Goal: Task Accomplishment & Management: Complete application form

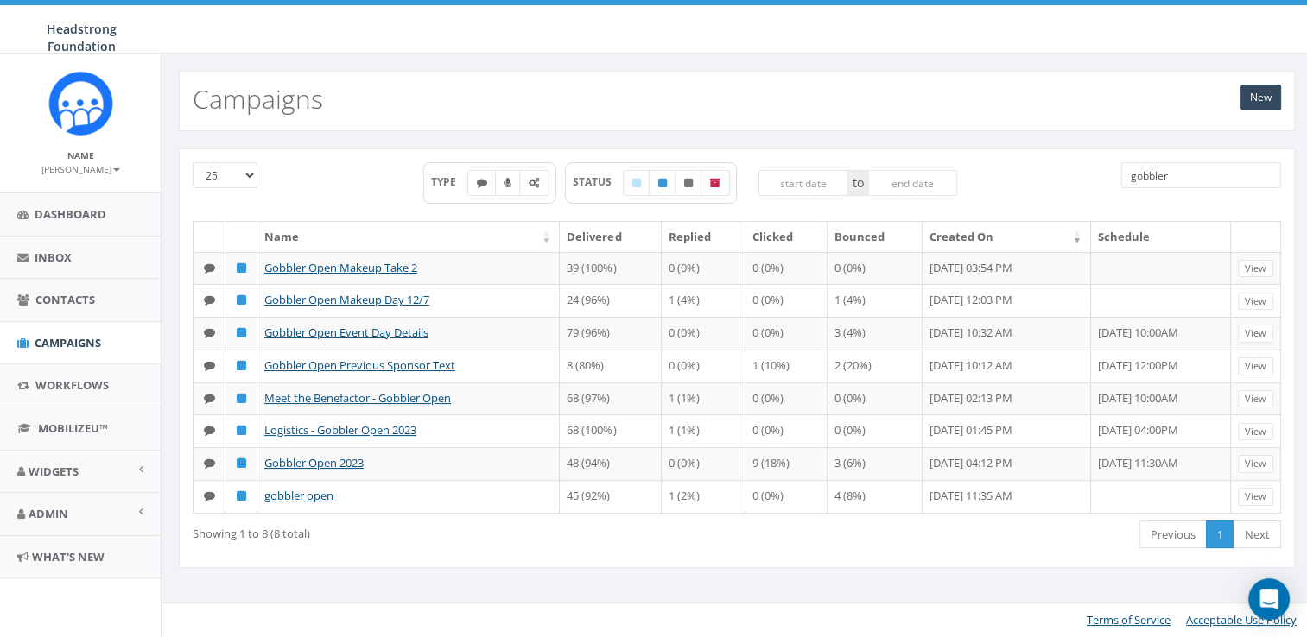
type input "gobbler"
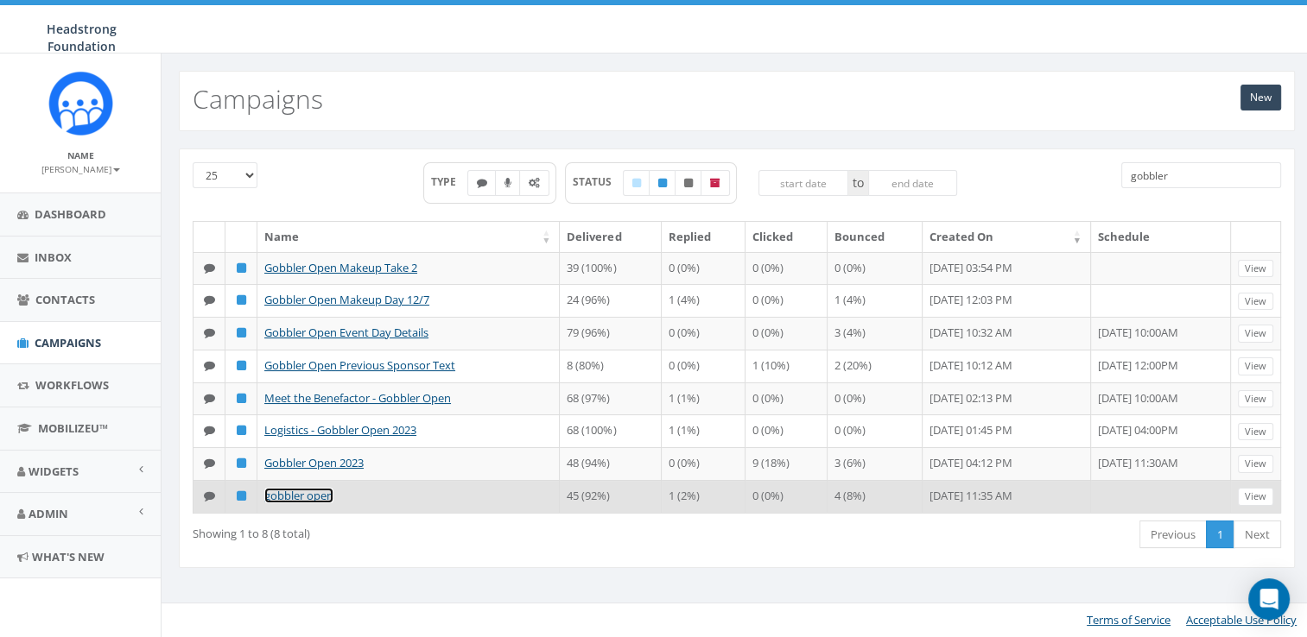
click at [297, 504] on link "gobbler open" at bounding box center [298, 496] width 69 height 16
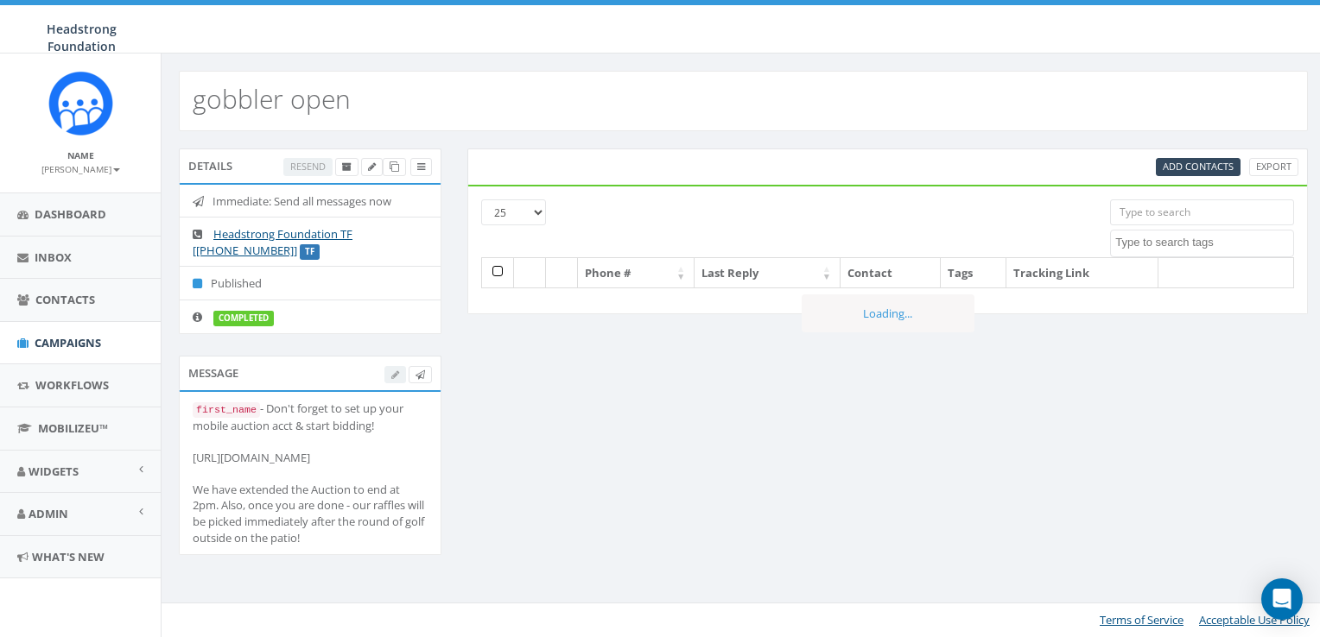
select select
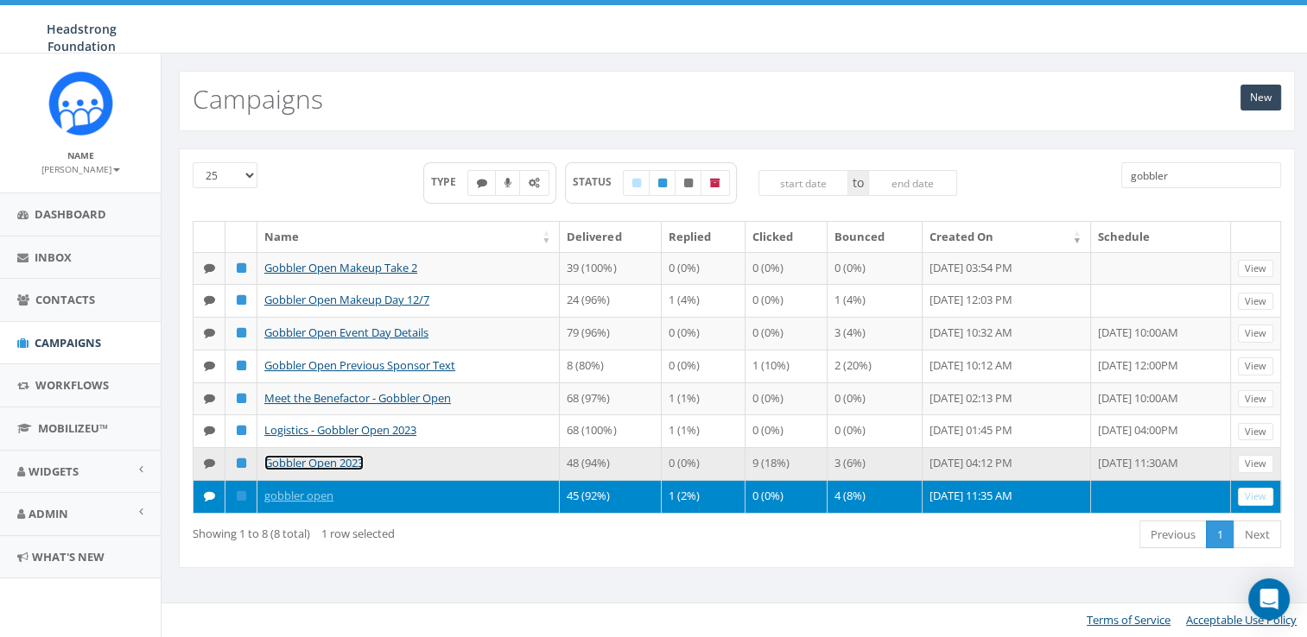
click at [332, 471] on link "Gobbler Open 2023" at bounding box center [313, 463] width 99 height 16
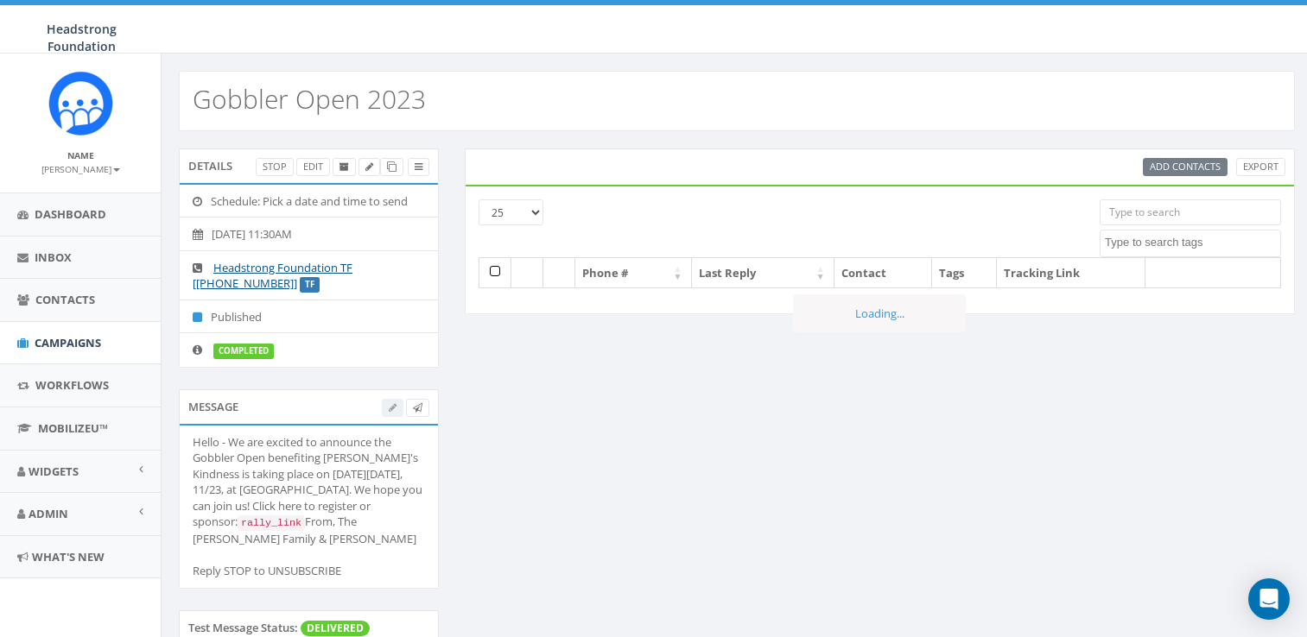
select select
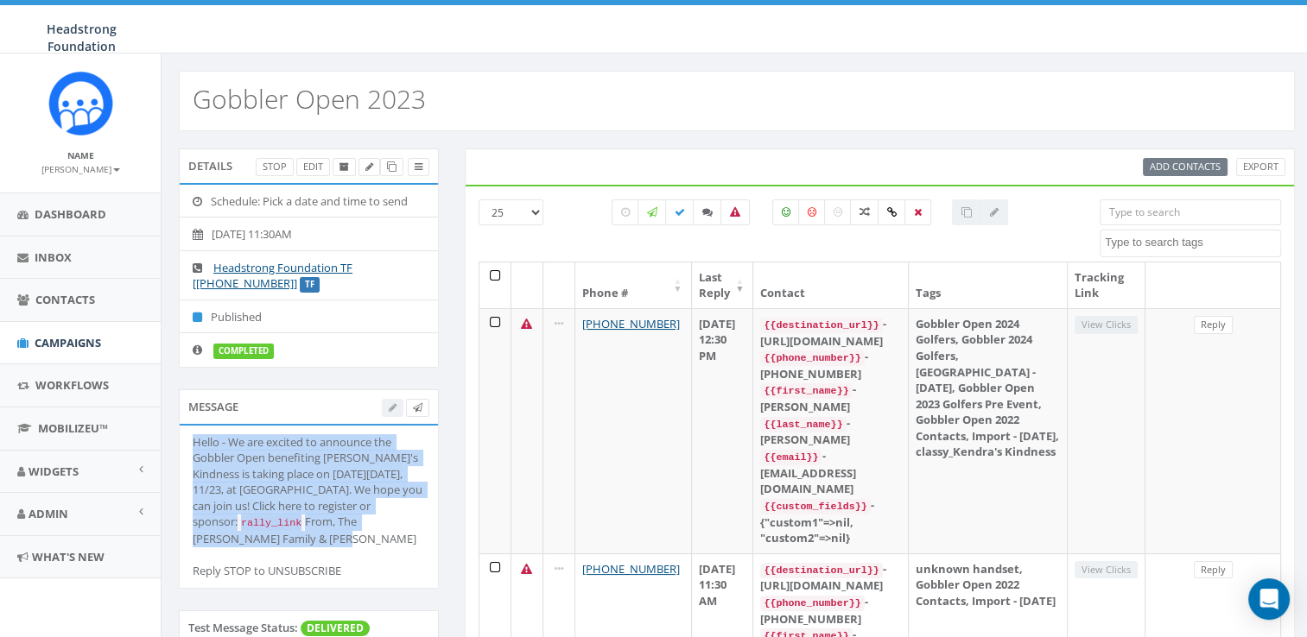
drag, startPoint x: 190, startPoint y: 434, endPoint x: 411, endPoint y: 569, distance: 258.9
click at [411, 569] on li "Hello - We are excited to announce the Gobbler Open benefiting Kendra's Kindnes…" at bounding box center [309, 507] width 258 height 162
drag, startPoint x: 411, startPoint y: 569, endPoint x: 328, endPoint y: 466, distance: 132.7
copy div "Hello - We are excited to announce the Gobbler Open benefiting Kendra's Kindnes…"
click at [89, 335] on span "Campaigns" at bounding box center [68, 343] width 67 height 16
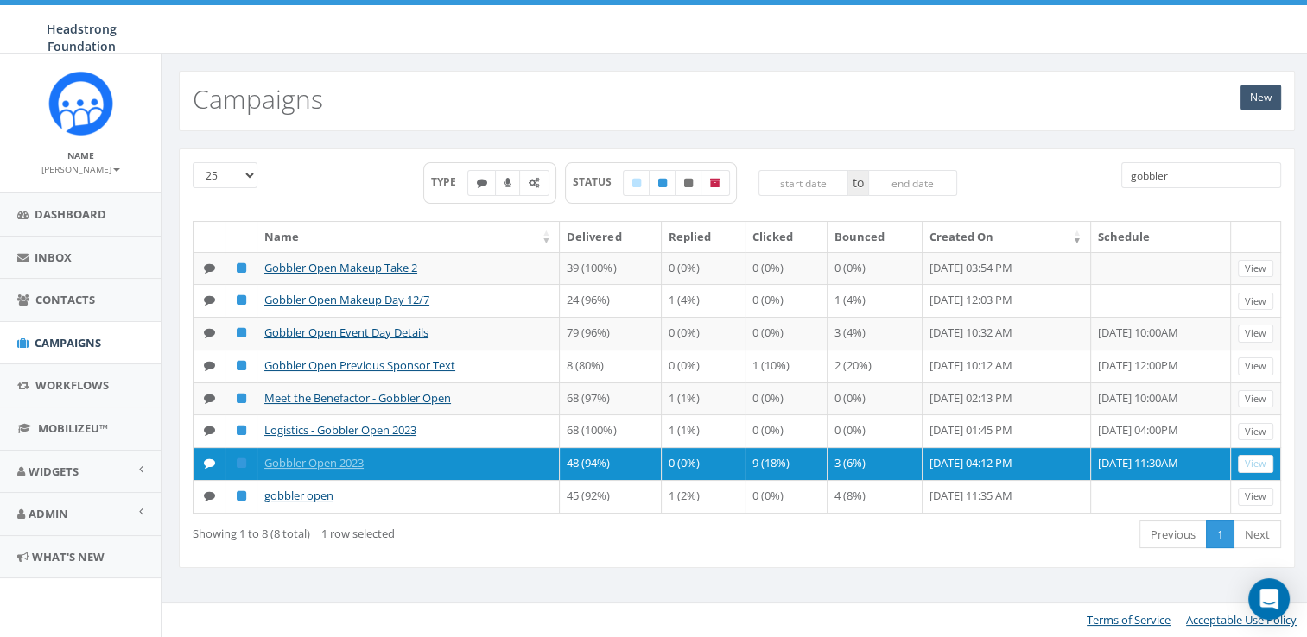
drag, startPoint x: 1258, startPoint y: 79, endPoint x: 1254, endPoint y: 88, distance: 10.4
click at [1258, 82] on div "New Campaigns" at bounding box center [737, 101] width 1116 height 60
click at [1254, 88] on link "New" at bounding box center [1260, 98] width 41 height 26
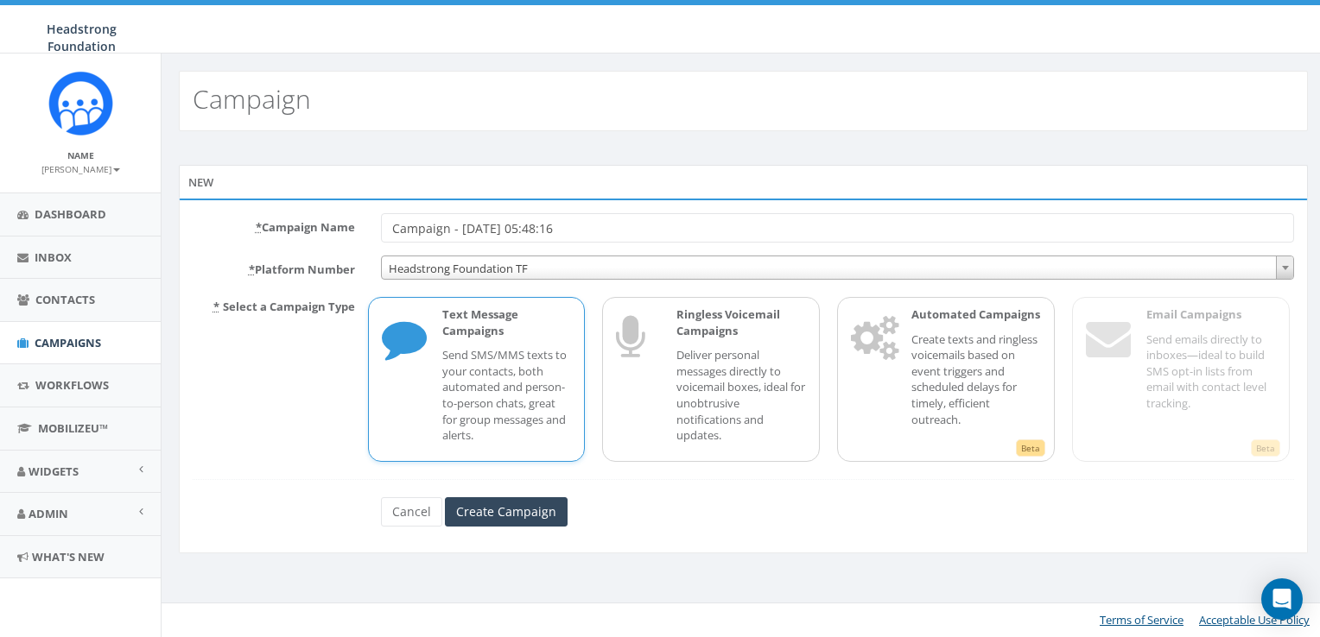
drag, startPoint x: 586, startPoint y: 234, endPoint x: 299, endPoint y: 219, distance: 287.1
click at [299, 219] on div "* Campaign Name Campaign - 10/09/2025, 05:48:16" at bounding box center [743, 227] width 1127 height 29
type input "Gobbler Open Registration Open 2025"
click at [553, 521] on input "Create Campaign" at bounding box center [506, 512] width 123 height 29
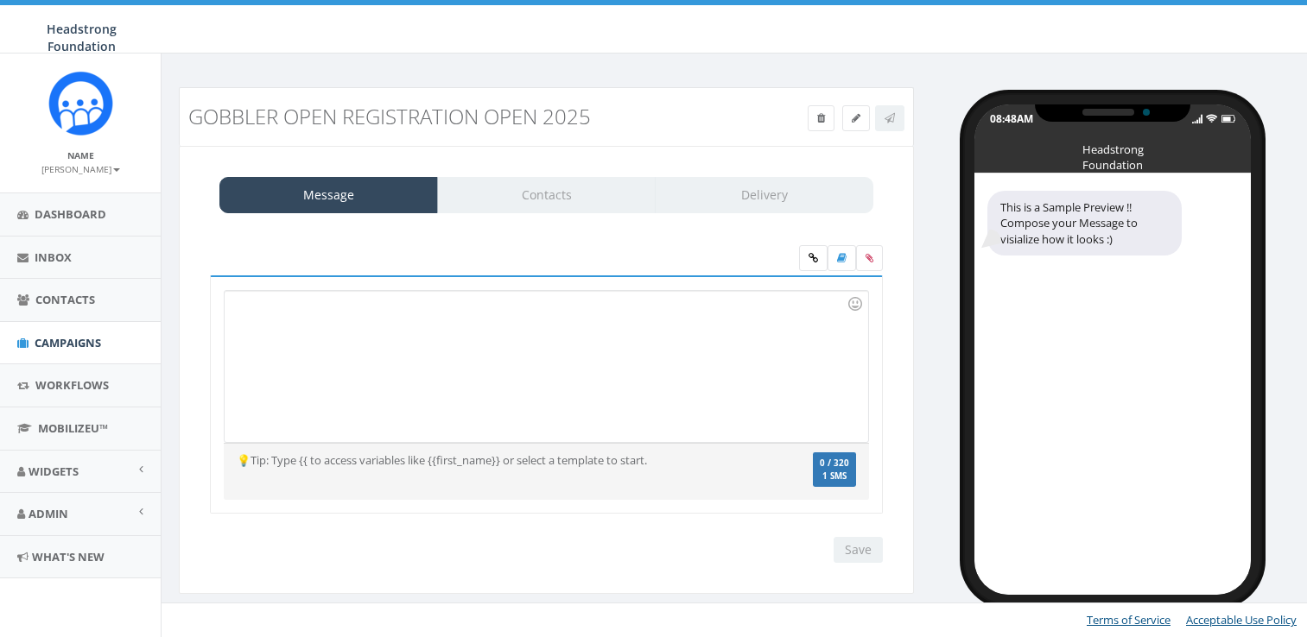
click at [545, 353] on div at bounding box center [546, 366] width 643 height 151
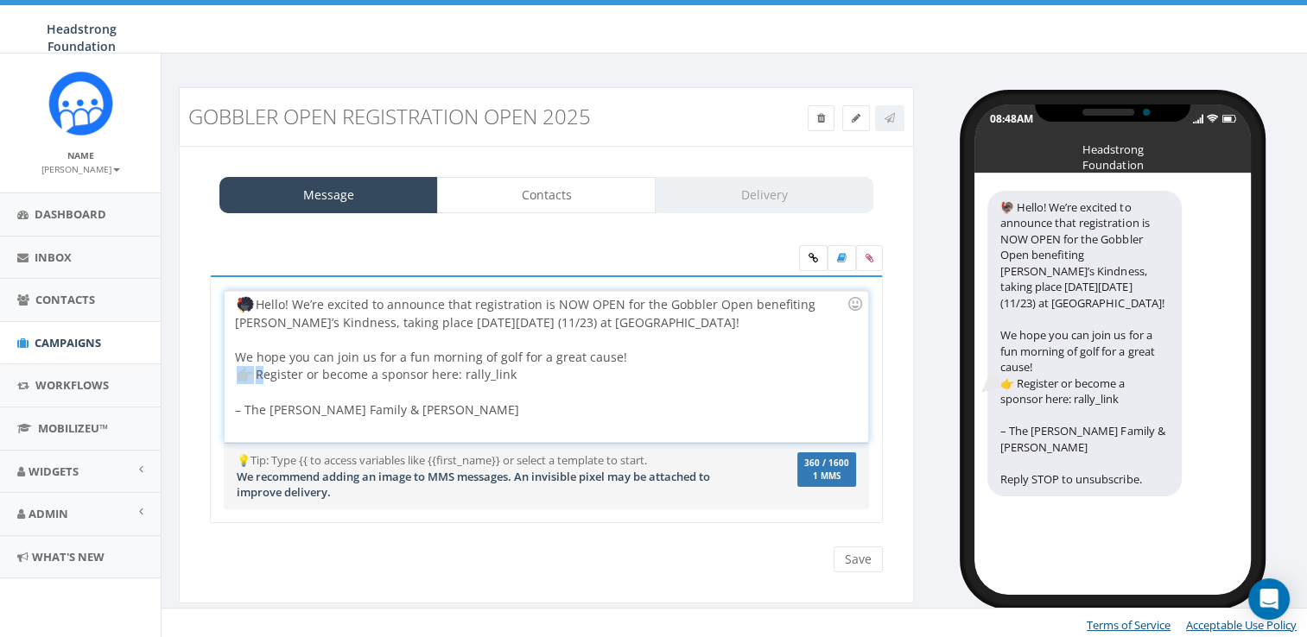
drag, startPoint x: 258, startPoint y: 368, endPoint x: 221, endPoint y: 365, distance: 37.2
click at [221, 365] on div "Hello! We’re excited to announce that registration is NOW OPEN for the Gobbler …" at bounding box center [546, 400] width 673 height 248
drag, startPoint x: 469, startPoint y: 377, endPoint x: 437, endPoint y: 377, distance: 32.0
click at [437, 377] on div "Hello! We’re excited to announce that registration is NOW OPEN for the Gobbler …" at bounding box center [546, 366] width 643 height 151
click at [822, 258] on link at bounding box center [813, 258] width 29 height 26
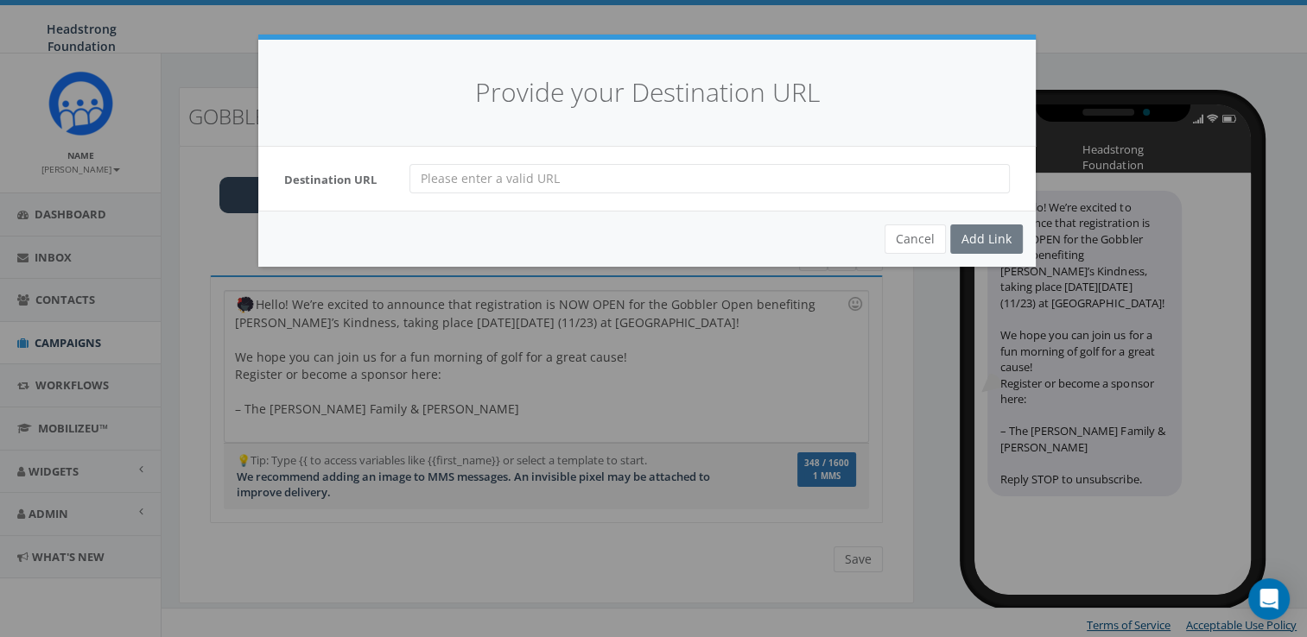
click at [575, 174] on input "url" at bounding box center [709, 178] width 600 height 29
paste input "https://www.headstrong.org/gobbleropen"
type input "https://www.headstrong.org/gobbleropen"
click at [986, 238] on div "Add Link" at bounding box center [986, 239] width 73 height 29
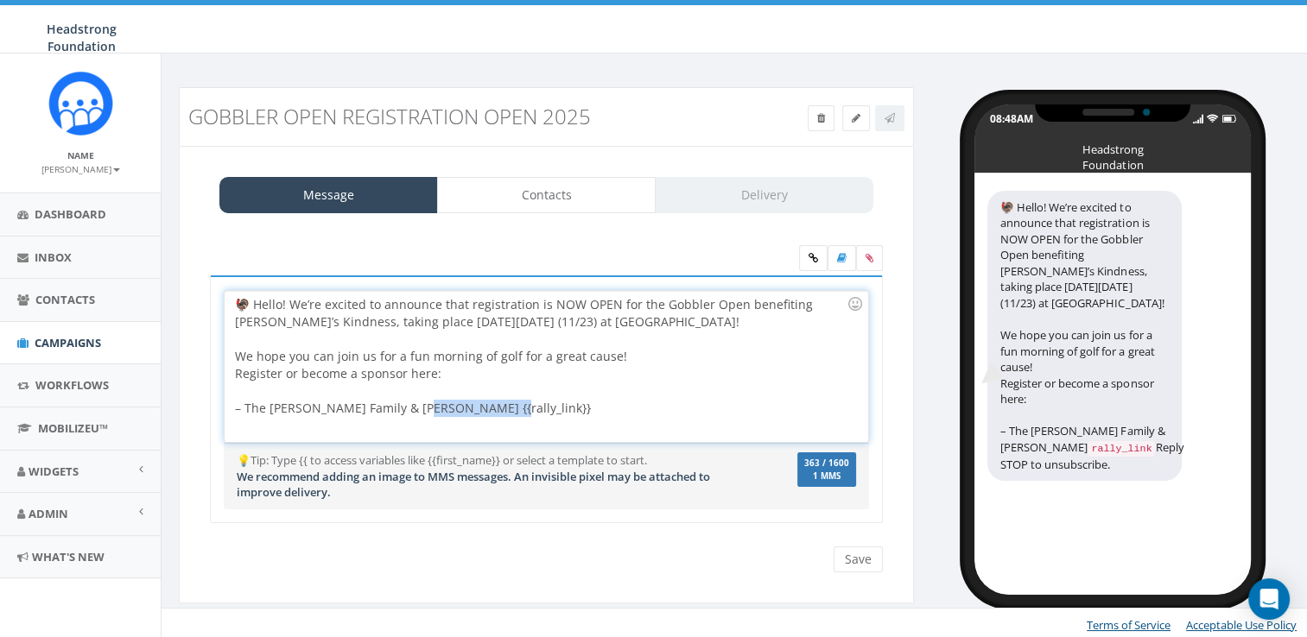
drag, startPoint x: 480, startPoint y: 403, endPoint x: 409, endPoint y: 404, distance: 71.7
click at [409, 404] on div "🦃 Hello! We’re excited to announce that registration is NOW OPEN for the Gobble…" at bounding box center [546, 366] width 643 height 151
copy div "{{rally_link}}"
click at [487, 383] on div at bounding box center [541, 391] width 612 height 17
click at [491, 375] on div "🦃 Hello! We’re excited to announce that registration is NOW OPEN for the Gobble…" at bounding box center [546, 366] width 643 height 151
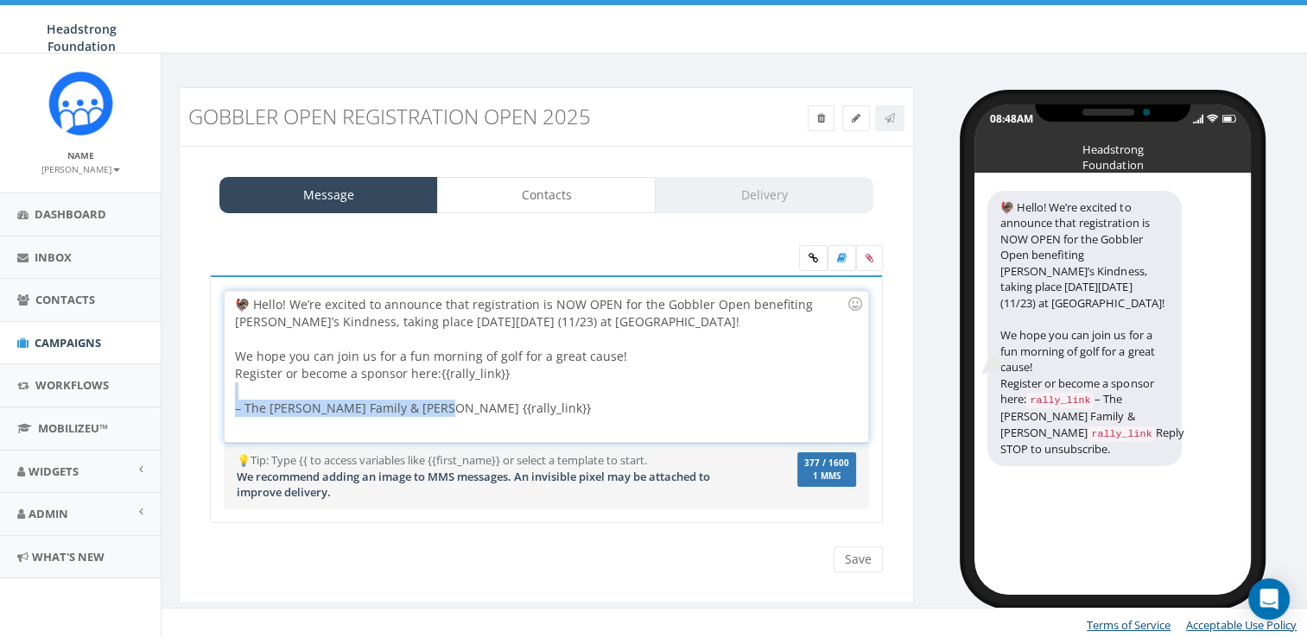
drag, startPoint x: 491, startPoint y: 396, endPoint x: 418, endPoint y: 399, distance: 72.6
click at [418, 399] on div "🦃 Hello! We’re excited to announce that registration is NOW OPEN for the Gobble…" at bounding box center [546, 366] width 643 height 151
click at [425, 401] on div "🦃 Hello! We’re excited to announce that registration is NOW OPEN for the Gobble…" at bounding box center [546, 366] width 643 height 151
drag, startPoint x: 409, startPoint y: 404, endPoint x: 515, endPoint y: 414, distance: 105.8
click at [515, 414] on div "🦃 Hello! We’re excited to announce that registration is NOW OPEN for the Gobble…" at bounding box center [546, 366] width 643 height 151
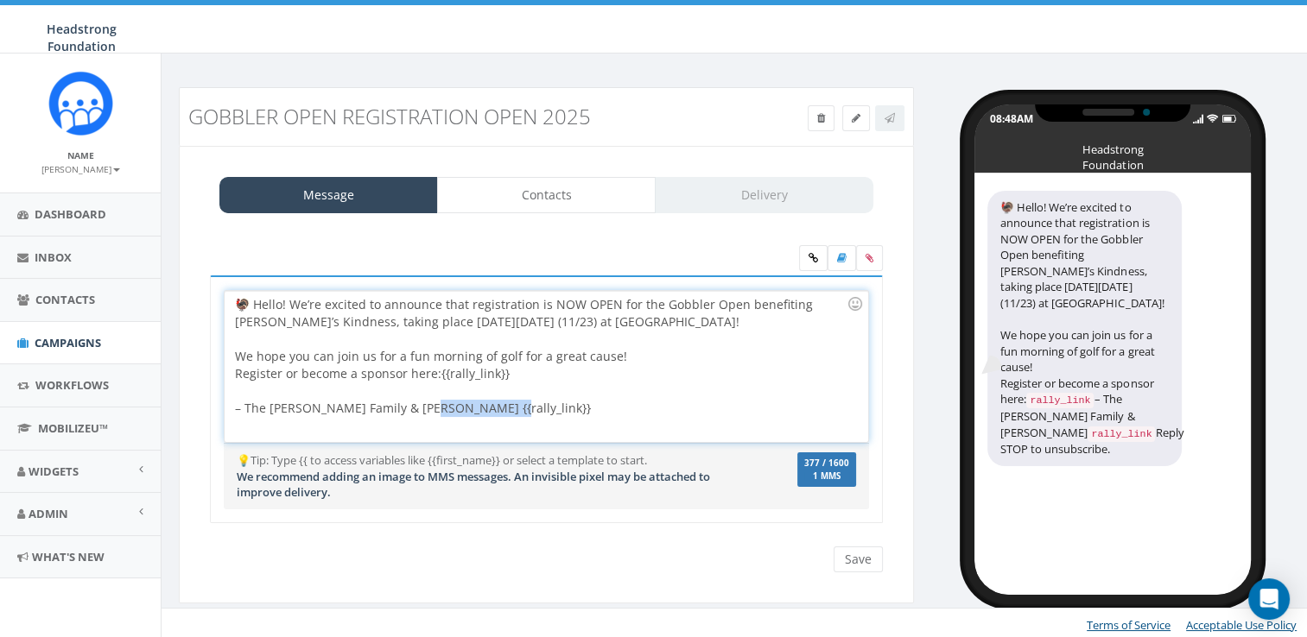
click at [511, 407] on div "🦃 Hello! We’re excited to announce that registration is NOW OPEN for the Gobble…" at bounding box center [546, 366] width 643 height 151
drag, startPoint x: 491, startPoint y: 408, endPoint x: 406, endPoint y: 403, distance: 84.8
click at [406, 403] on div "🦃 Hello! We’re excited to announce that registration is NOW OPEN for the Gobble…" at bounding box center [546, 366] width 643 height 151
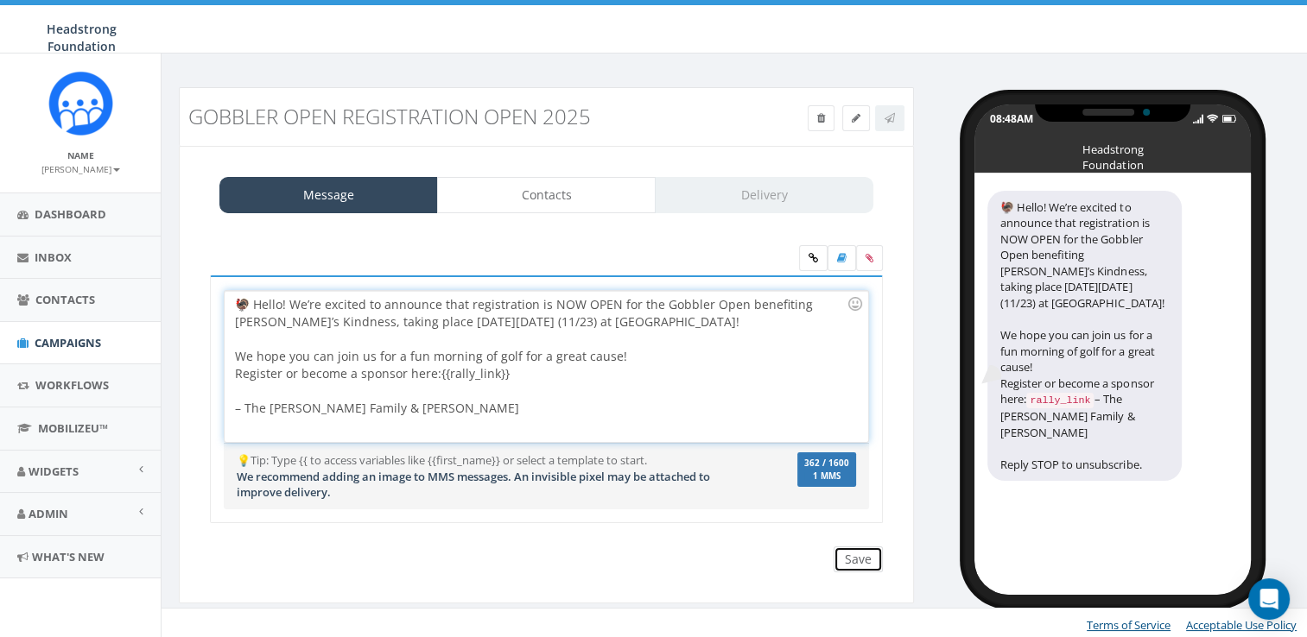
click at [844, 555] on input "Save" at bounding box center [858, 560] width 49 height 26
click at [863, 261] on label at bounding box center [869, 258] width 27 height 26
click at [0, 0] on input "file" at bounding box center [0, 0] width 0 height 0
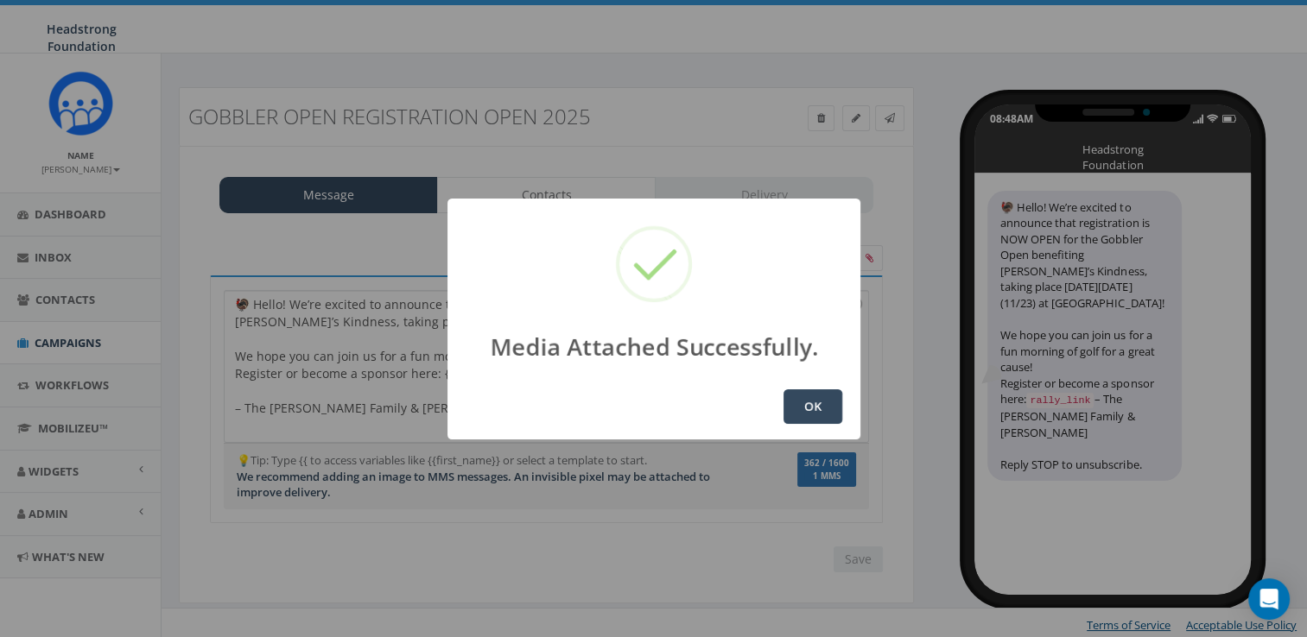
click at [821, 416] on button "OK" at bounding box center [812, 407] width 59 height 35
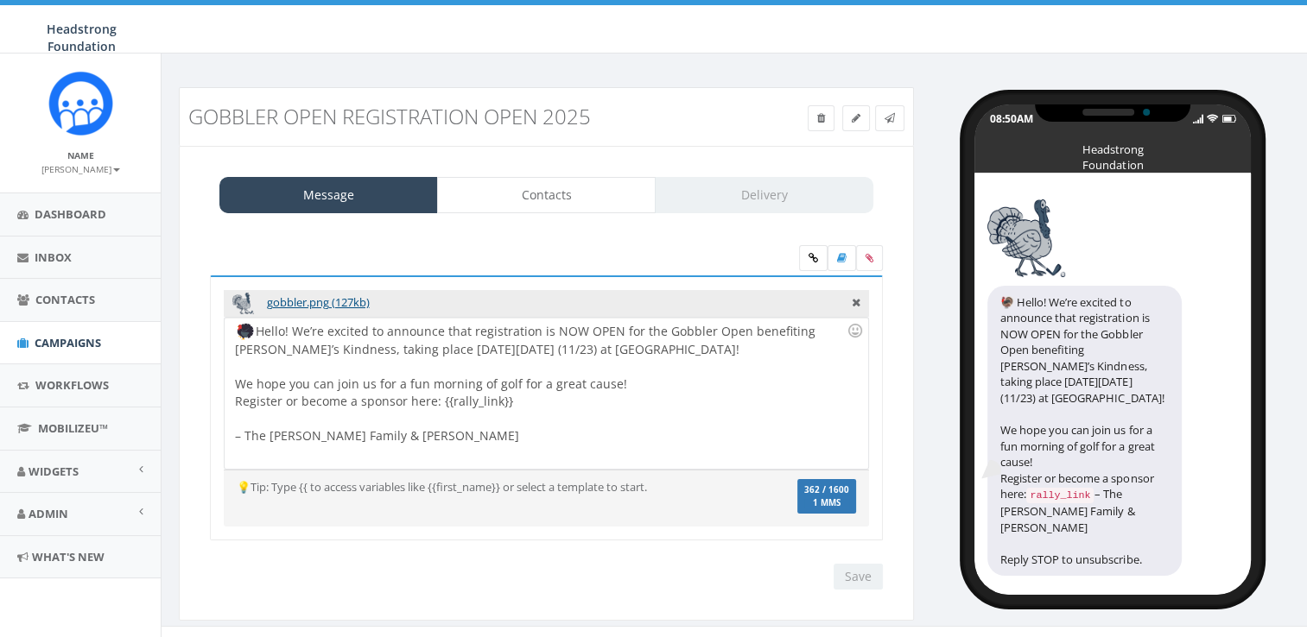
click at [864, 573] on div "Save Next" at bounding box center [854, 577] width 58 height 26
drag, startPoint x: 263, startPoint y: 321, endPoint x: 251, endPoint y: 325, distance: 12.6
click at [251, 324] on div "Hello! We’re excited to announce that registration is NOW OPEN for the Gobbler …" at bounding box center [546, 393] width 643 height 151
click at [251, 325] on img at bounding box center [245, 331] width 17 height 17
click at [256, 328] on div "Hello! We’re excited to announce that registration is NOW OPEN for the Gobbler …" at bounding box center [546, 393] width 643 height 151
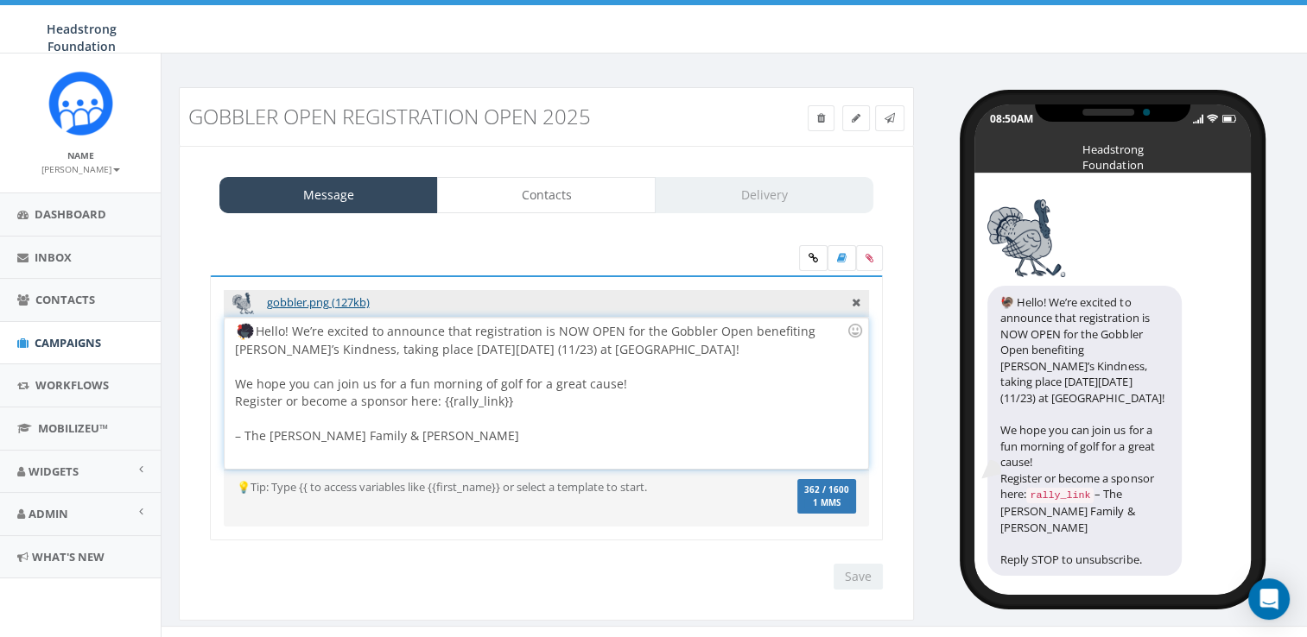
click at [259, 330] on div "Hello! We’re excited to announce that registration is NOW OPEN for the Gobbler …" at bounding box center [546, 393] width 643 height 151
drag, startPoint x: 261, startPoint y: 330, endPoint x: 221, endPoint y: 315, distance: 42.4
click at [221, 315] on div "gobbler.png (127kb) 🦃 Hello! We’re excited to announce that registration is NOW…" at bounding box center [546, 409] width 673 height 266
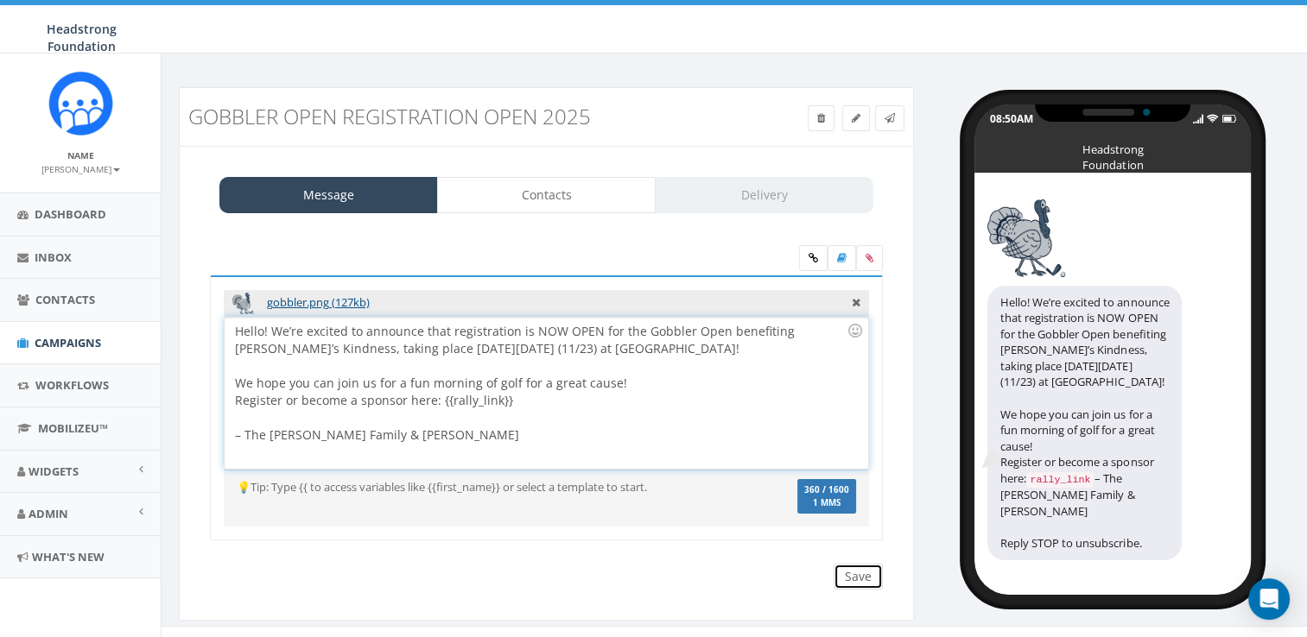
click at [859, 577] on input "Save" at bounding box center [858, 577] width 49 height 26
click at [565, 397] on div "Hello! We’re excited to announce that registration is NOW OPEN for the Gobbler …" at bounding box center [546, 393] width 643 height 151
click at [874, 576] on div "Save Next" at bounding box center [854, 577] width 58 height 26
click at [896, 119] on link at bounding box center [889, 118] width 29 height 26
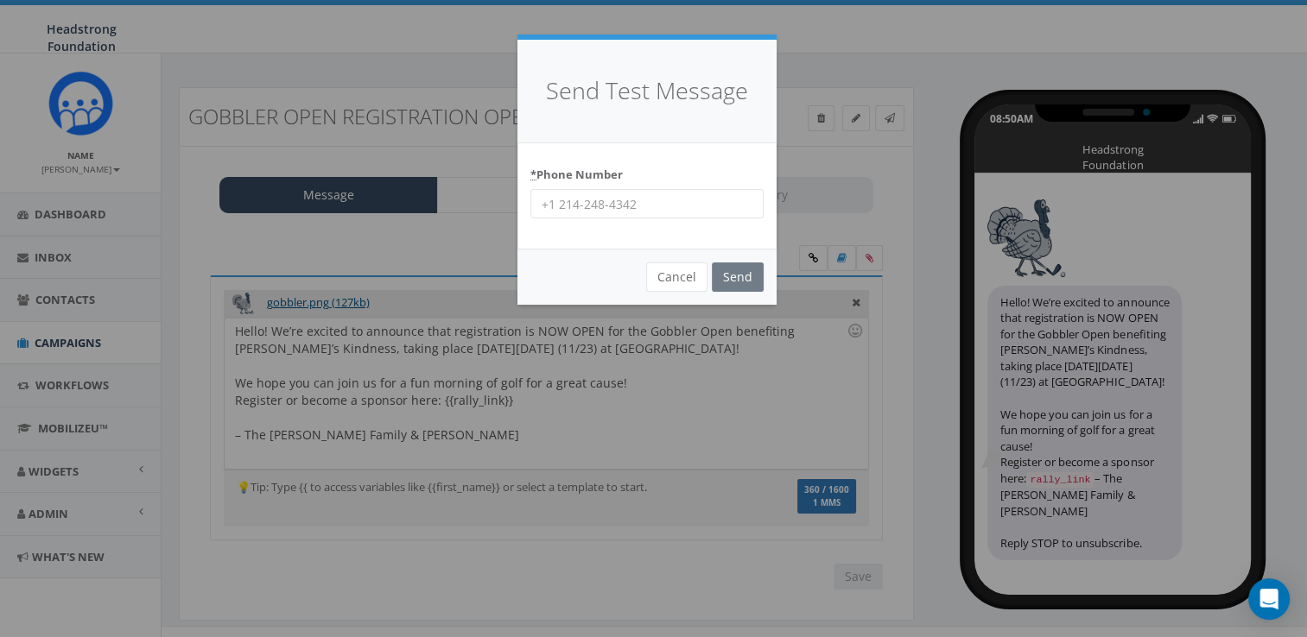
click at [609, 201] on input "* Phone Number" at bounding box center [646, 203] width 233 height 29
type input "6098022576"
click at [743, 276] on input "Send" at bounding box center [738, 277] width 52 height 29
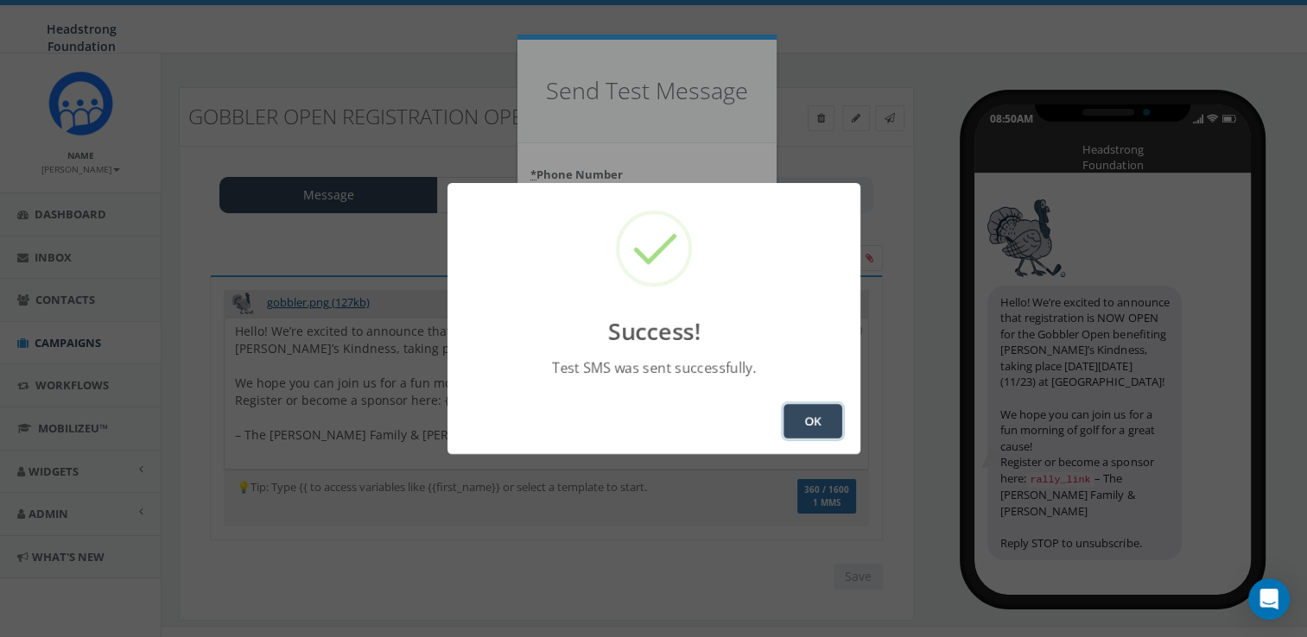
click at [821, 416] on button "OK" at bounding box center [812, 421] width 59 height 35
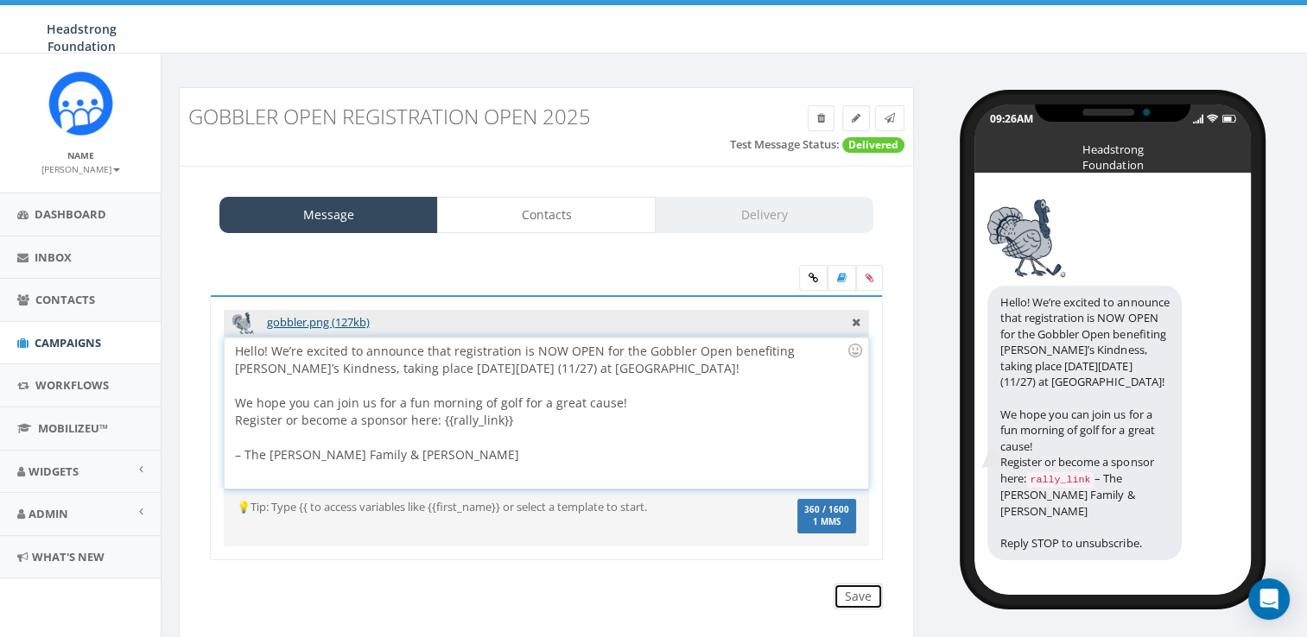
click at [848, 586] on input "Save" at bounding box center [858, 597] width 49 height 26
click at [62, 335] on span "Campaigns" at bounding box center [68, 343] width 67 height 16
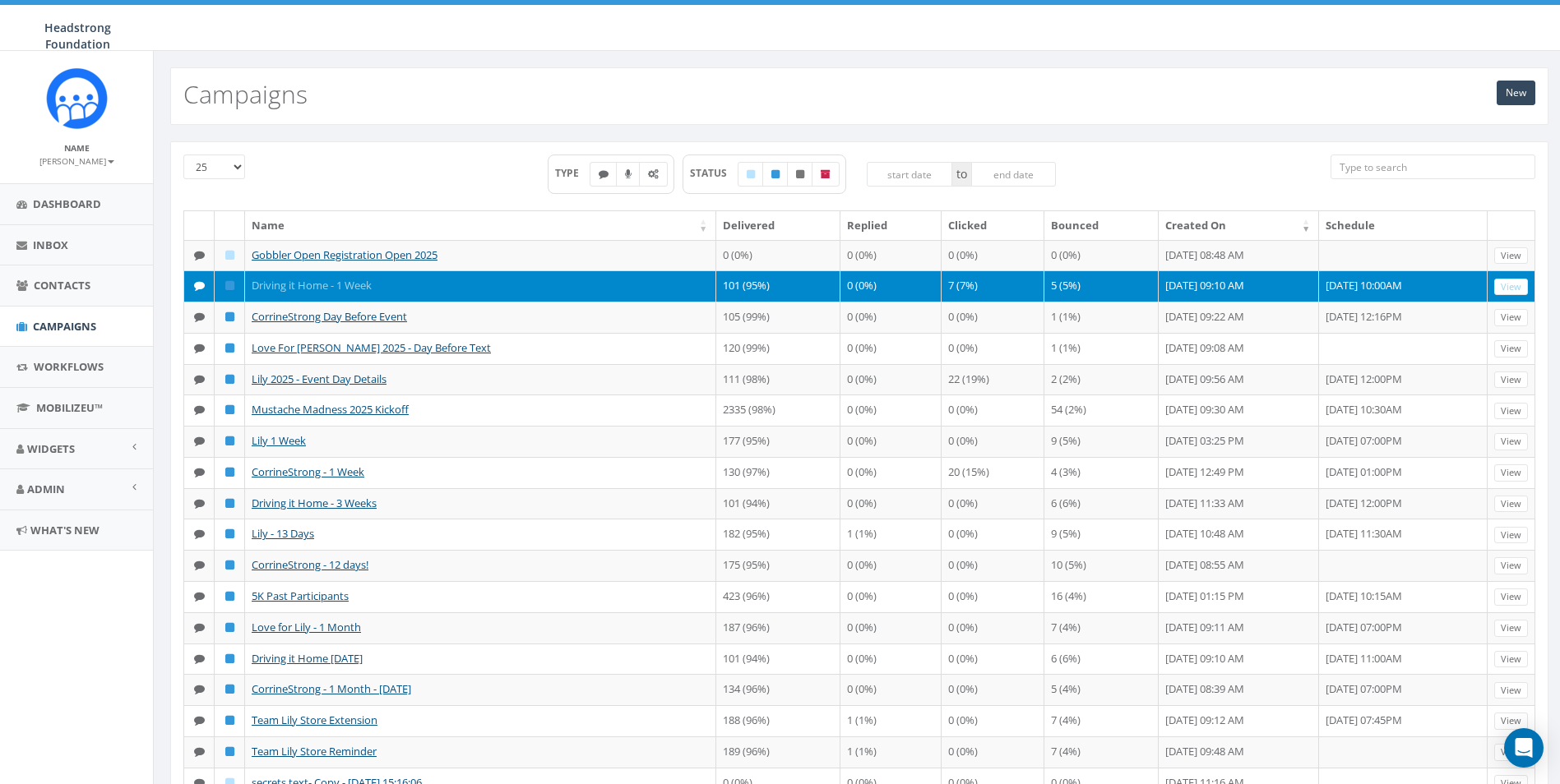
click at [353, 282] on link "Driving it Home - 1 Week" at bounding box center [311, 285] width 120 height 15
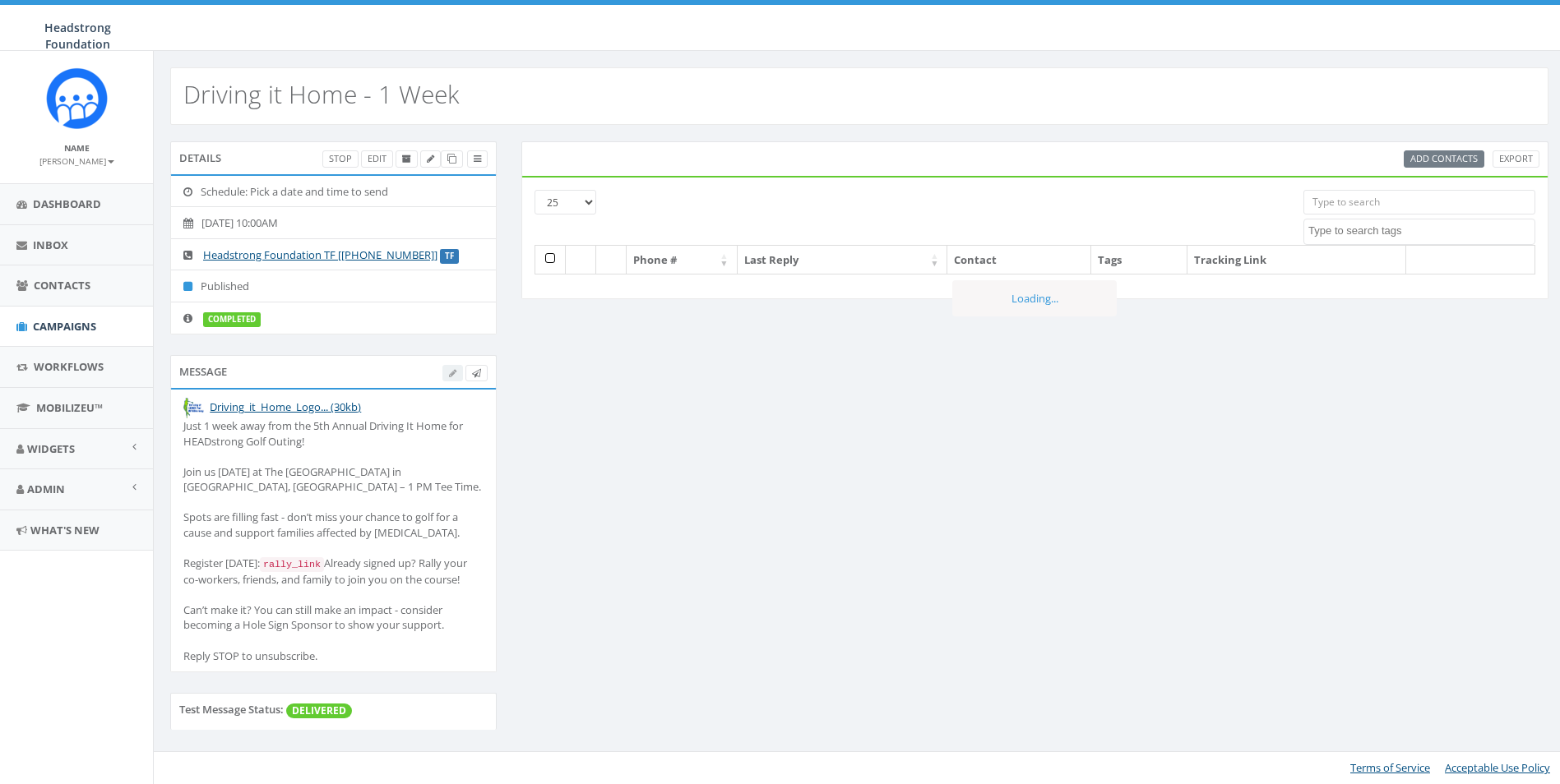
select select
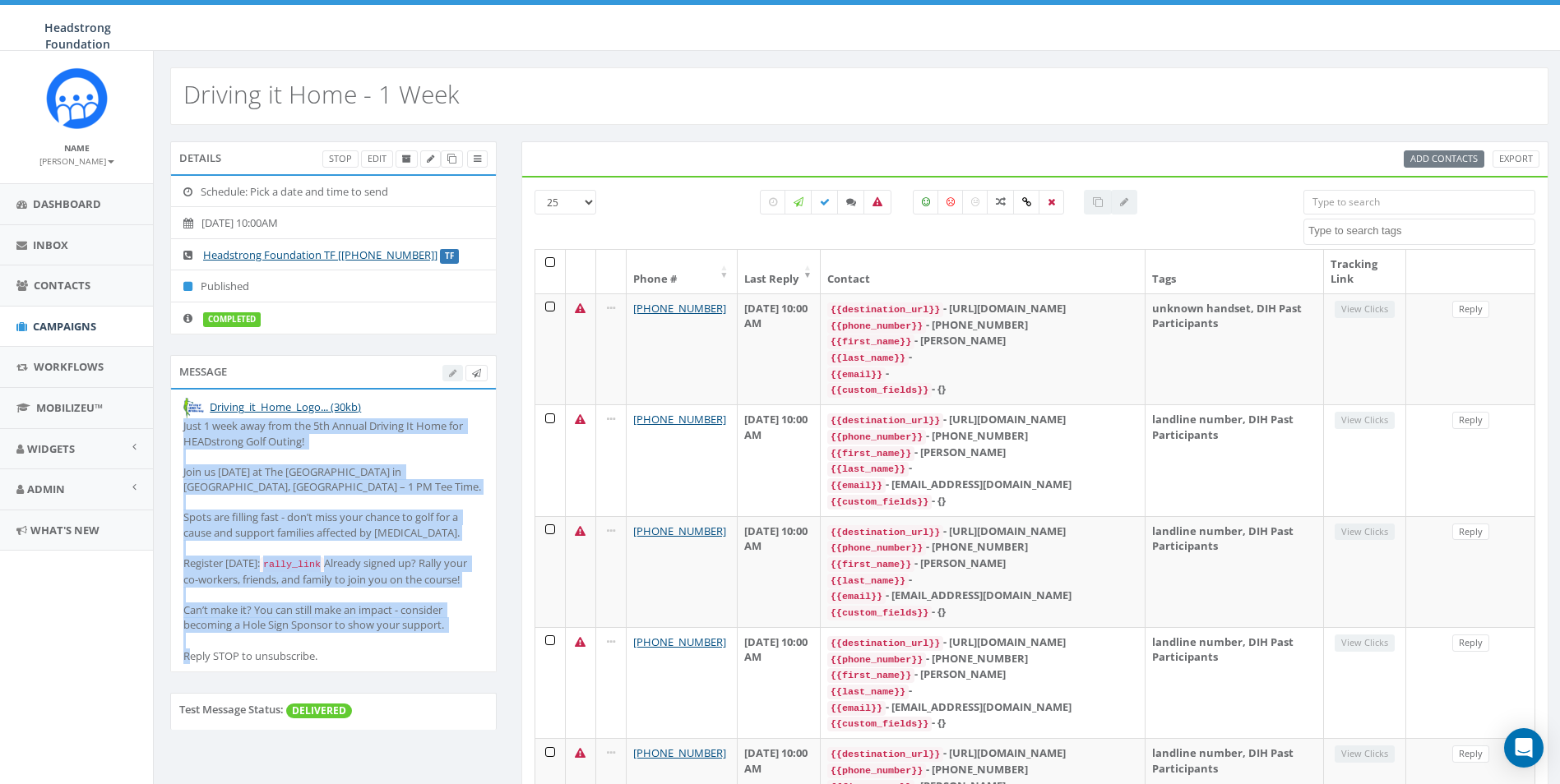
drag, startPoint x: 438, startPoint y: 664, endPoint x: 183, endPoint y: 419, distance: 353.6
click at [183, 419] on li "Driving_it_Home_Logo... (30kb) Just 1 week away from the 5th Annual Driving It …" at bounding box center [333, 530] width 325 height 282
drag, startPoint x: 183, startPoint y: 419, endPoint x: 206, endPoint y: 434, distance: 27.5
copy div "Just 1 week away from the 5th Annual Driving It Home for HEADstrong Golf Outing…"
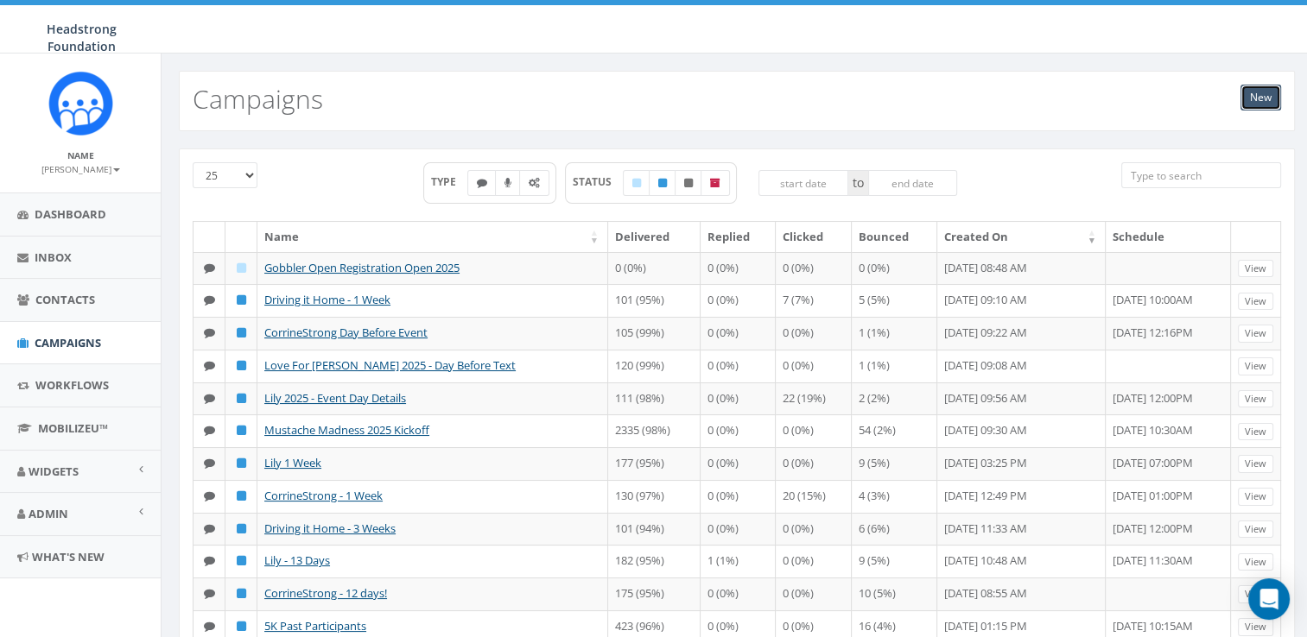
click at [1265, 98] on link "New" at bounding box center [1260, 98] width 41 height 26
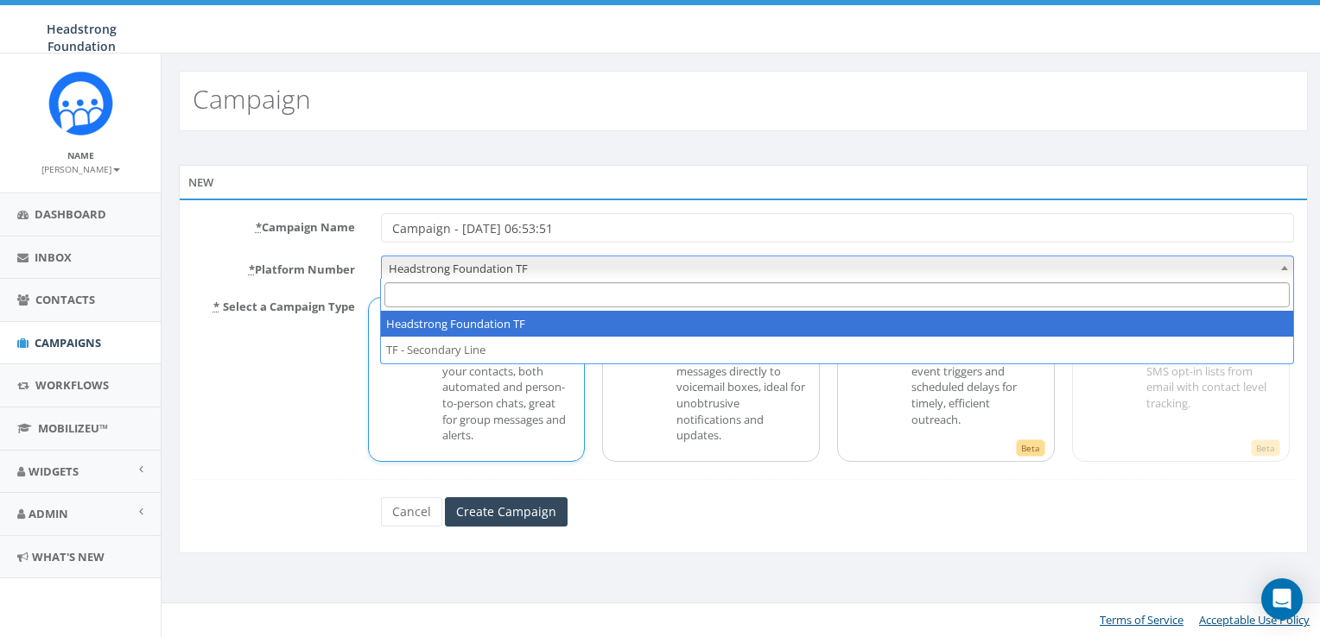
drag, startPoint x: 590, startPoint y: 269, endPoint x: 419, endPoint y: 264, distance: 171.1
click at [416, 258] on span "Headstrong Foundation TF" at bounding box center [838, 269] width 912 height 24
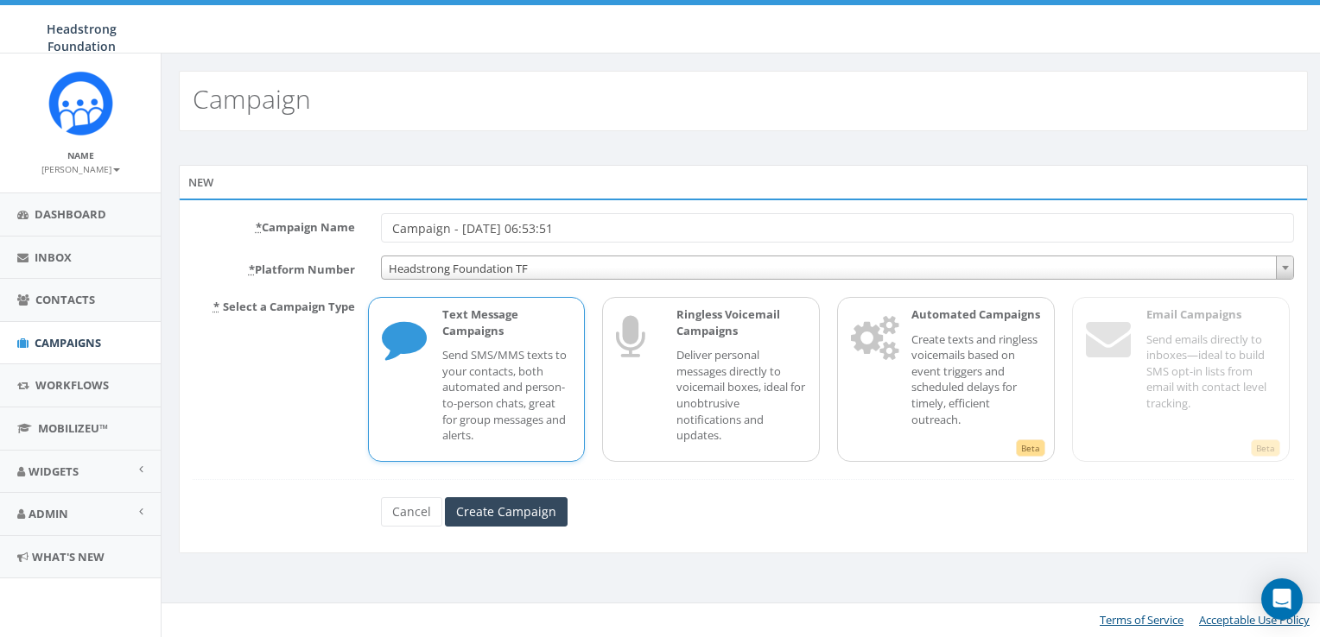
click at [478, 238] on input "Campaign - [DATE] 06:53:51" at bounding box center [838, 227] width 914 height 29
drag, startPoint x: 585, startPoint y: 238, endPoint x: 364, endPoint y: 225, distance: 221.5
click at [364, 225] on div "* Campaign Name Campaign - [DATE] 06:53:51" at bounding box center [743, 227] width 1127 height 29
type input "L"
type input "Driving it Home - Last Chance to Register"
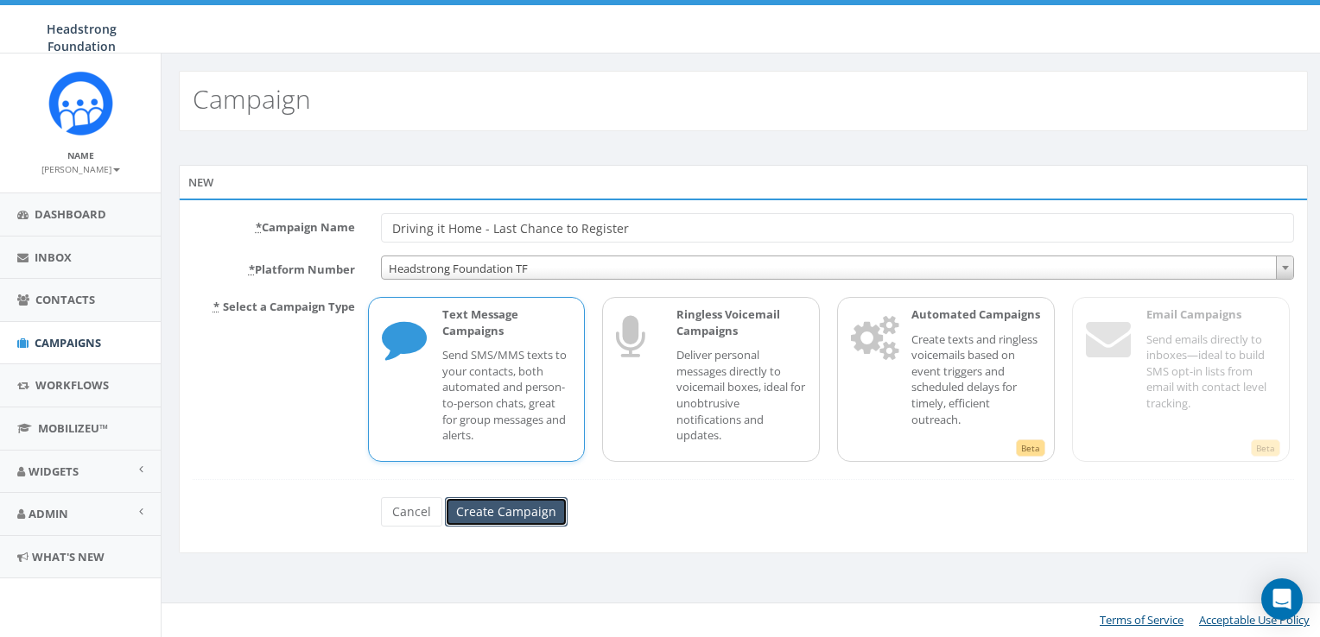
click at [481, 506] on input "Create Campaign" at bounding box center [506, 512] width 123 height 29
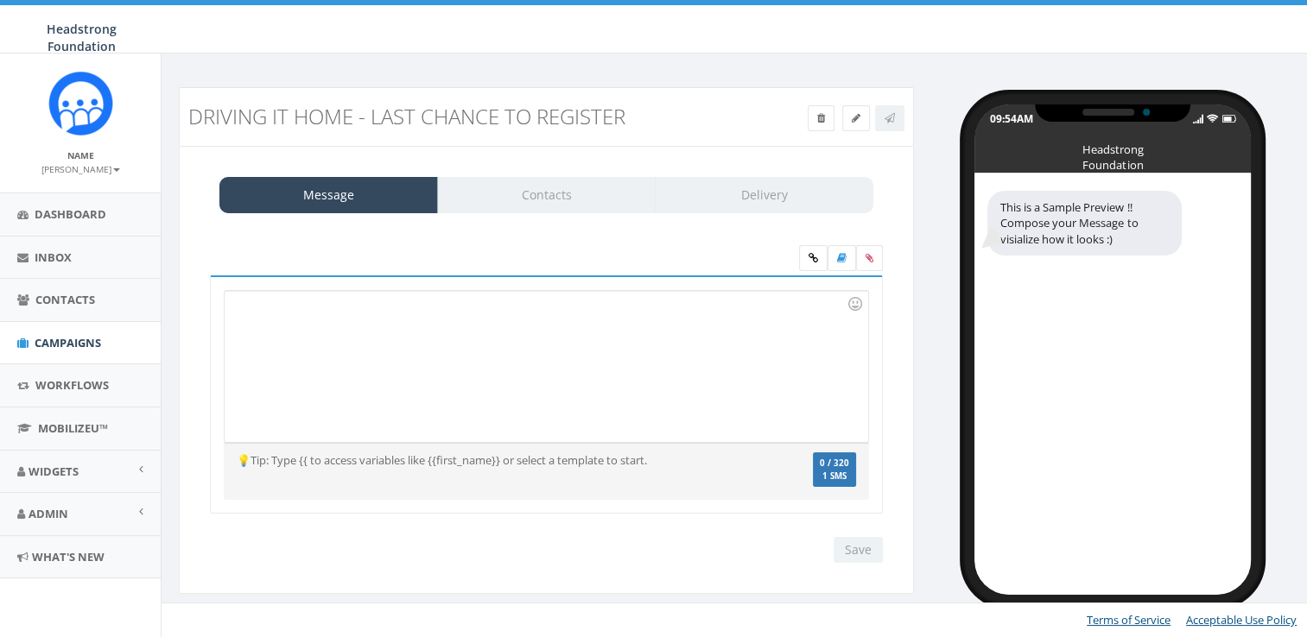
click at [518, 350] on div at bounding box center [546, 366] width 643 height 151
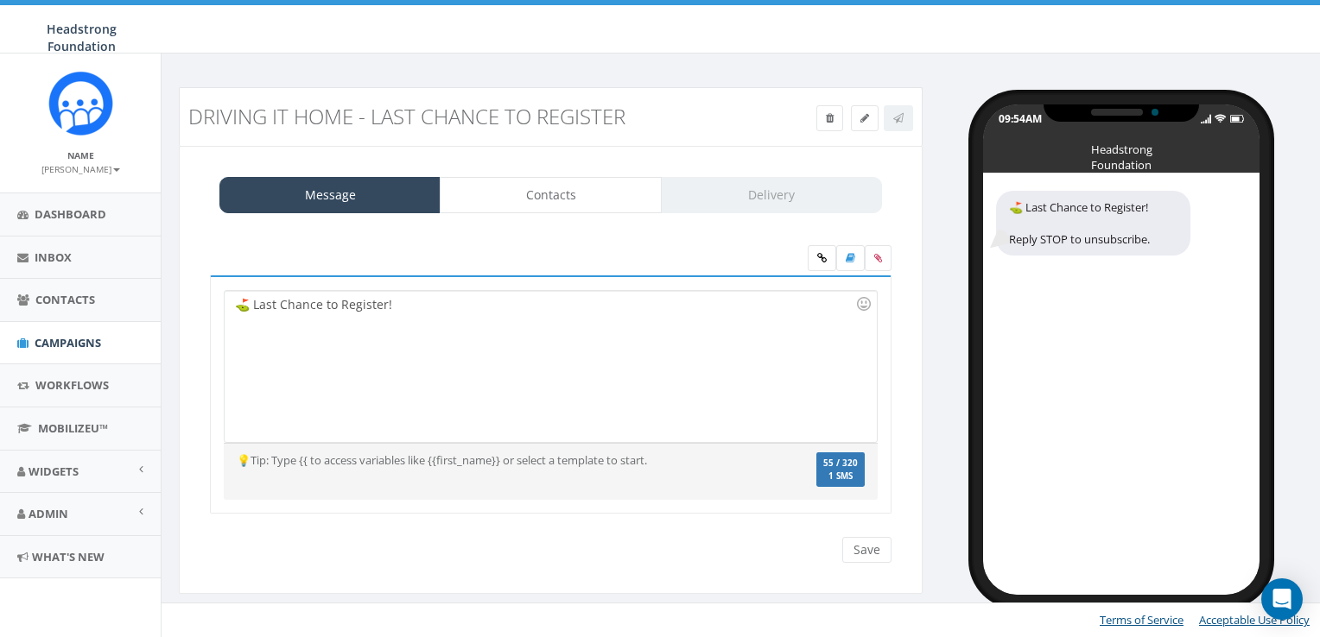
click at [335, 328] on div "⛳️ Last Chance to Register!" at bounding box center [550, 366] width 651 height 151
click at [384, 295] on div "⛳️ Last Chance to Register!" at bounding box center [550, 366] width 651 height 151
click at [422, 291] on div "⛳️ Last Chance to Register!" at bounding box center [550, 366] width 651 height 151
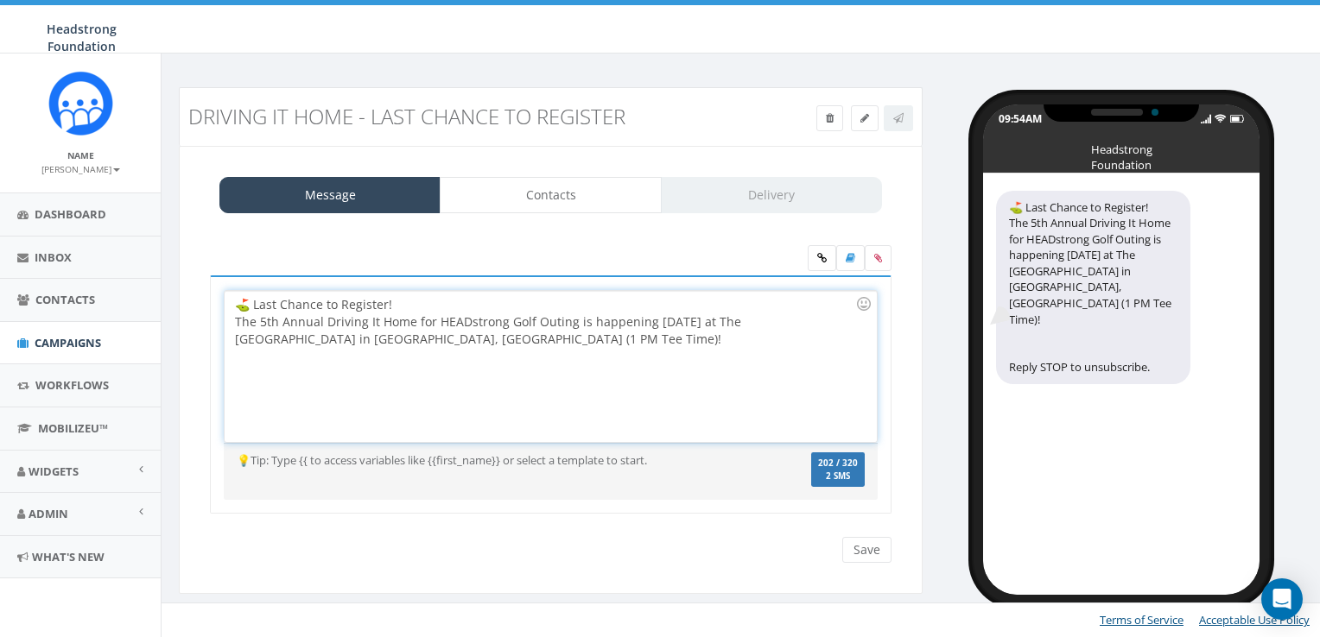
click at [375, 337] on div "The 5th Annual Driving It Home for HEADstrong Golf Outing is happening Monday, …" at bounding box center [545, 331] width 620 height 35
click at [370, 337] on div "The 5th Annual Driving It Home for HEADstrong Golf Outing is happening Monday, …" at bounding box center [545, 331] width 620 height 35
click at [458, 340] on div "The 5th Annual Driving It Home for HEADstrong Golf Outing is happening Monday, …" at bounding box center [545, 331] width 620 height 35
click at [456, 338] on div "The 5th Annual Driving It Home for HEADstrong Golf Outing is happening Monday, …" at bounding box center [545, 331] width 620 height 35
click at [675, 368] on div "⛳️ Last Chance to Register! The 5th Annual Driving It Home for HEADstrong Golf …" at bounding box center [550, 366] width 651 height 151
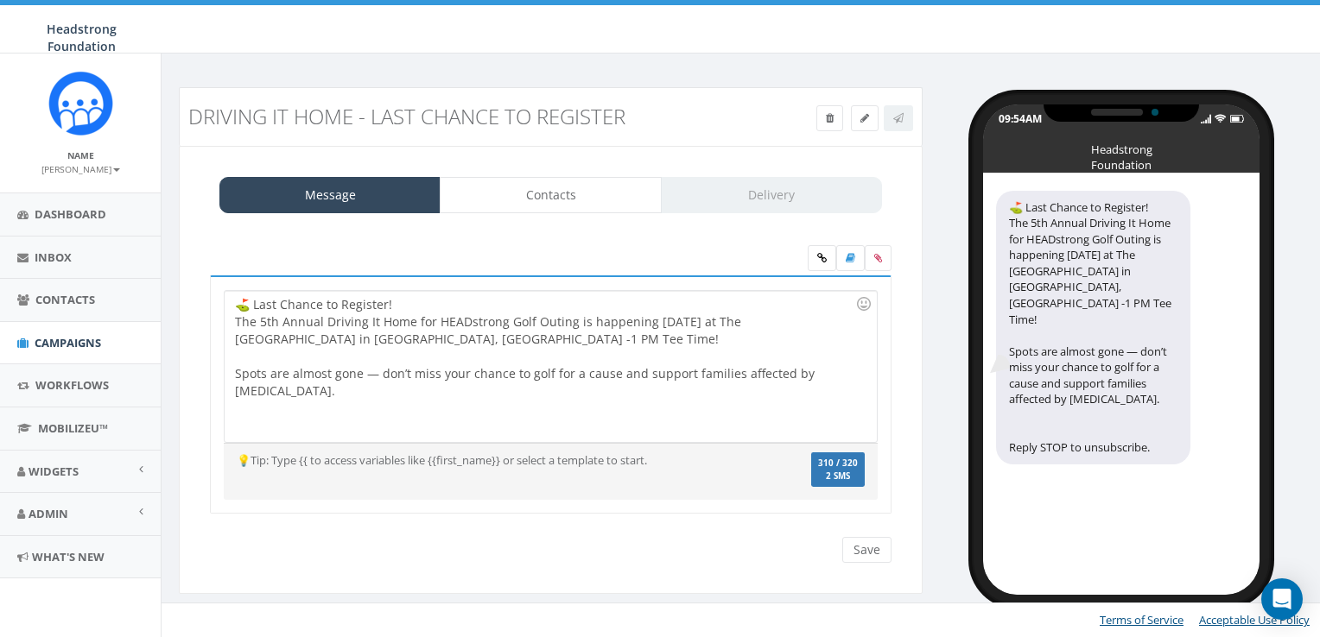
click at [872, 382] on div "⛳️ Last Chance to Register! The 5th Annual Driving It Home for HEADstrong Golf …" at bounding box center [550, 366] width 651 height 151
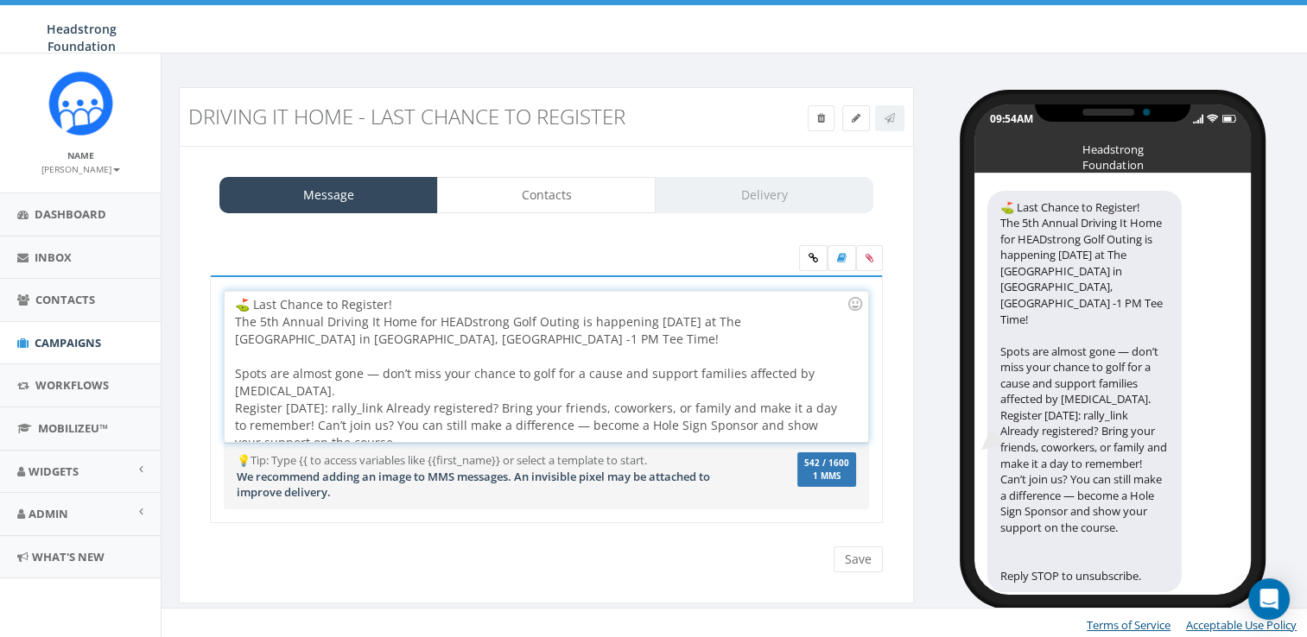
click at [849, 372] on div "⛳️ Last Chance to Register! The 5th Annual Driving It Home for HEADstrong Golf …" at bounding box center [546, 366] width 643 height 151
click at [231, 409] on div "⛳️ Last Chance to Register! The 5th Annual Driving It Home for HEADstrong Golf …" at bounding box center [546, 366] width 643 height 151
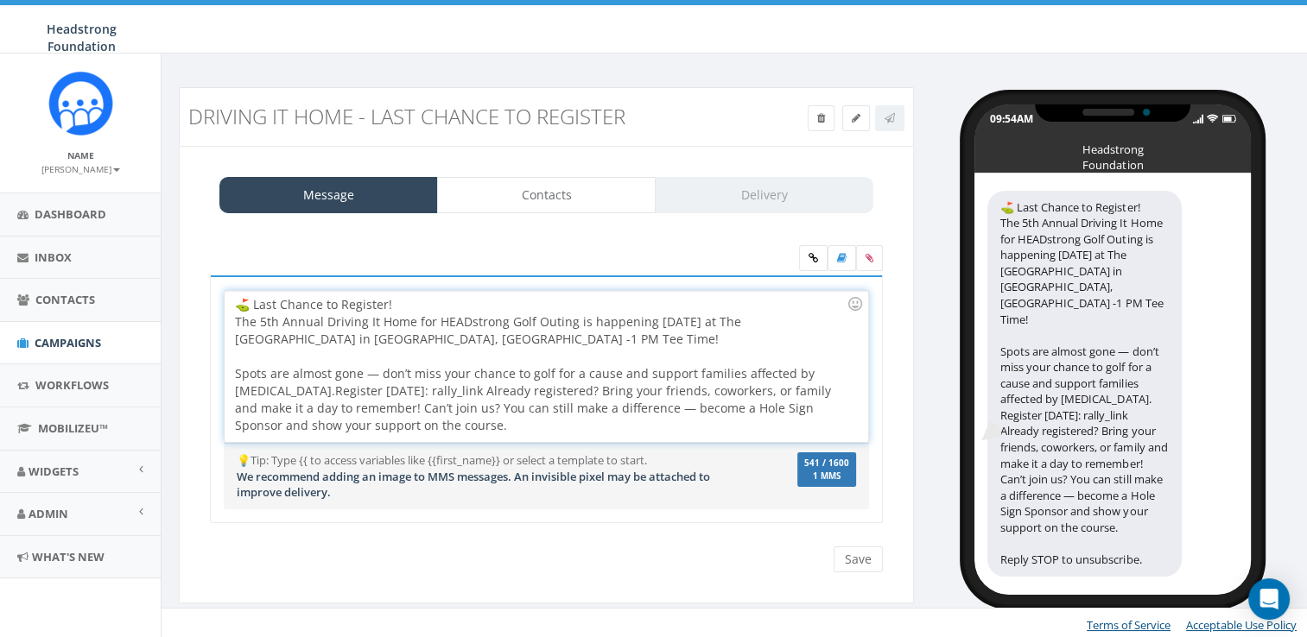
click at [374, 389] on span "Register today: rally_link Already registered? Bring your friends, coworkers, o…" at bounding box center [534, 408] width 599 height 51
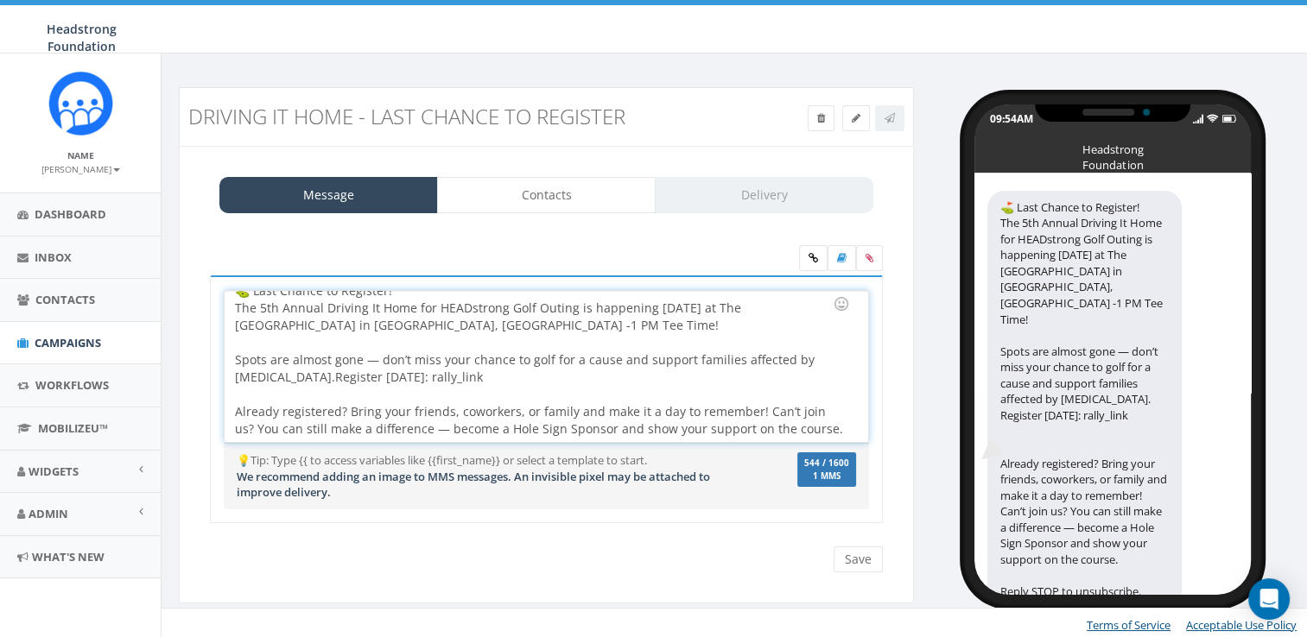
scroll to position [2, 0]
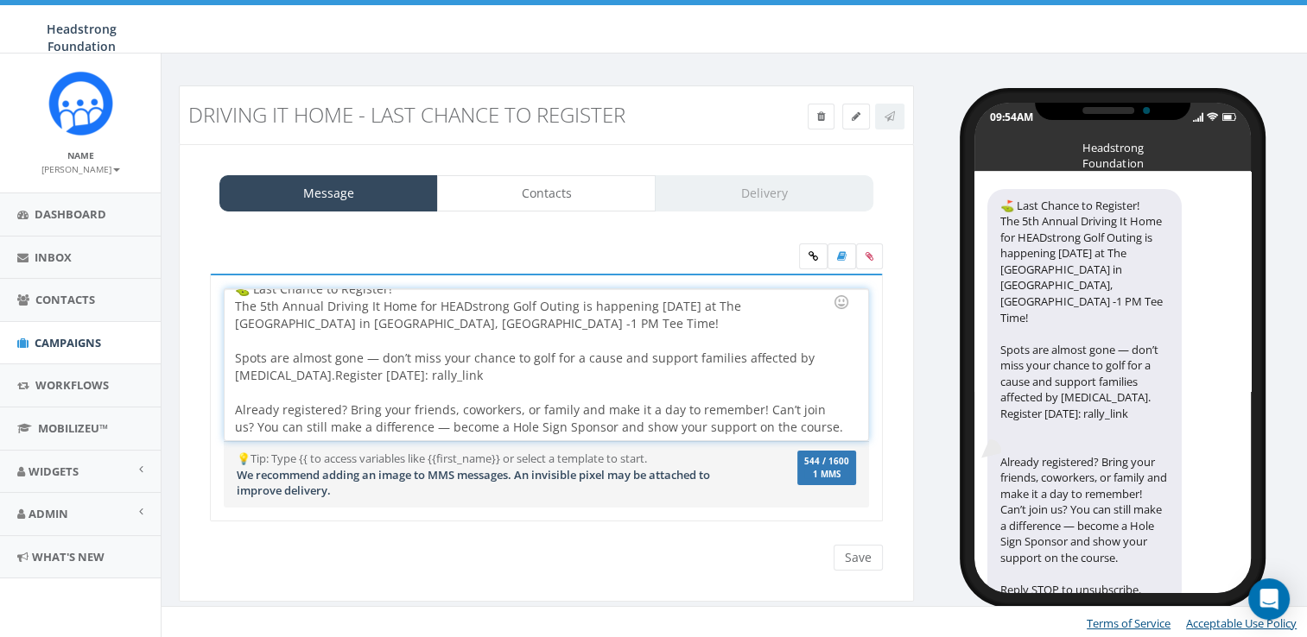
click at [757, 408] on span "Already registered? Bring your friends, coworkers, or family and make it a day …" at bounding box center [539, 419] width 608 height 34
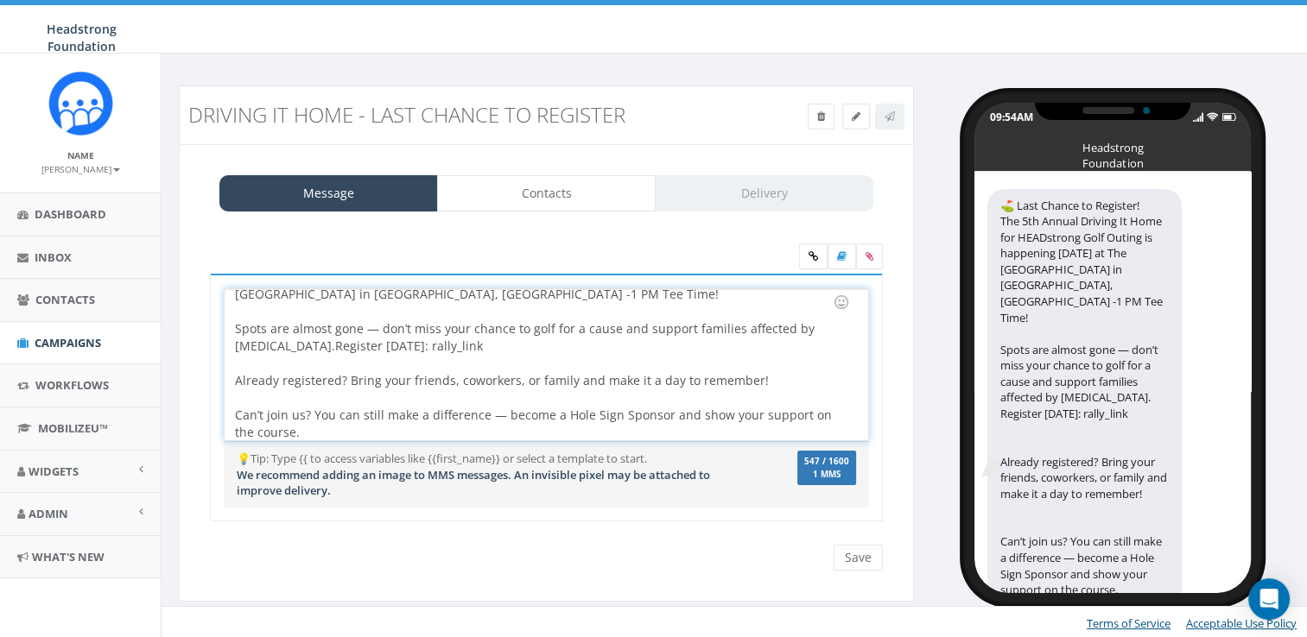
scroll to position [48, 0]
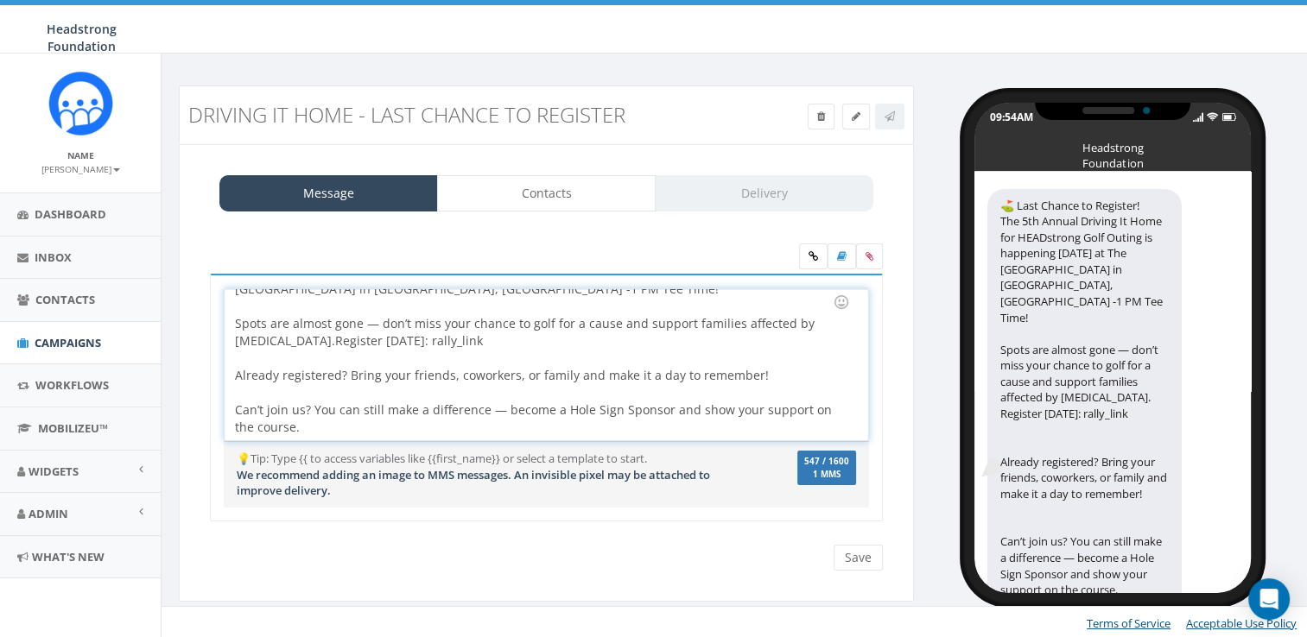
click at [763, 434] on div "⛳️ Last Chance to Register! The 5th Annual Driving It Home for HEADstrong Golf …" at bounding box center [546, 364] width 643 height 151
click at [563, 409] on span "Can’t join us? You can still make a difference — become a Hole Sign Sponsor and…" at bounding box center [535, 419] width 600 height 34
click at [563, 428] on div "Can’t join us? You can still make a difference — become a Hole Sign Sponsor and…" at bounding box center [541, 419] width 612 height 35
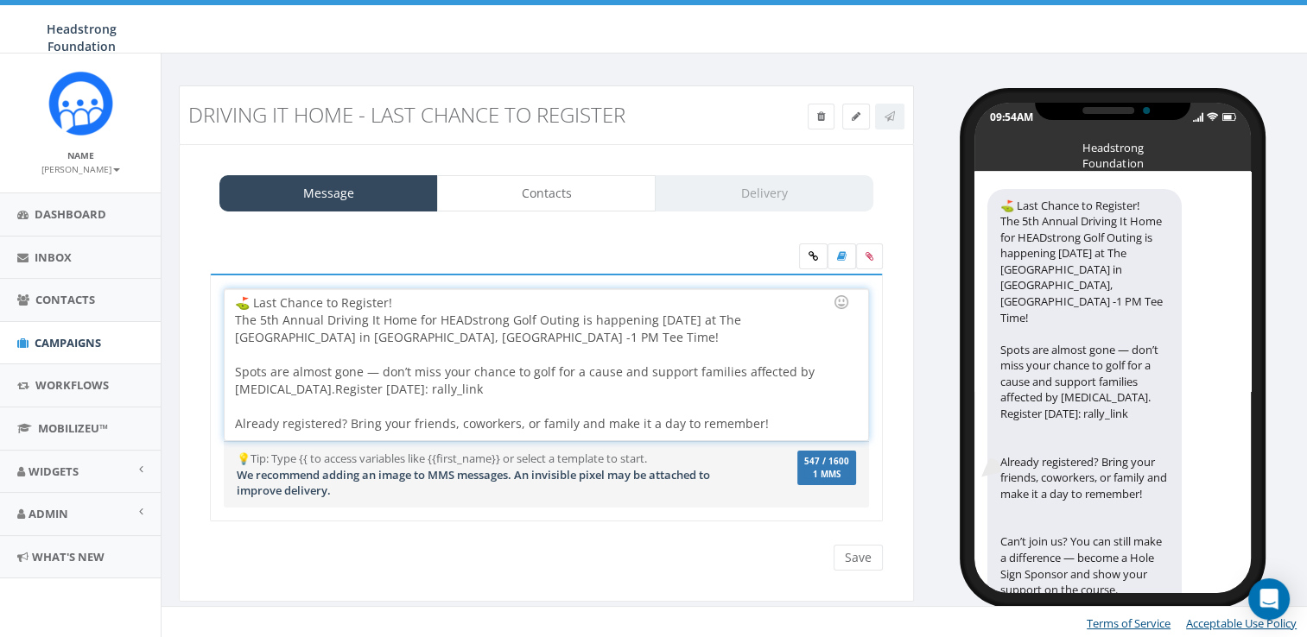
click at [565, 346] on div at bounding box center [541, 354] width 612 height 17
click at [490, 398] on div at bounding box center [541, 406] width 612 height 17
drag, startPoint x: 416, startPoint y: 389, endPoint x: 365, endPoint y: 388, distance: 51.8
click at [365, 388] on div "⛳️ Last Chance to Register! The 5th Annual Driving It Home for HEADstrong Golf …" at bounding box center [546, 364] width 643 height 151
drag, startPoint x: 371, startPoint y: 414, endPoint x: 374, endPoint y: 403, distance: 11.5
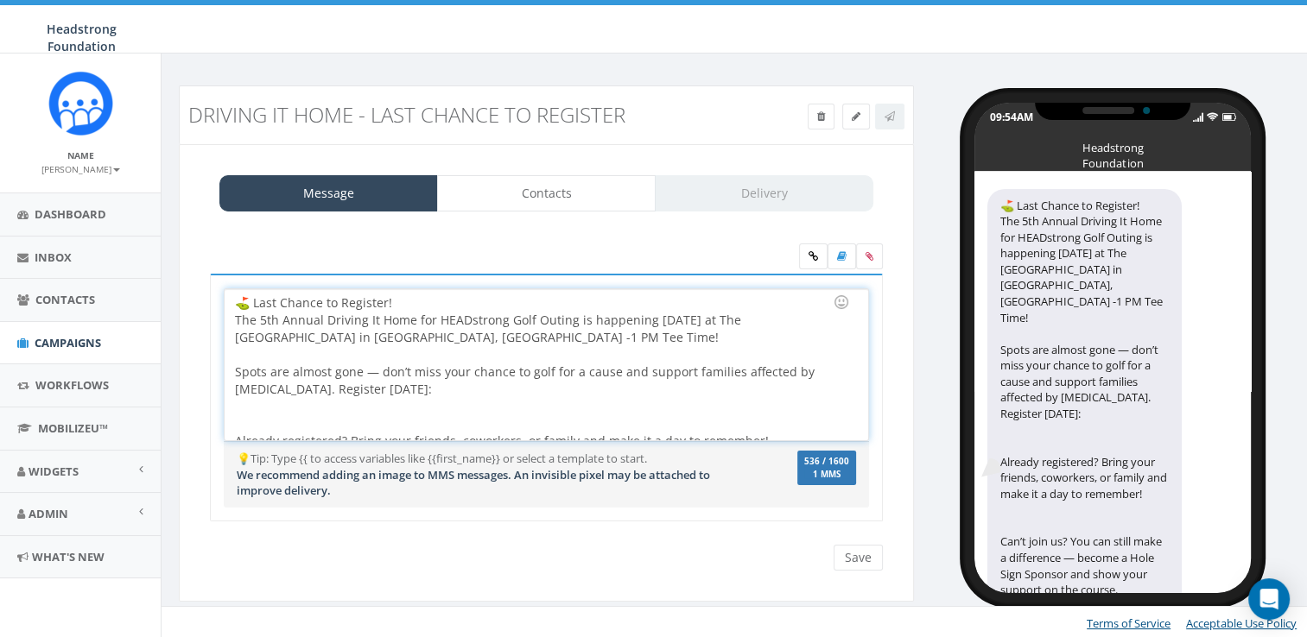
click at [371, 410] on div at bounding box center [541, 415] width 612 height 35
click at [385, 384] on div "⛳️ Last Chance to Register! The 5th Annual Driving It Home for HEADstrong Golf …" at bounding box center [546, 364] width 643 height 151
click at [810, 251] on icon at bounding box center [813, 256] width 10 height 10
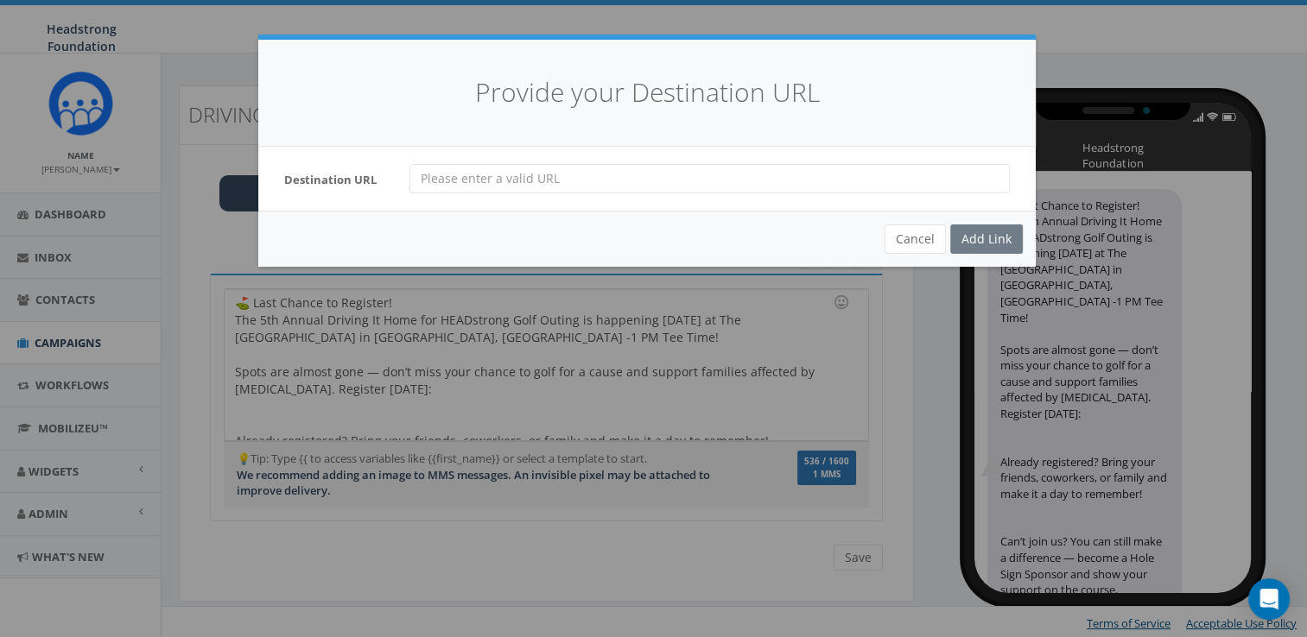
drag, startPoint x: 765, startPoint y: 167, endPoint x: 761, endPoint y: 179, distance: 12.8
click at [764, 168] on input "url" at bounding box center [709, 178] width 600 height 29
paste input "https://www.headstrong.org/drivingithome"
type input "https://www.headstrong.org/drivingithome"
click at [977, 232] on div "Add Link" at bounding box center [986, 239] width 73 height 29
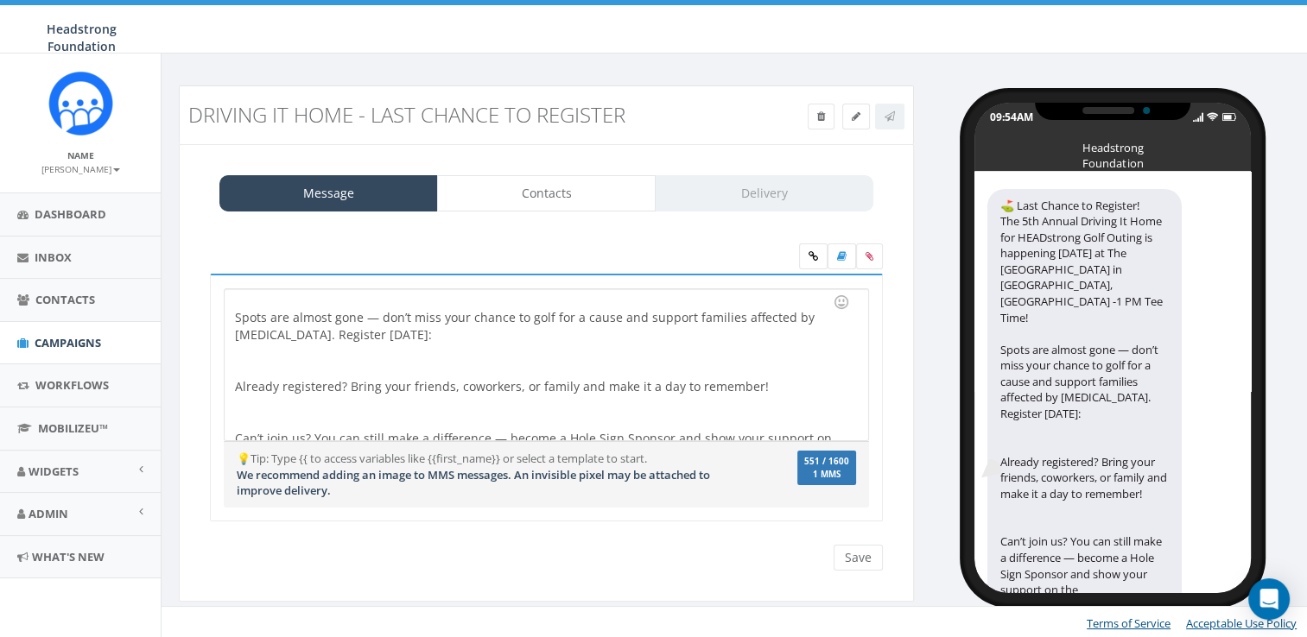
scroll to position [83, 0]
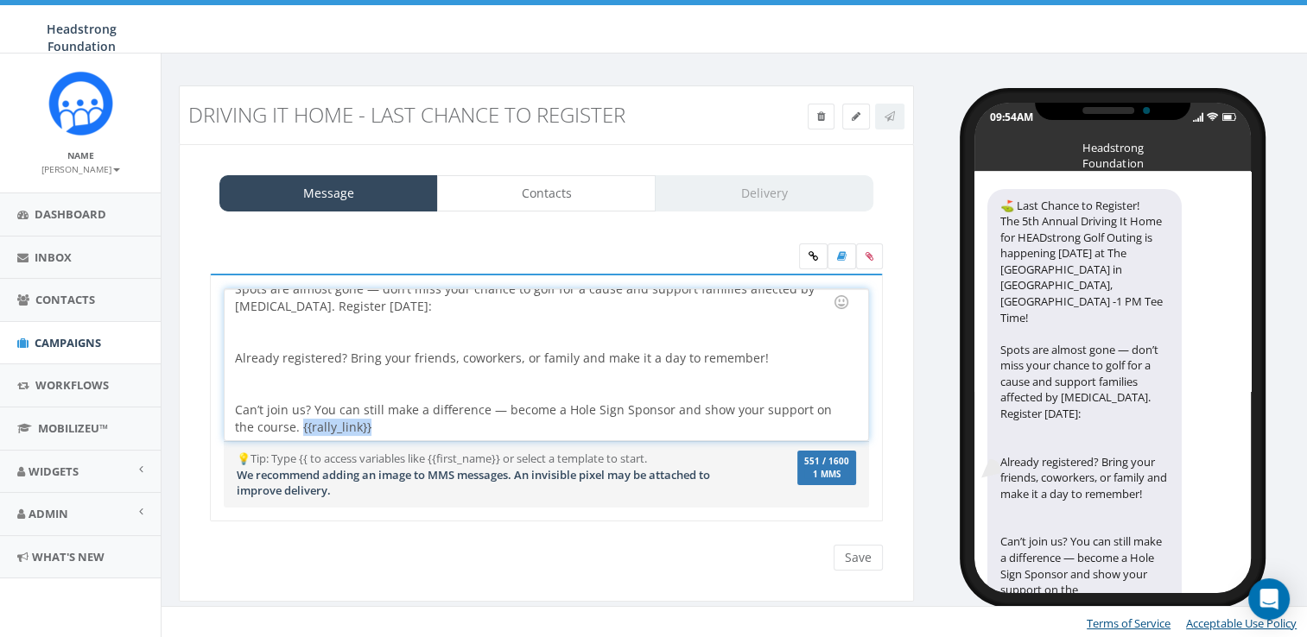
drag, startPoint x: 377, startPoint y: 422, endPoint x: 301, endPoint y: 420, distance: 76.9
click at [301, 420] on div "⛳️ Last Chance to Register! The 5th Annual Driving It Home for HEADstrong Golf …" at bounding box center [546, 364] width 643 height 151
copy div "{{rally_link}}"
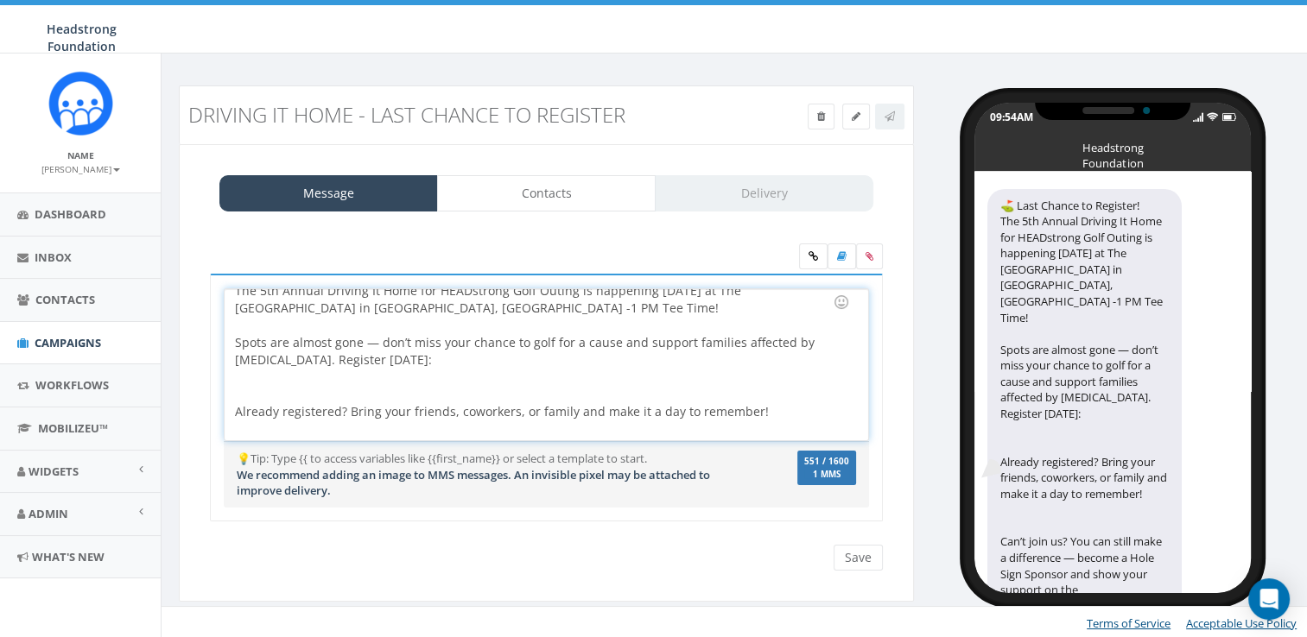
scroll to position [0, 0]
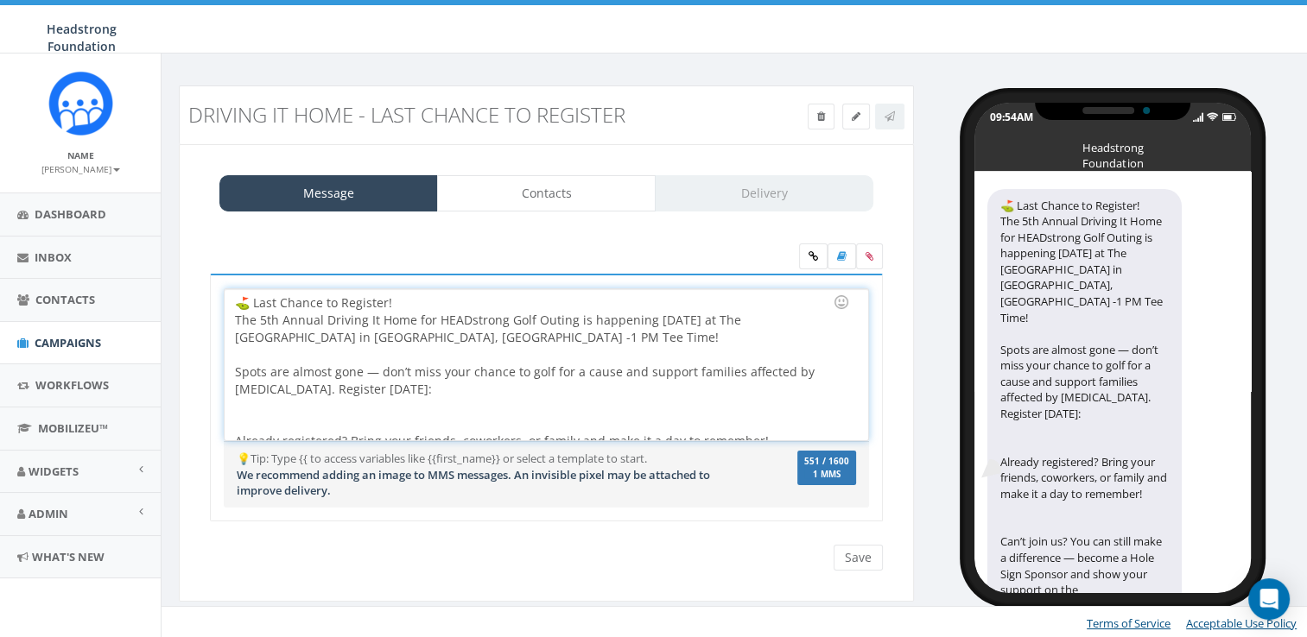
click at [380, 385] on div "⛳️ Last Chance to Register! The 5th Annual Driving It Home for HEADstrong Golf …" at bounding box center [546, 364] width 643 height 151
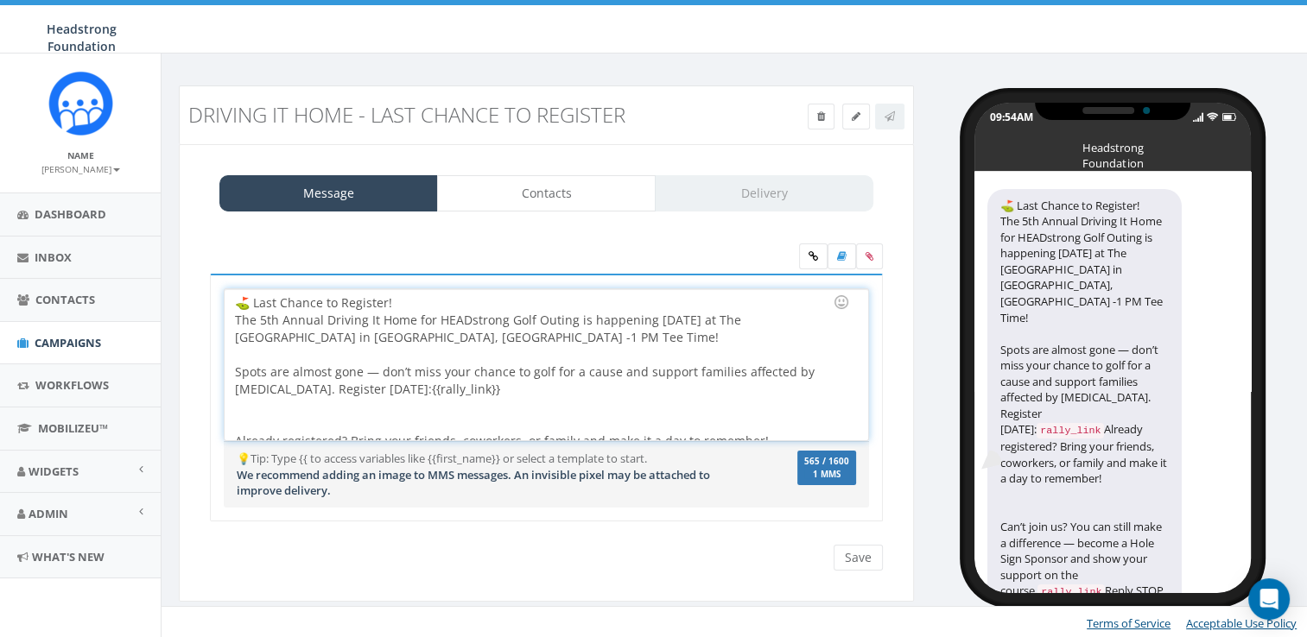
click at [346, 409] on div at bounding box center [541, 415] width 612 height 35
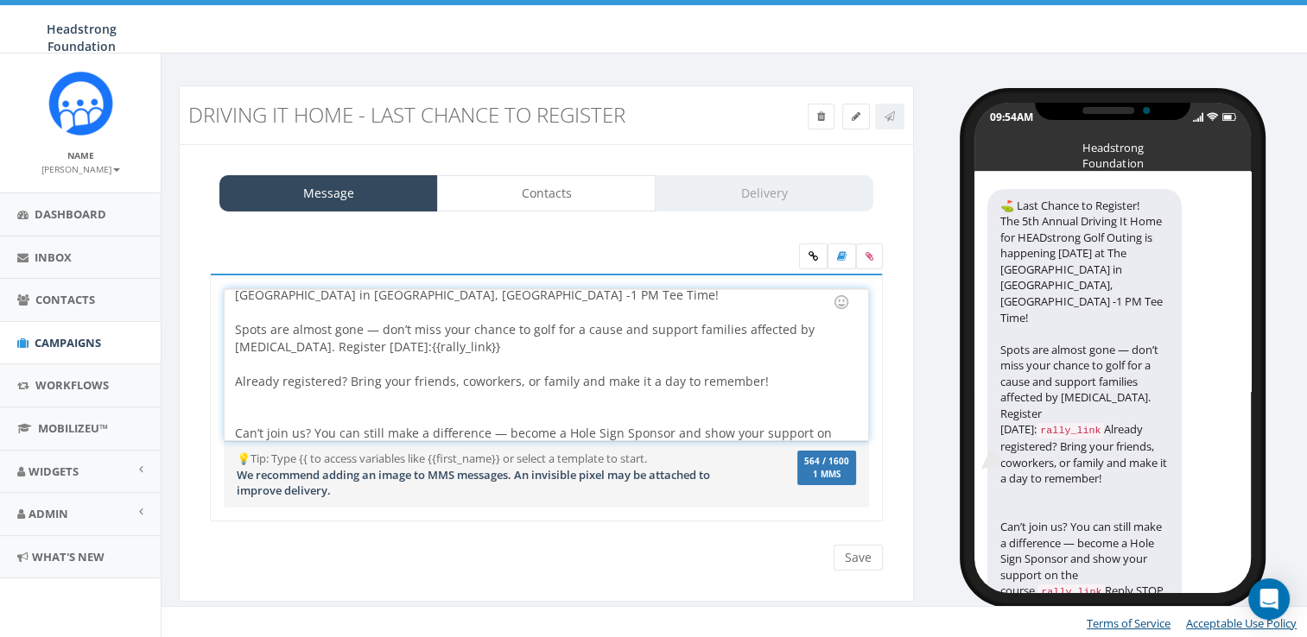
scroll to position [66, 0]
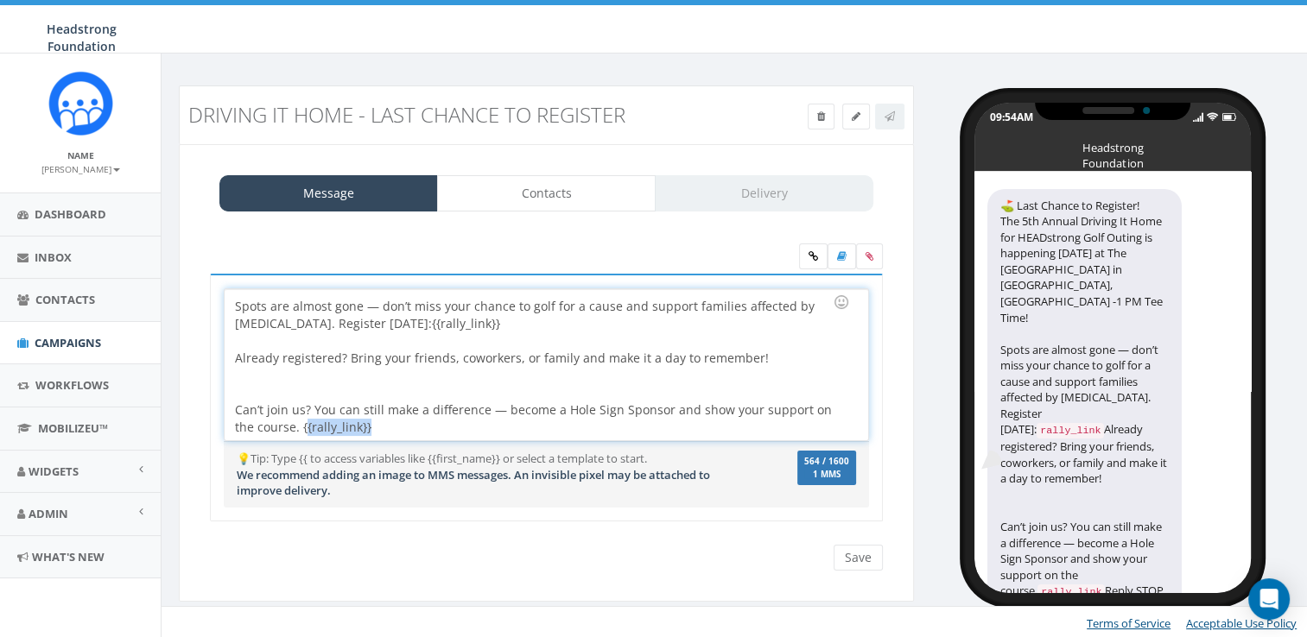
drag, startPoint x: 375, startPoint y: 427, endPoint x: 302, endPoint y: 428, distance: 72.6
click at [303, 428] on div "⛳️ Last Chance to Register! The 5th Annual Driving It Home for HEADstrong Golf …" at bounding box center [546, 364] width 643 height 151
click at [313, 382] on div at bounding box center [541, 384] width 612 height 35
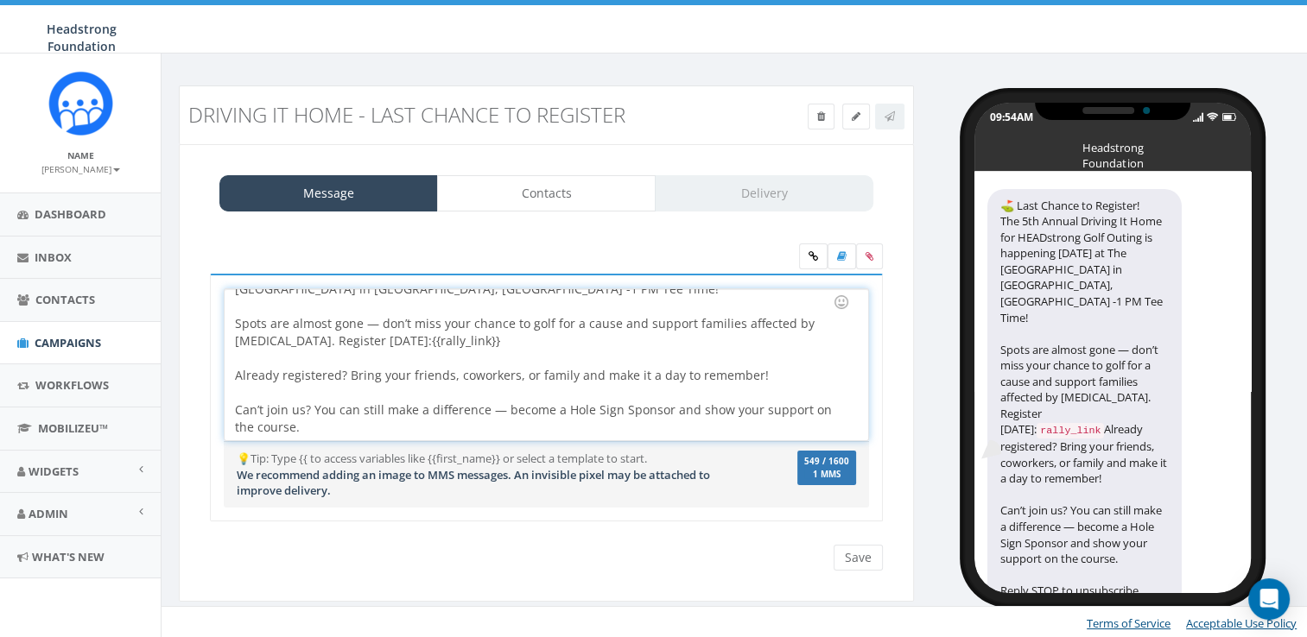
click at [311, 415] on div "⛳️ Last Chance to Register! The 5th Annual Driving It Home for HEADstrong Golf …" at bounding box center [546, 364] width 643 height 151
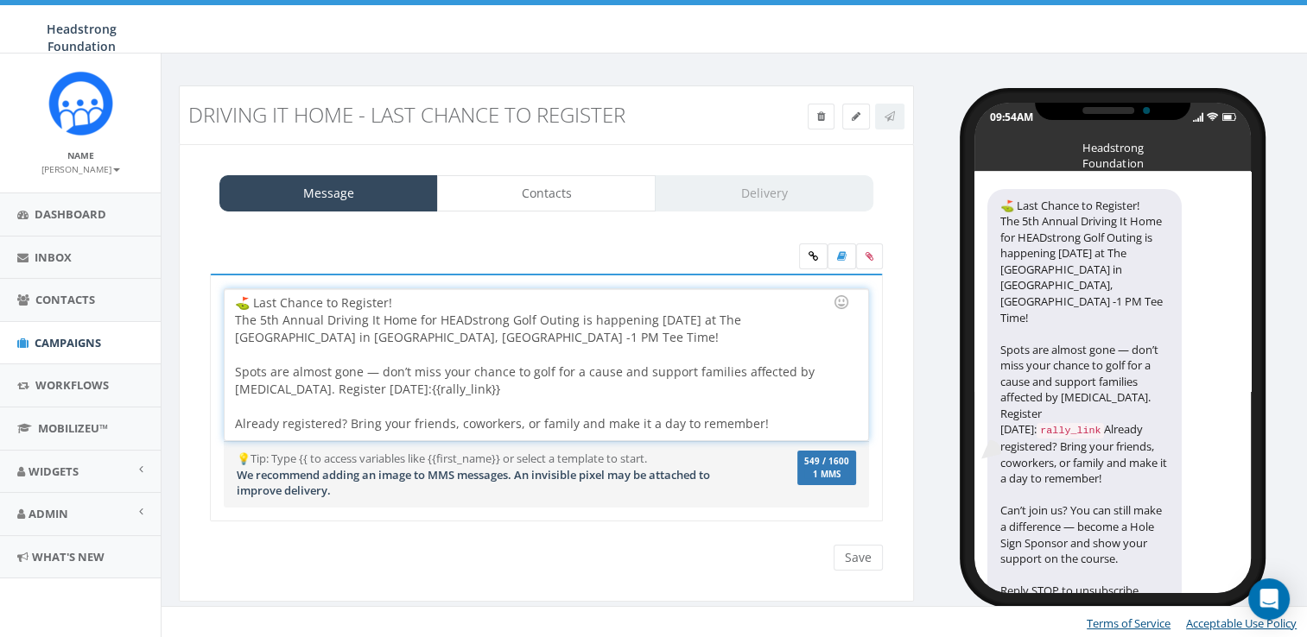
drag, startPoint x: 310, startPoint y: 432, endPoint x: 169, endPoint y: 185, distance: 284.3
click at [169, 185] on div "Driving it Home - Last Chance to Register Test Message Status: Message Contacts…" at bounding box center [546, 355] width 761 height 538
copy div "⛳️ Last Chance to Register! The 5th Annual Driving It Home for HEADstrong Golf …"
click at [447, 309] on div "⛳️ Last Chance to Register! The 5th Annual Driving It Home for HEADstrong Golf …" at bounding box center [546, 364] width 643 height 151
click at [452, 289] on div "⛳️ Last Chance to Register! The 5th Annual Driving It Home for HEADstrong Golf …" at bounding box center [546, 364] width 643 height 151
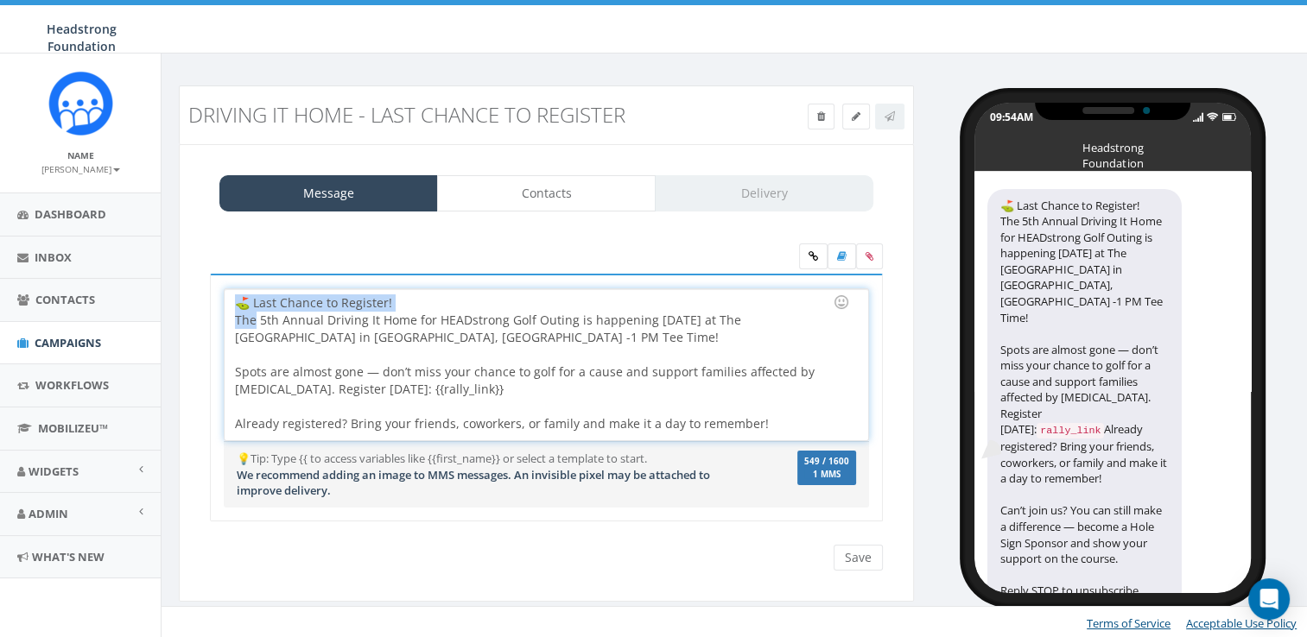
drag, startPoint x: 252, startPoint y: 320, endPoint x: 172, endPoint y: 307, distance: 81.2
click at [172, 307] on div "Driving it Home - Last Chance to Register Test Message Status: Message Contacts…" at bounding box center [546, 355] width 761 height 538
click at [235, 325] on div "⛳️ Last Chance to Register! The 5th Annual Driving It Home for HEADstrong Golf …" at bounding box center [546, 364] width 643 height 151
drag, startPoint x: 257, startPoint y: 320, endPoint x: 231, endPoint y: 324, distance: 26.3
click at [231, 324] on div "⛳️ Last Chance to Register! The 5th Annual Driving It Home for HEADstrong Golf …" at bounding box center [546, 364] width 643 height 151
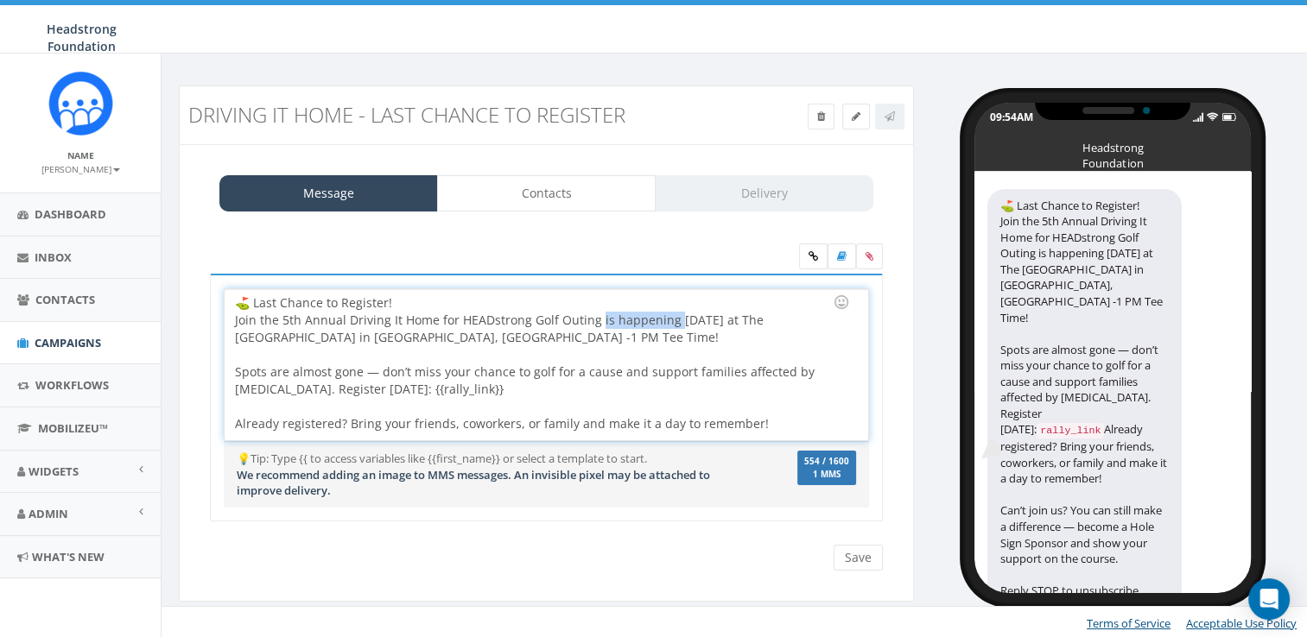
drag, startPoint x: 593, startPoint y: 319, endPoint x: 674, endPoint y: 323, distance: 81.3
click at [674, 323] on div "⛳️ Last Chance to Register! Join the 5th Annual Driving It Home for HEADstrong …" at bounding box center [546, 364] width 643 height 151
drag, startPoint x: 662, startPoint y: 320, endPoint x: 650, endPoint y: 317, distance: 13.2
click at [650, 317] on div "⛳️ Last Chance to Register! Join the 5th Annual Driving It Home for HEADstrong …" at bounding box center [546, 364] width 643 height 151
click at [681, 320] on div "⛳️ Last Chance to Register! Join the 5th Annual Driving It Home for HEADstrong …" at bounding box center [546, 364] width 643 height 151
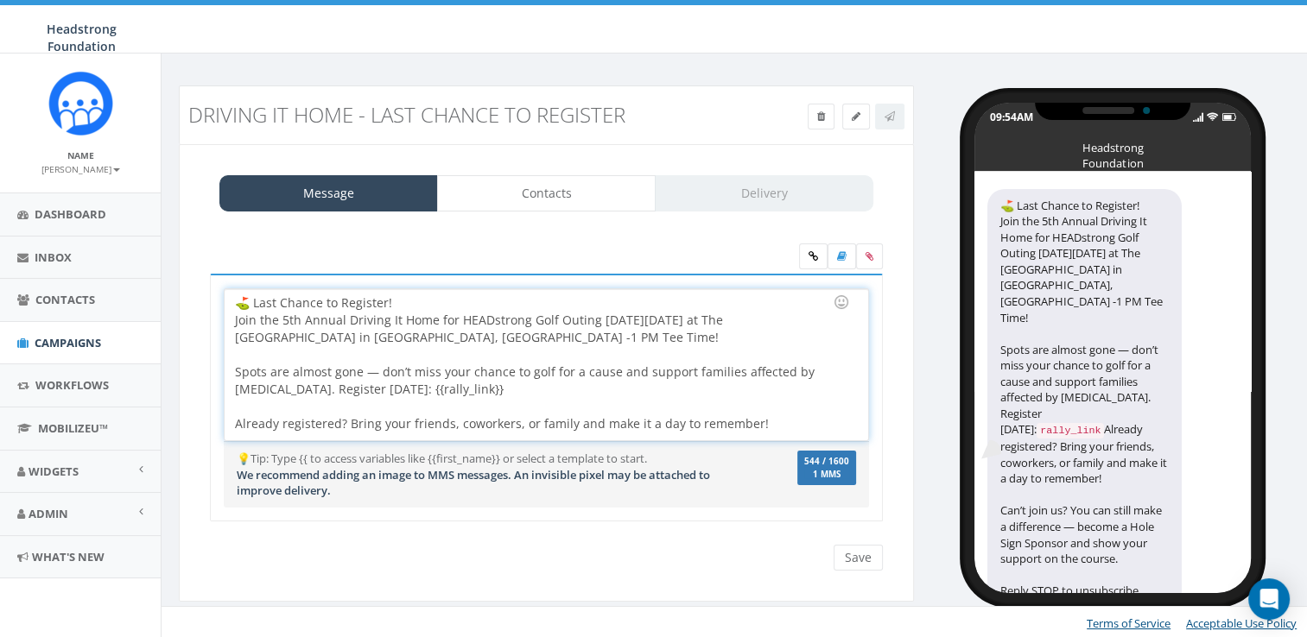
click at [682, 333] on div "⛳️ Last Chance to Register! Join the 5th Annual Driving It Home for HEADstrong …" at bounding box center [546, 364] width 643 height 151
click at [372, 385] on div "⛳️ Last Chance to Register! Join the 5th Annual Driving It Home for HEADstrong …" at bounding box center [546, 364] width 643 height 151
drag, startPoint x: 358, startPoint y: 371, endPoint x: 294, endPoint y: 365, distance: 64.2
click at [294, 365] on div "⛳️ Last Chance to Register! Join the 5th Annual Driving It Home for HEADstrong …" at bounding box center [546, 364] width 643 height 151
drag, startPoint x: 523, startPoint y: 371, endPoint x: 377, endPoint y: 366, distance: 146.1
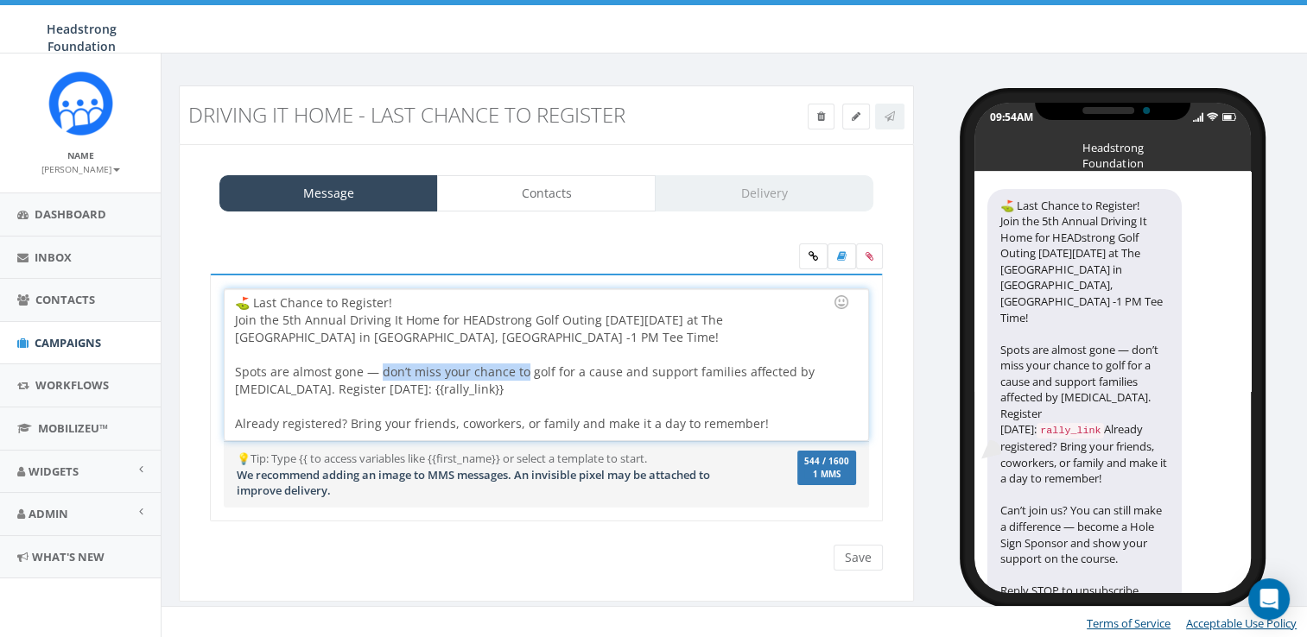
click at [377, 366] on div "⛳️ Last Chance to Register! Join the 5th Annual Driving It Home for HEADstrong …" at bounding box center [546, 364] width 643 height 151
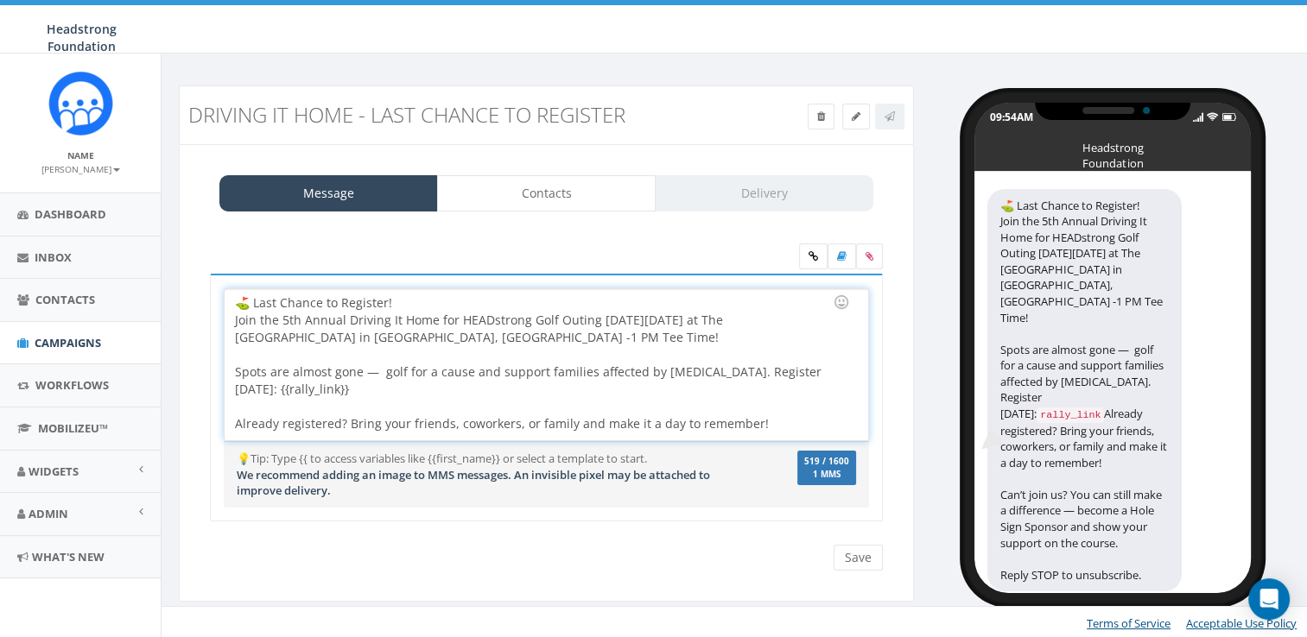
click at [339, 377] on div "⛳️ Last Chance to Register! Join the 5th Annual Driving It Home for HEADstrong …" at bounding box center [546, 364] width 643 height 151
drag, startPoint x: 375, startPoint y: 372, endPoint x: 366, endPoint y: 371, distance: 8.7
click at [366, 371] on div "⛳️ Last Chance to Register! Join the 5th Annual Driving It Home for HEADstrong …" at bounding box center [546, 364] width 643 height 151
drag, startPoint x: 379, startPoint y: 389, endPoint x: 380, endPoint y: 379, distance: 9.5
click at [380, 388] on div "⛳️ Last Chance to Register! Join the 5th Annual Driving It Home for HEADstrong …" at bounding box center [546, 364] width 643 height 151
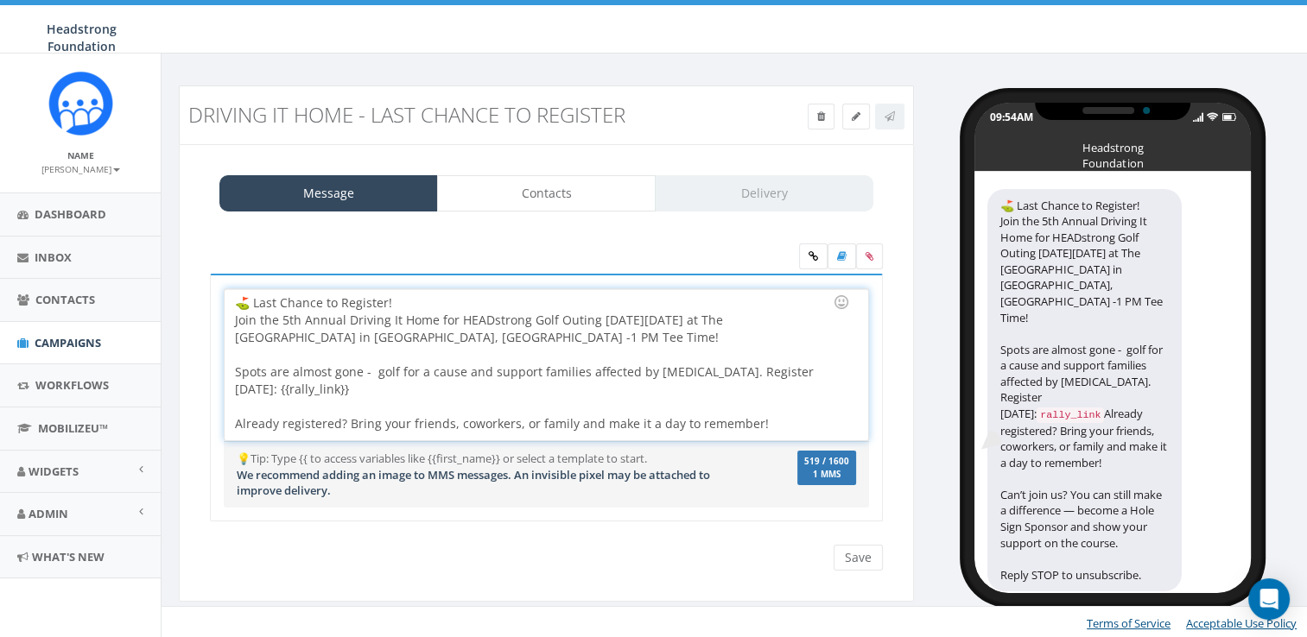
click at [377, 371] on div "⛳️ Last Chance to Register! Join the 5th Annual Driving It Home for HEADstrong …" at bounding box center [546, 364] width 643 height 151
click at [373, 372] on div "⛳️ Last Chance to Register! Join the 5th Annual Driving It Home for HEADstrong …" at bounding box center [546, 364] width 643 height 151
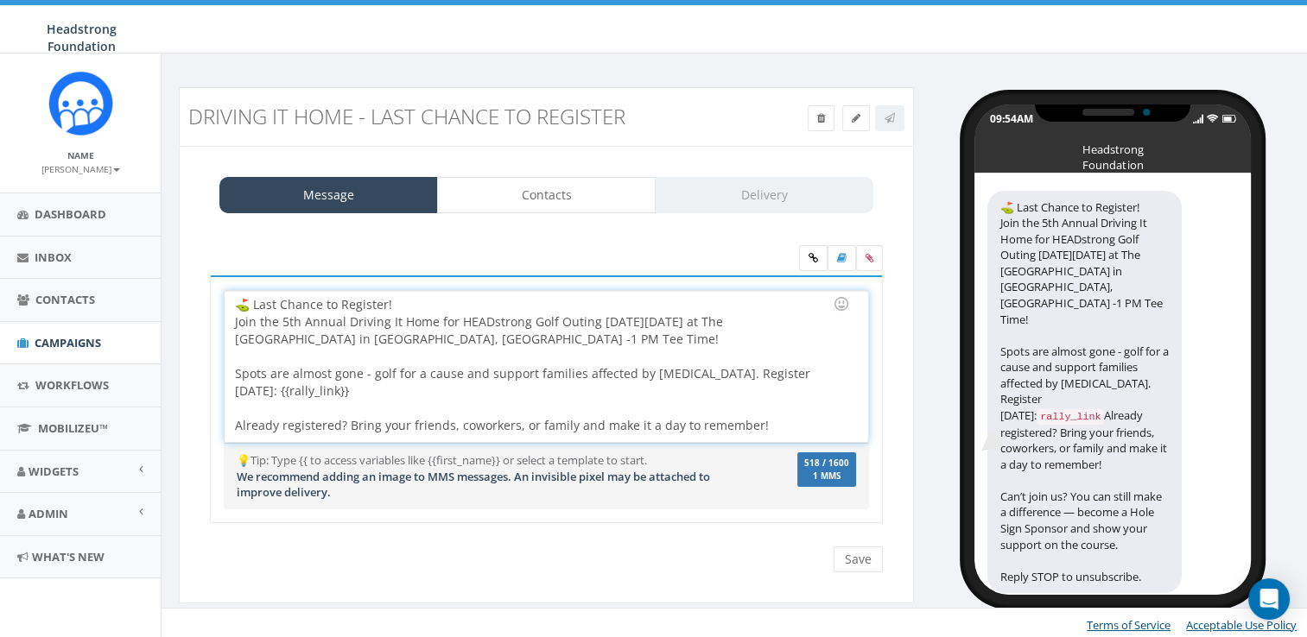
click at [387, 440] on div at bounding box center [541, 442] width 612 height 17
click at [387, 404] on div at bounding box center [541, 408] width 612 height 17
click at [390, 366] on div "⛳️ Last Chance to Register! Join the 5th Annual Driving It Home for HEADstrong …" at bounding box center [546, 366] width 643 height 151
click at [390, 389] on div "⛳️ Last Chance to Register! Join the 5th Annual Driving It Home for HEADstrong …" at bounding box center [546, 366] width 643 height 151
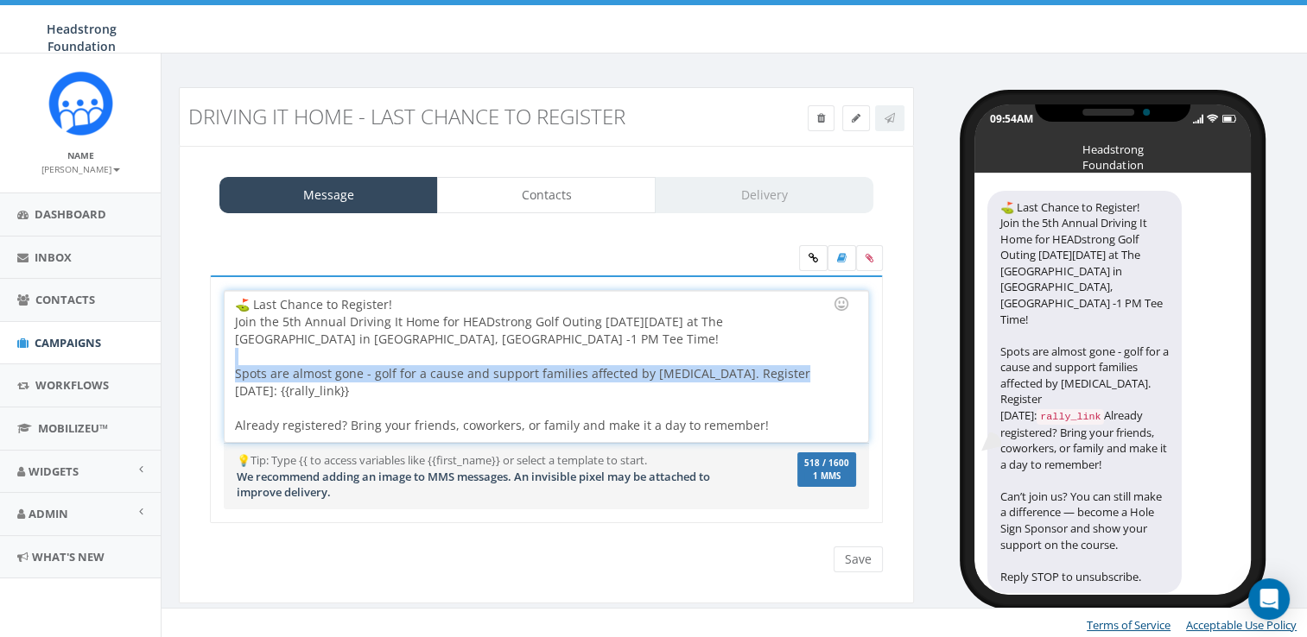
drag, startPoint x: 783, startPoint y: 375, endPoint x: 735, endPoint y: 360, distance: 49.7
click at [735, 360] on div "⛳️ Last Chance to Register! Join the 5th Annual Driving It Home for HEADstrong …" at bounding box center [546, 366] width 643 height 151
click at [736, 371] on div "⛳️ Last Chance to Register! Join the 5th Annual Driving It Home for HEADstrong …" at bounding box center [546, 366] width 643 height 151
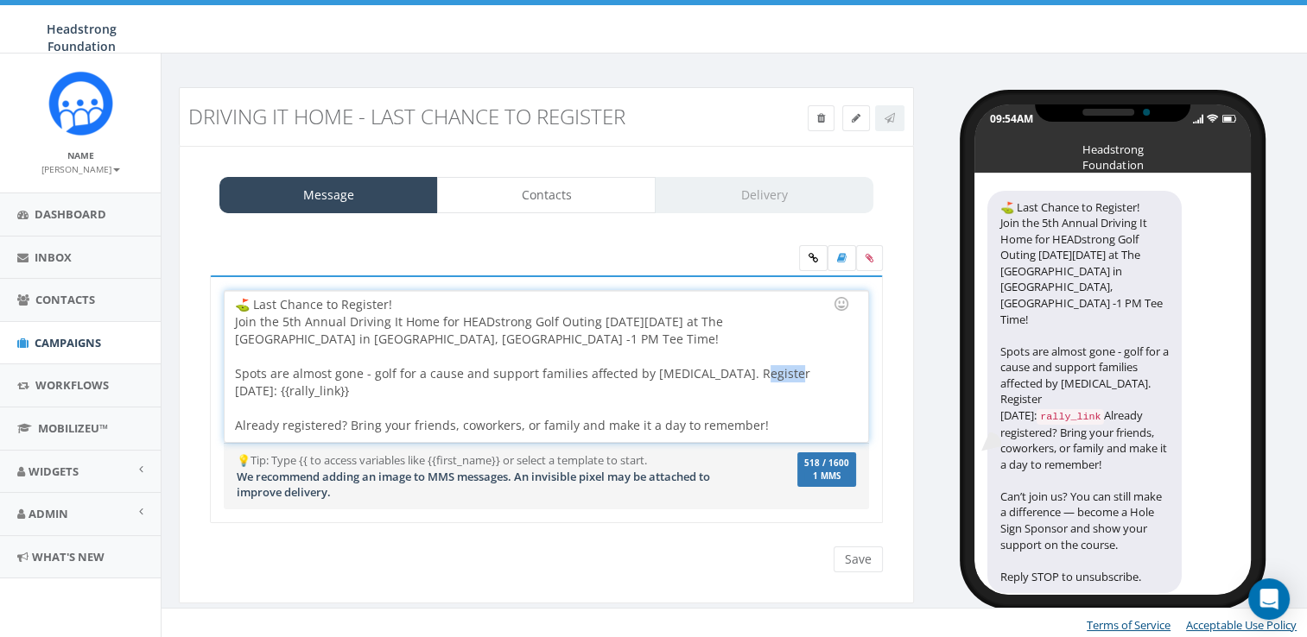
drag, startPoint x: 745, startPoint y: 377, endPoint x: 770, endPoint y: 372, distance: 26.4
click at [770, 372] on div "⛳️ Last Chance to Register! Join the 5th Annual Driving It Home for HEADstrong …" at bounding box center [546, 366] width 643 height 151
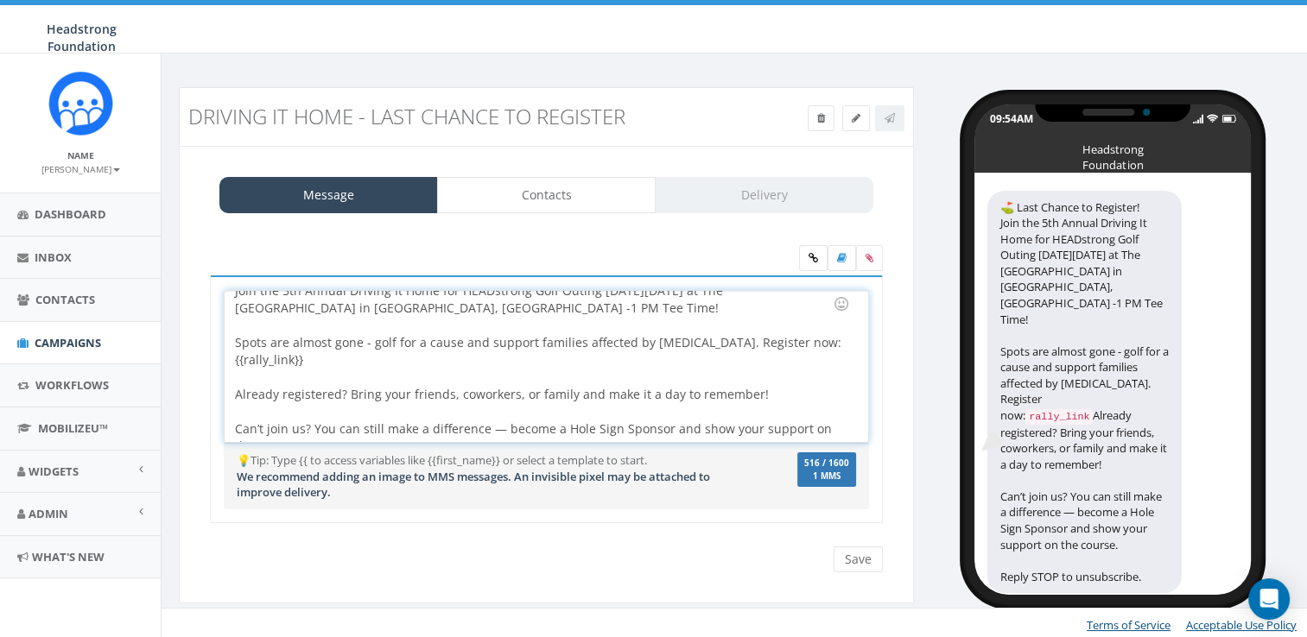
click at [441, 403] on div at bounding box center [541, 411] width 612 height 17
click at [425, 370] on div "⛳️ Last Chance to Register! Join the 5th Annual Driving It Home for HEADstrong …" at bounding box center [546, 366] width 643 height 151
drag, startPoint x: 453, startPoint y: 373, endPoint x: 517, endPoint y: 371, distance: 64.8
click at [517, 371] on div "⛳️ Last Chance to Register! Join the 5th Annual Driving It Home for HEADstrong …" at bounding box center [546, 366] width 643 height 151
drag, startPoint x: 373, startPoint y: 375, endPoint x: 348, endPoint y: 375, distance: 25.0
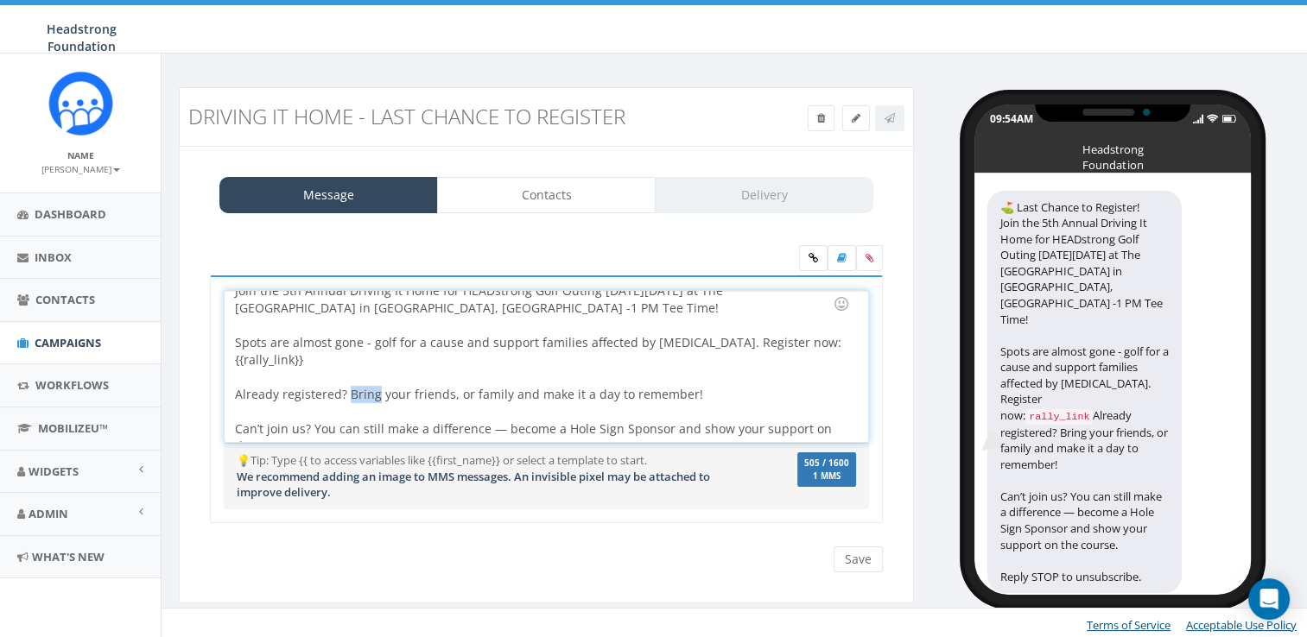
click at [348, 375] on div "⛳️ Last Chance to Register! Join the 5th Annual Driving It Home for HEADstrong …" at bounding box center [546, 366] width 643 height 151
click at [453, 380] on div "⛳️ Last Chance to Register! Join the 5th Annual Driving It Home for HEADstrong …" at bounding box center [546, 366] width 643 height 151
click at [510, 377] on div "⛳️ Last Chance to Register! Join the 5th Annual Driving It Home for HEADstrong …" at bounding box center [546, 366] width 643 height 151
click at [501, 371] on div "⛳️ Last Chance to Register! Join the 5th Annual Driving It Home for HEADstrong …" at bounding box center [546, 366] width 643 height 151
drag, startPoint x: 700, startPoint y: 369, endPoint x: 515, endPoint y: 369, distance: 184.8
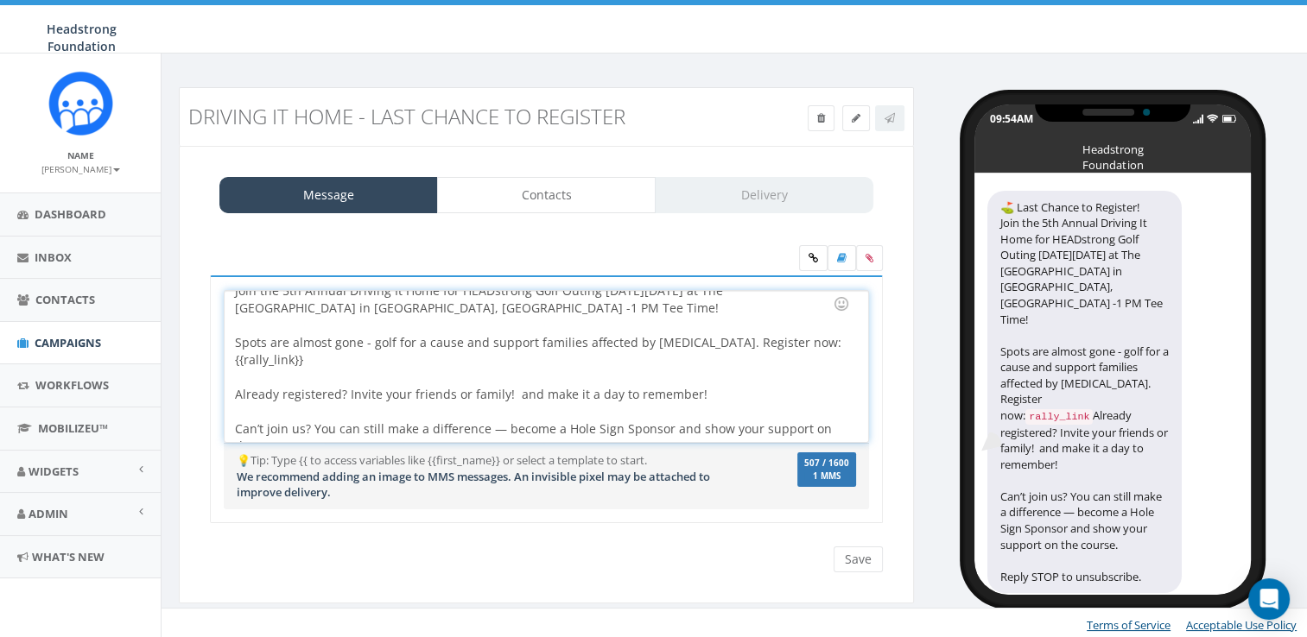
click at [515, 369] on div "⛳️ Last Chance to Register! Join the 5th Annual Driving It Home for HEADstrong …" at bounding box center [546, 366] width 643 height 151
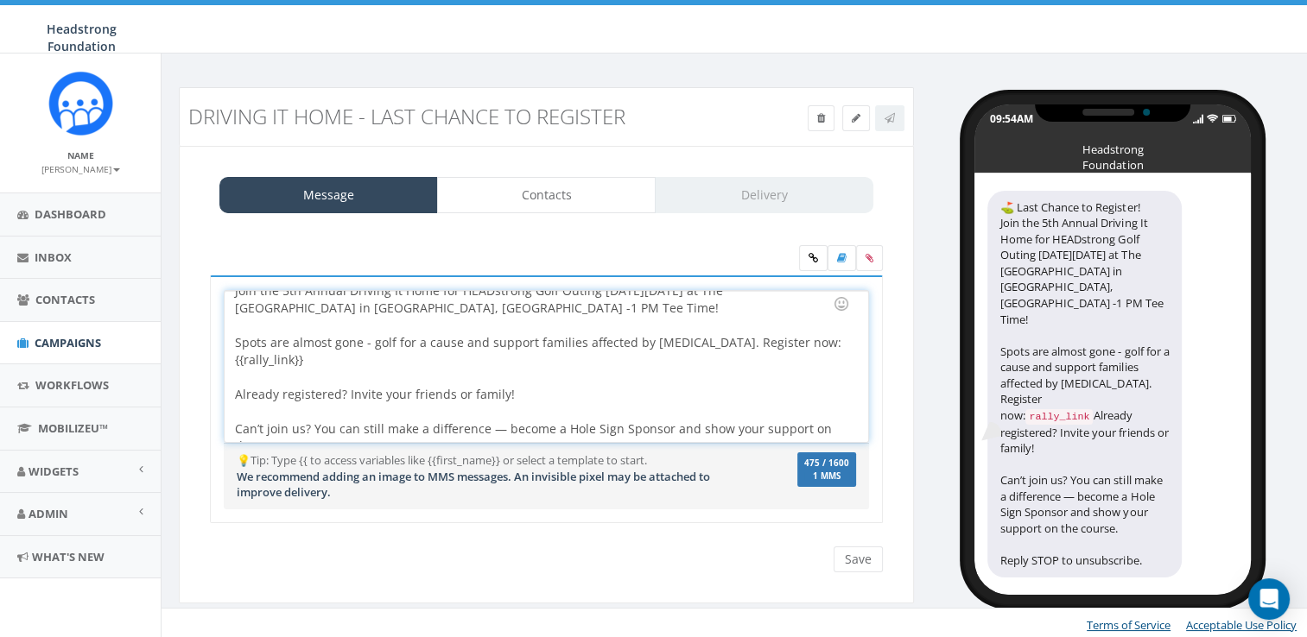
click at [234, 410] on div "⛳️ Last Chance to Register! Join the 5th Annual Driving It Home for HEADstrong …" at bounding box center [546, 366] width 643 height 151
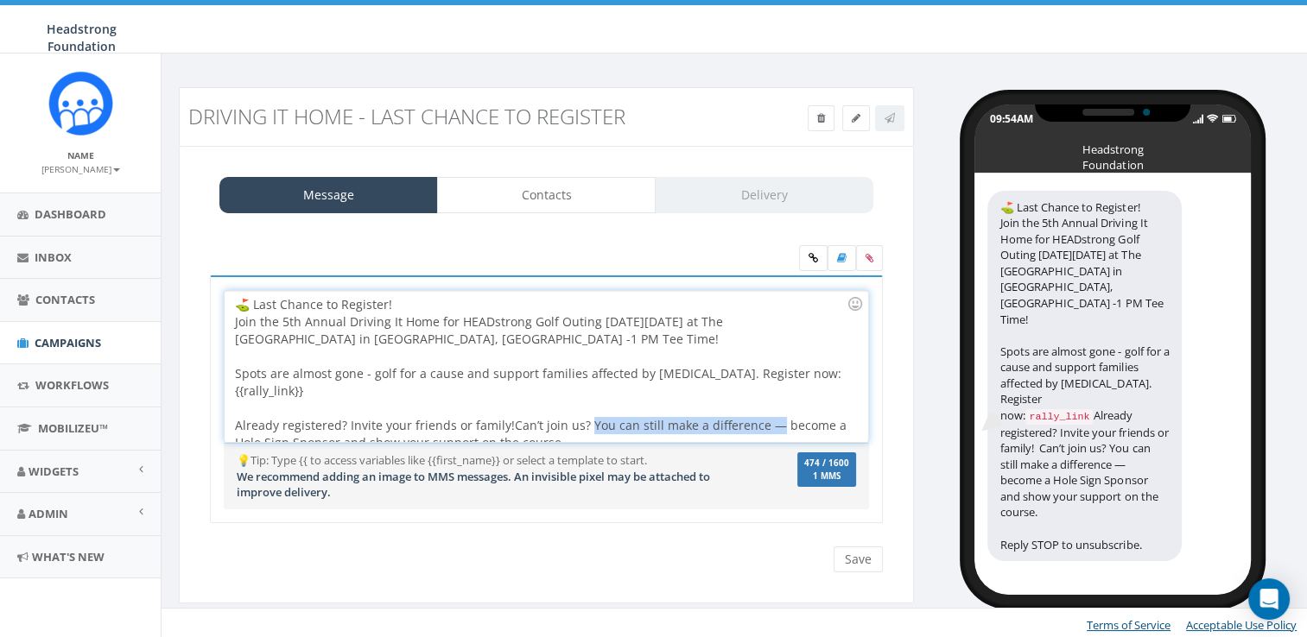
drag, startPoint x: 586, startPoint y: 409, endPoint x: 770, endPoint y: 411, distance: 184.0
click at [770, 417] on span "Can’t join us? You can still make a difference — become a Hole Sign Sponsor and…" at bounding box center [542, 434] width 615 height 34
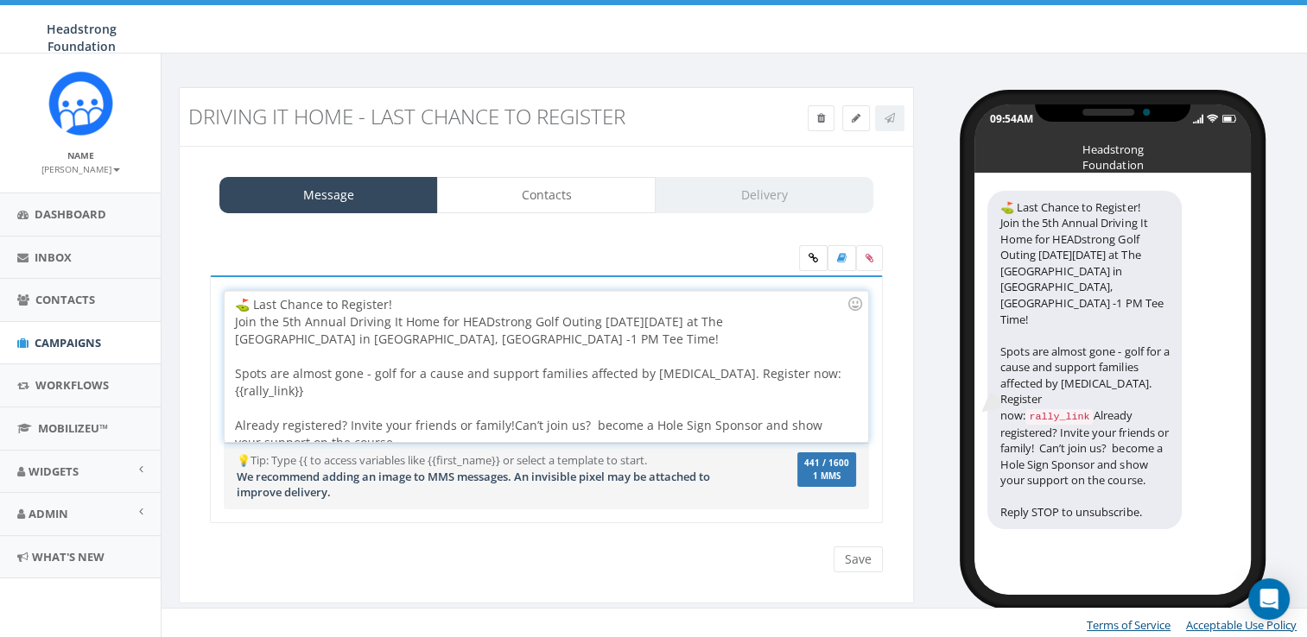
click at [599, 417] on span "Can’t join us? become a Hole Sign Sponsor and show your support on the course." at bounding box center [530, 434] width 591 height 34
click at [729, 427] on div "⛳️ Last Chance to Register! Join the 5th Annual Driving It Home for HEADstrong …" at bounding box center [546, 366] width 643 height 151
click at [860, 559] on input "Save" at bounding box center [858, 560] width 49 height 26
click at [704, 396] on div "⛳️ Last Chance to Register! Join the 5th Annual Driving It Home for HEADstrong …" at bounding box center [546, 366] width 643 height 151
click at [692, 426] on div "⛳️ Last Chance to Register! Join the 5th Annual Driving It Home for HEADstrong …" at bounding box center [546, 366] width 643 height 151
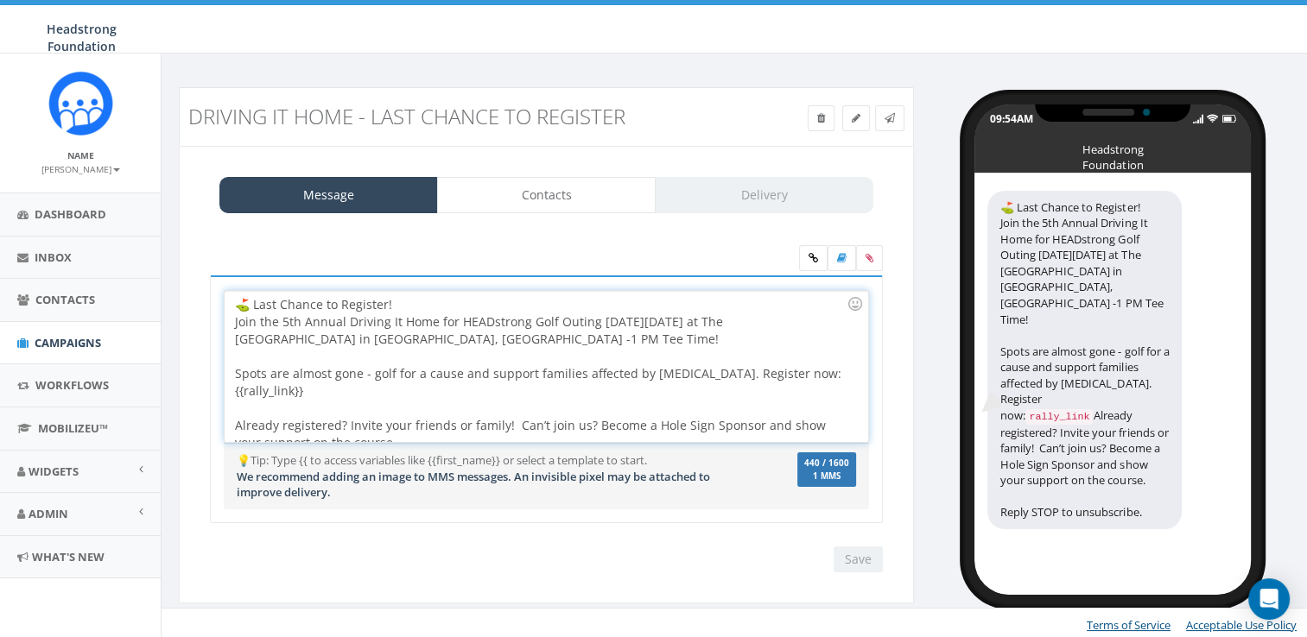
scroll to position [2, 0]
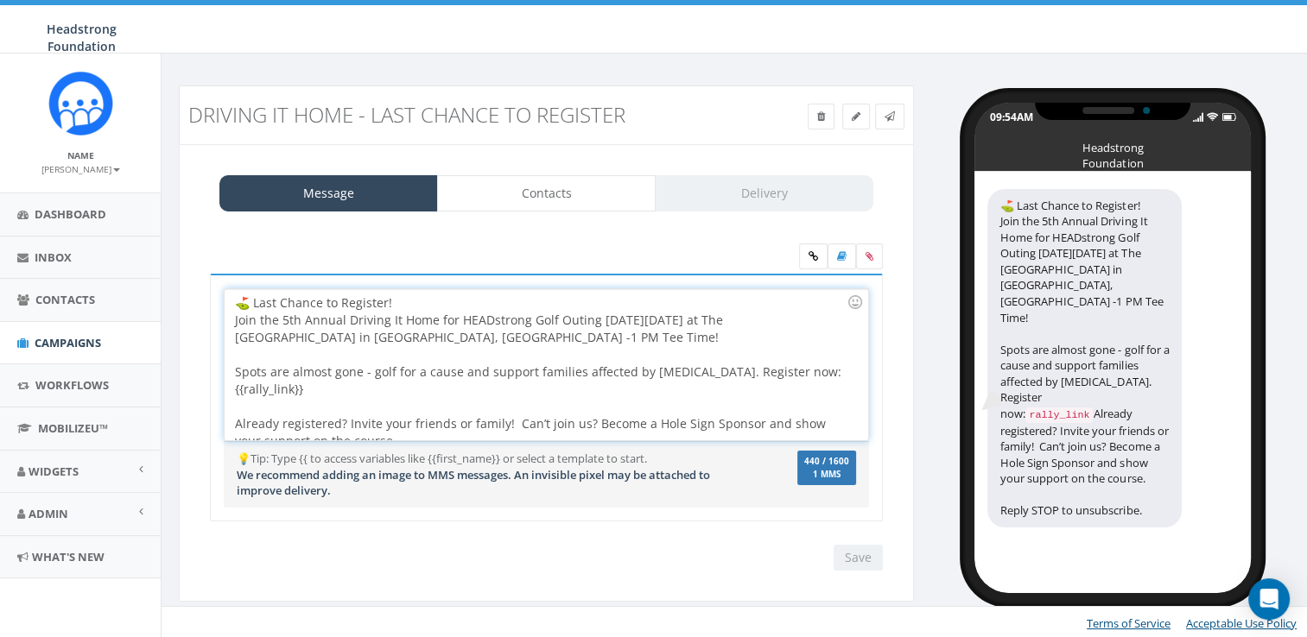
click at [868, 561] on div "Save Next" at bounding box center [854, 558] width 58 height 26
click at [480, 398] on div at bounding box center [541, 406] width 612 height 17
click at [862, 251] on label at bounding box center [869, 257] width 27 height 26
click at [0, 0] on input "file" at bounding box center [0, 0] width 0 height 0
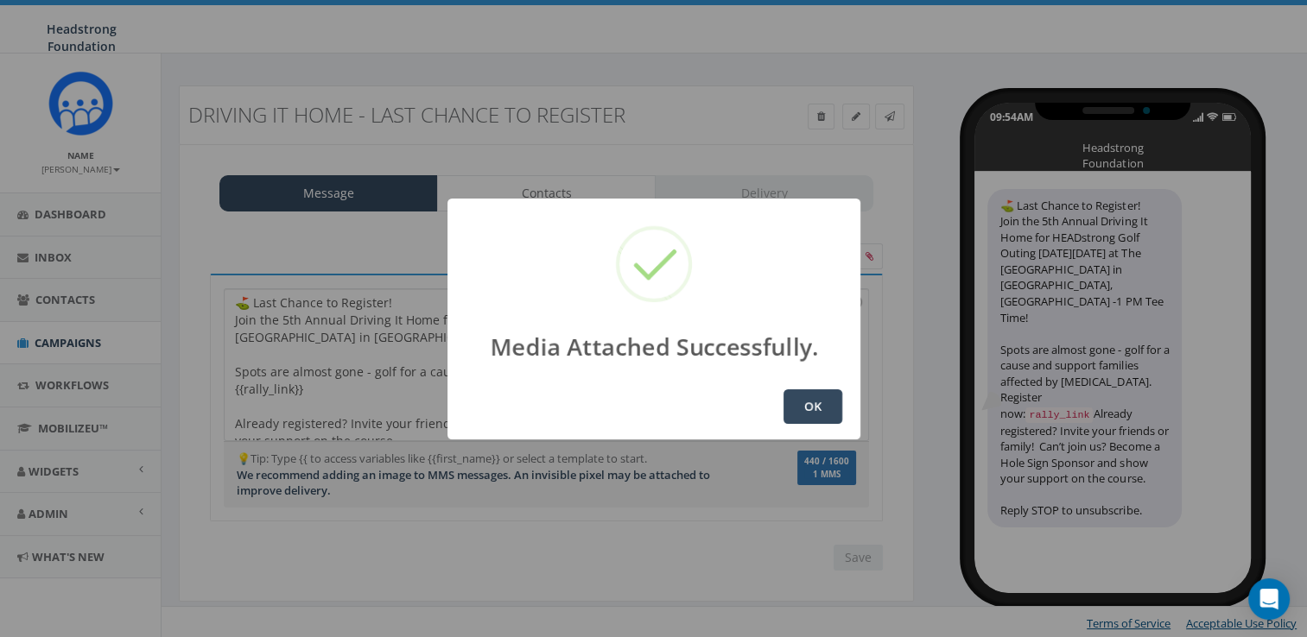
click at [777, 403] on div "OK" at bounding box center [653, 407] width 413 height 66
click at [802, 409] on button "OK" at bounding box center [812, 407] width 59 height 35
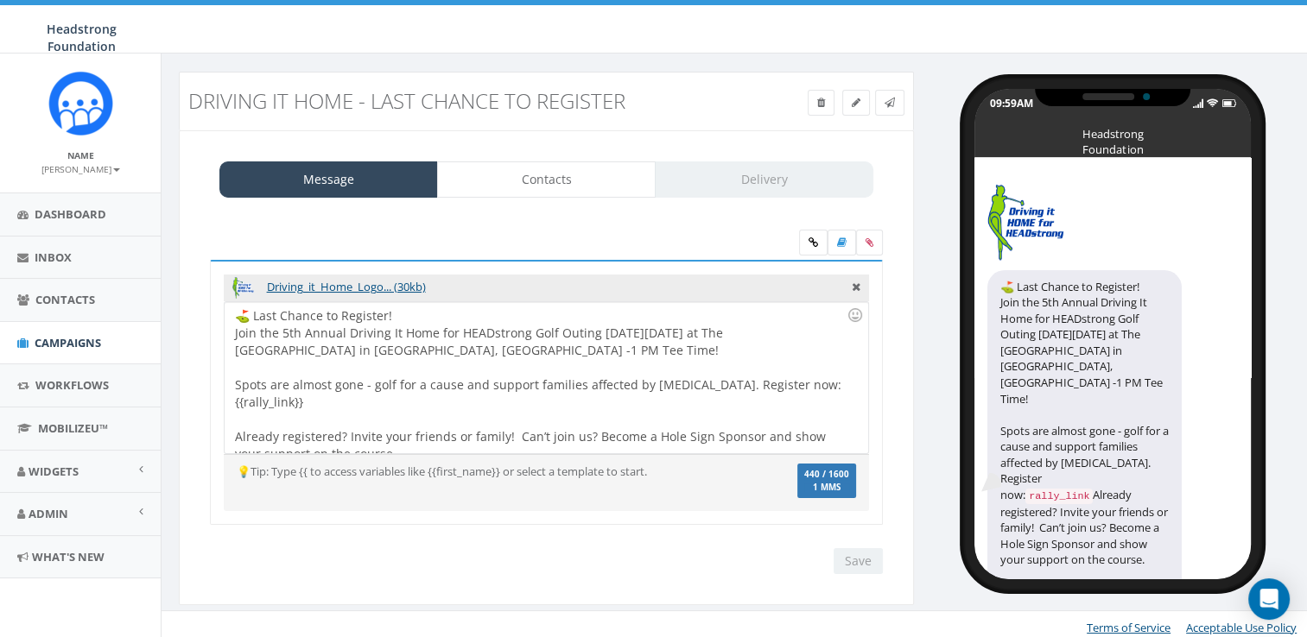
click at [867, 563] on div "Save Next" at bounding box center [854, 561] width 58 height 26
click at [891, 107] on span at bounding box center [889, 102] width 10 height 15
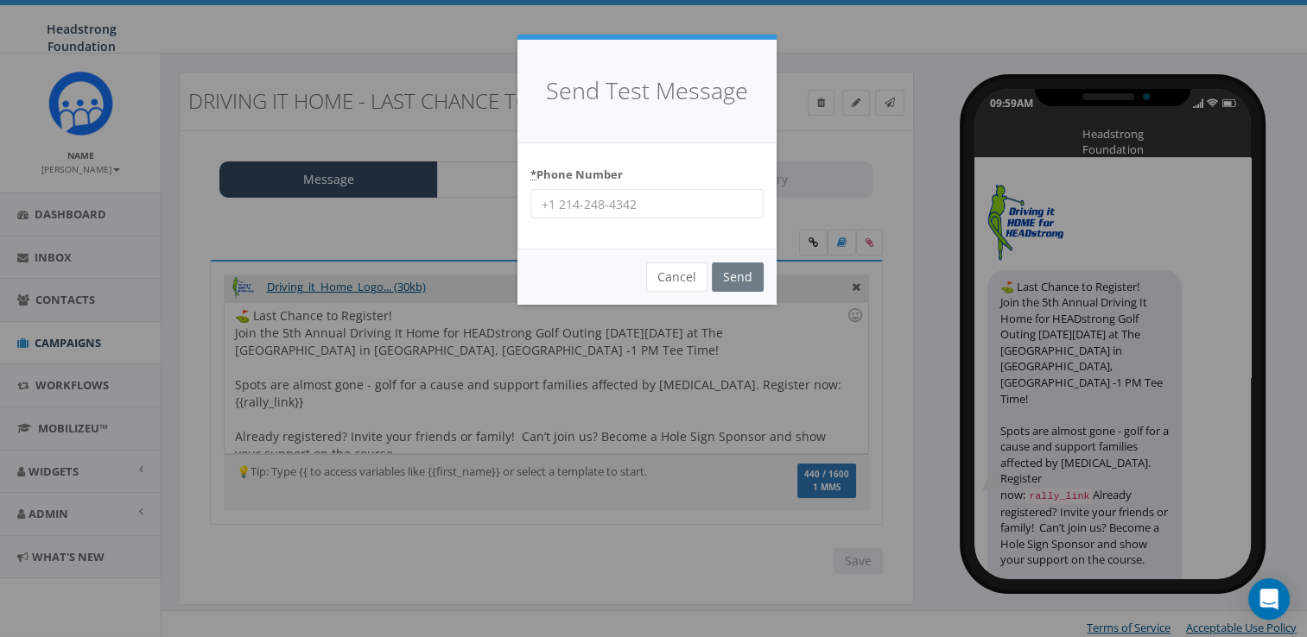
click at [684, 197] on input "* Phone Number" at bounding box center [646, 203] width 233 height 29
type input "6098022576"
click at [734, 264] on input "Send" at bounding box center [738, 277] width 52 height 29
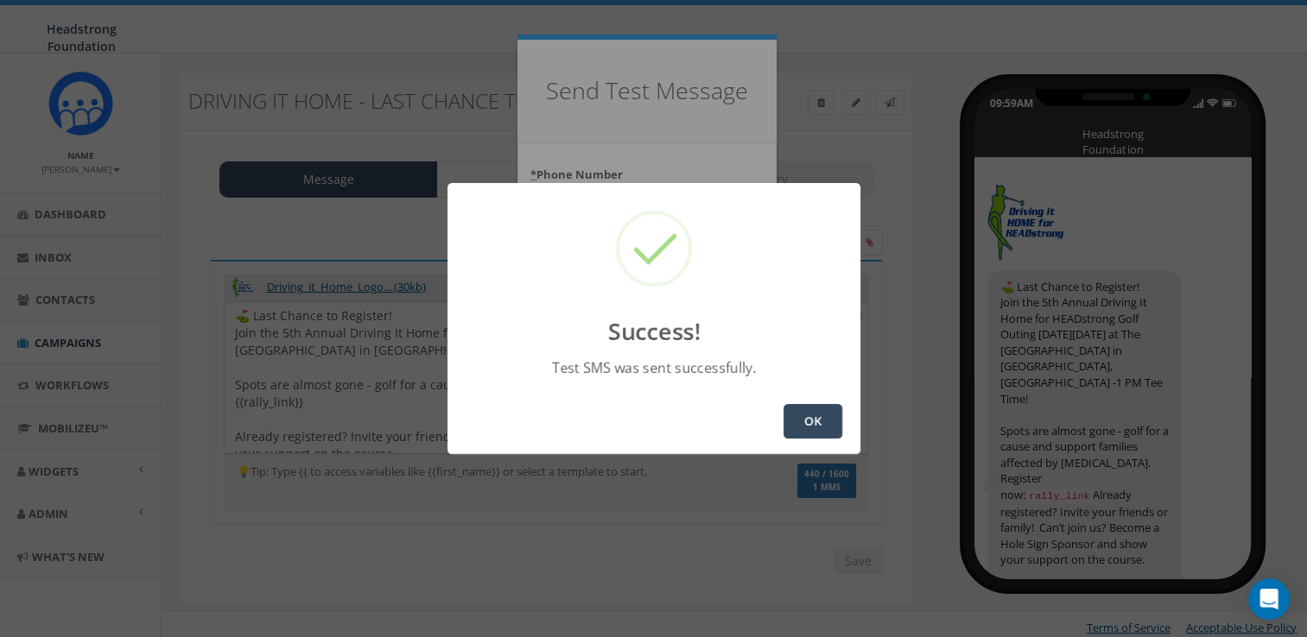
click at [805, 425] on button "OK" at bounding box center [812, 421] width 59 height 35
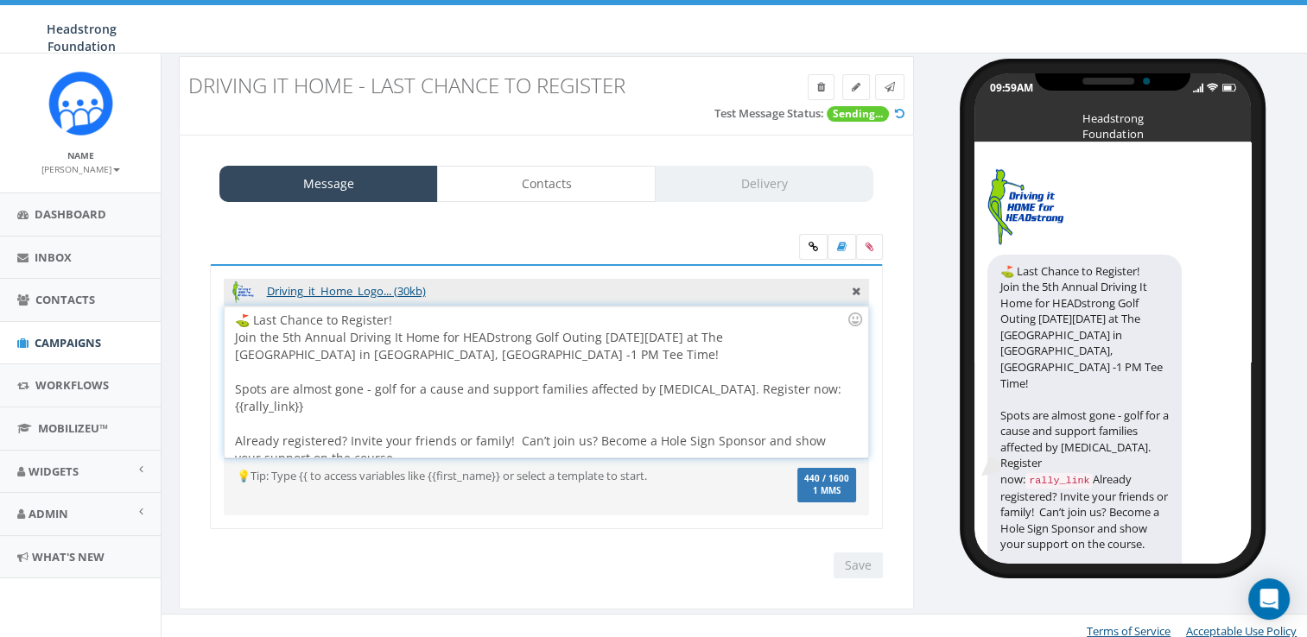
click at [238, 327] on div "⛳️ Last Chance to Register! Join the 5th Annual Driving It Home for HEADstrong …" at bounding box center [546, 382] width 643 height 151
drag, startPoint x: 252, startPoint y: 319, endPoint x: 221, endPoint y: 318, distance: 31.1
click at [221, 318] on div "Driving_it_Home_Logo... (30kb) ⛳️ Last Chance to Register! Join the 5th Annual …" at bounding box center [546, 397] width 673 height 266
click at [237, 315] on div "Last Chance to Register! Join the 5th Annual Driving It Home for HEADstrong Gol…" at bounding box center [546, 382] width 643 height 151
click at [384, 316] on div "Last Chance to Register! Join the 5th Annual Driving It Home for HEADstrong Gol…" at bounding box center [546, 382] width 643 height 151
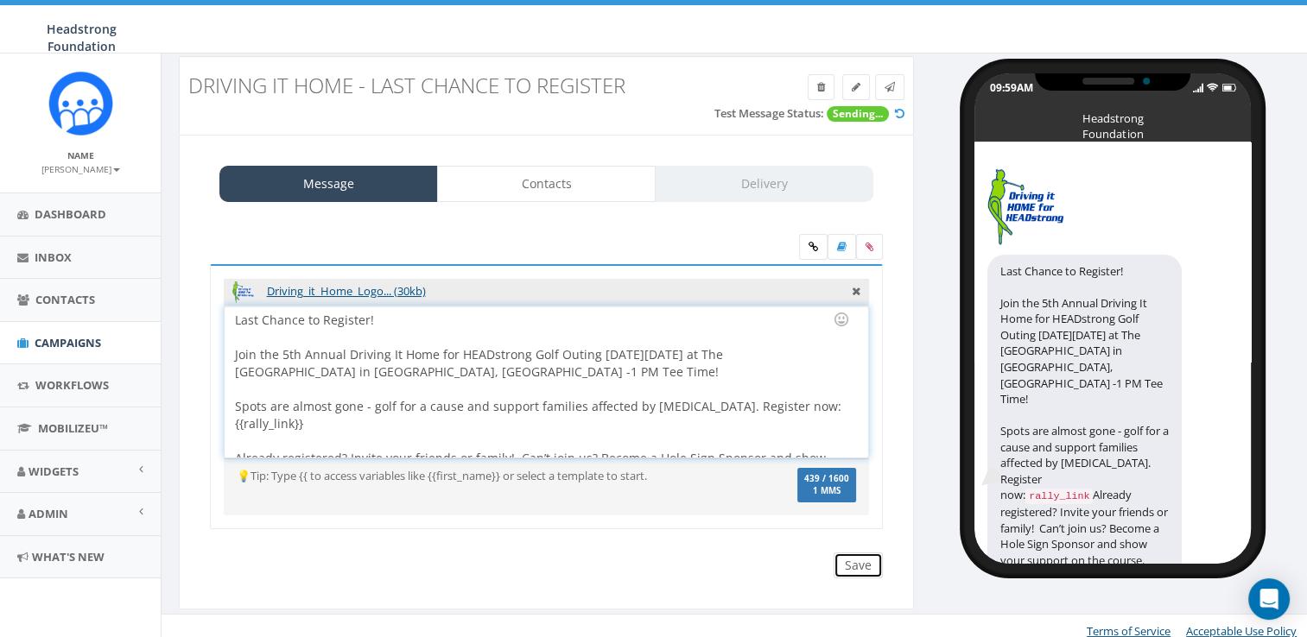
click at [857, 575] on input "Save" at bounding box center [858, 566] width 49 height 26
click at [693, 402] on div "Last Chance to Register! Join the 5th Annual Driving It Home for HEADstrong Gol…" at bounding box center [546, 382] width 643 height 151
click at [689, 399] on div "Last Chance to Register! Join the 5th Annual Driving It Home for HEADstrong Gol…" at bounding box center [546, 382] width 643 height 151
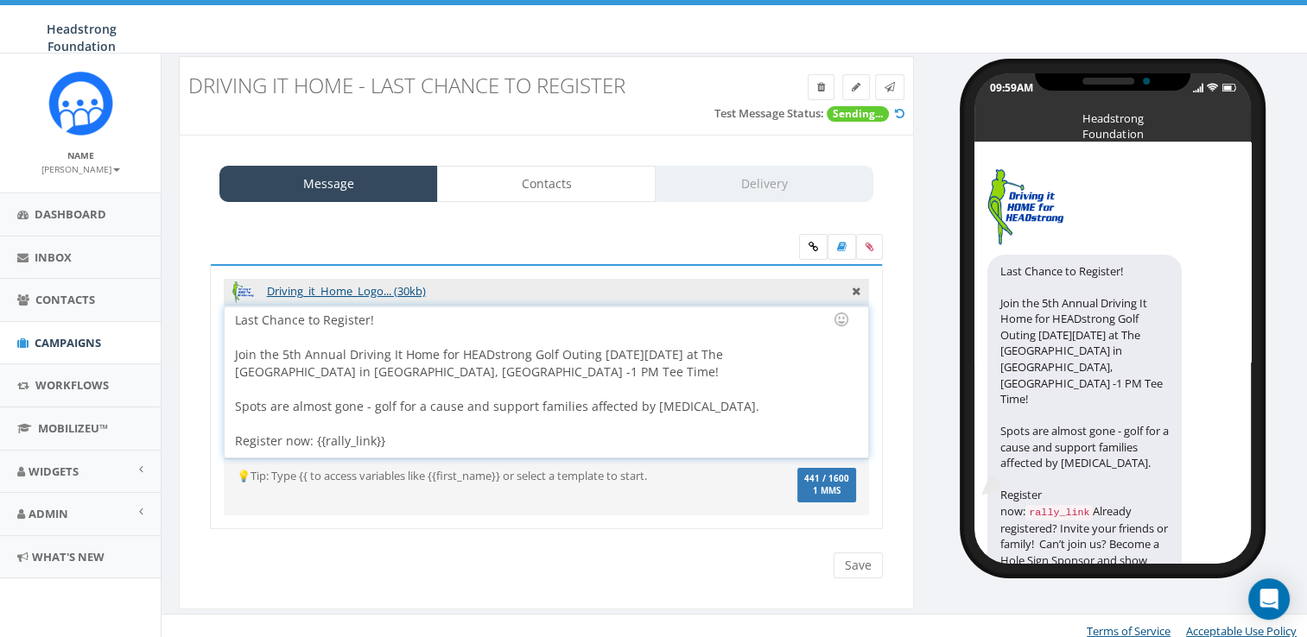
click at [860, 576] on div "Driving_it_Home_Logo... (30kb) ⛳️ Last Chance to Register! Join the 5th Annual …" at bounding box center [546, 407] width 707 height 380
click at [860, 566] on input "Save" at bounding box center [858, 566] width 49 height 26
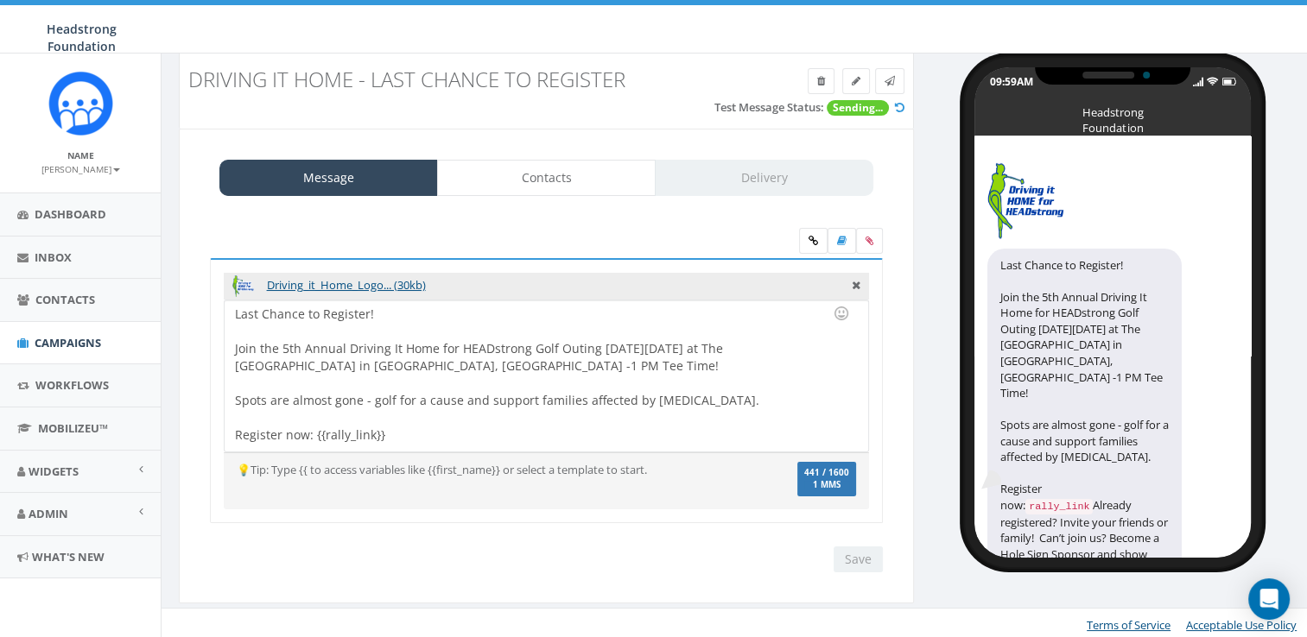
scroll to position [39, 0]
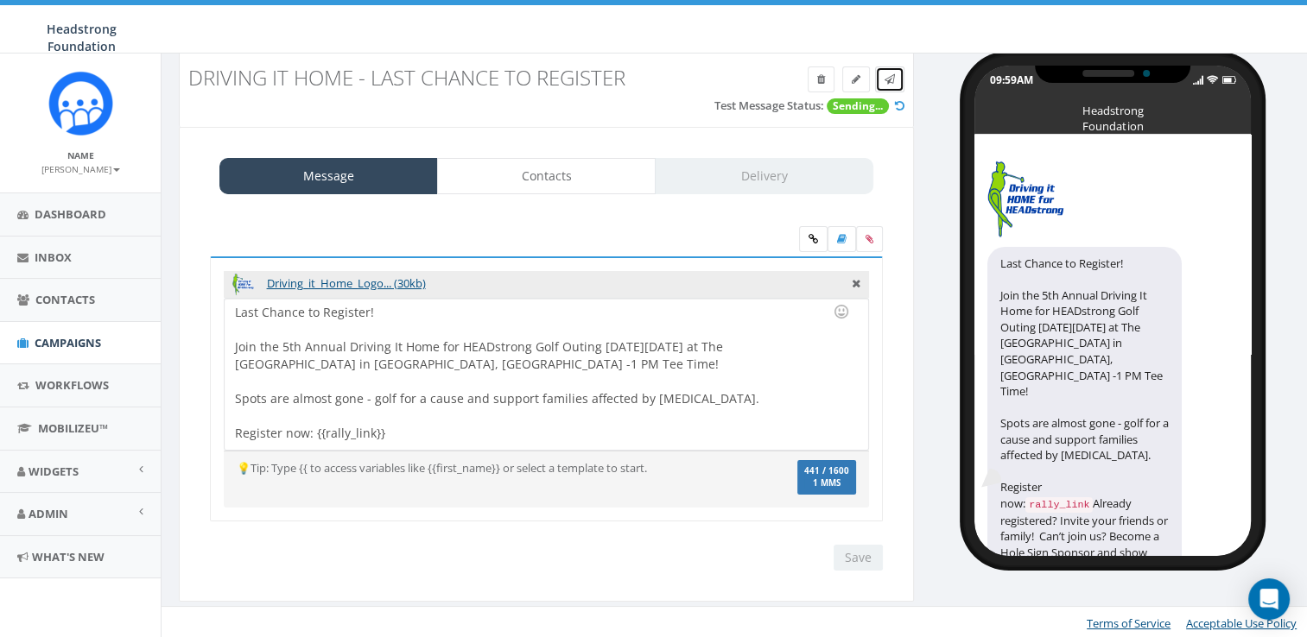
click at [881, 81] on link at bounding box center [889, 80] width 29 height 26
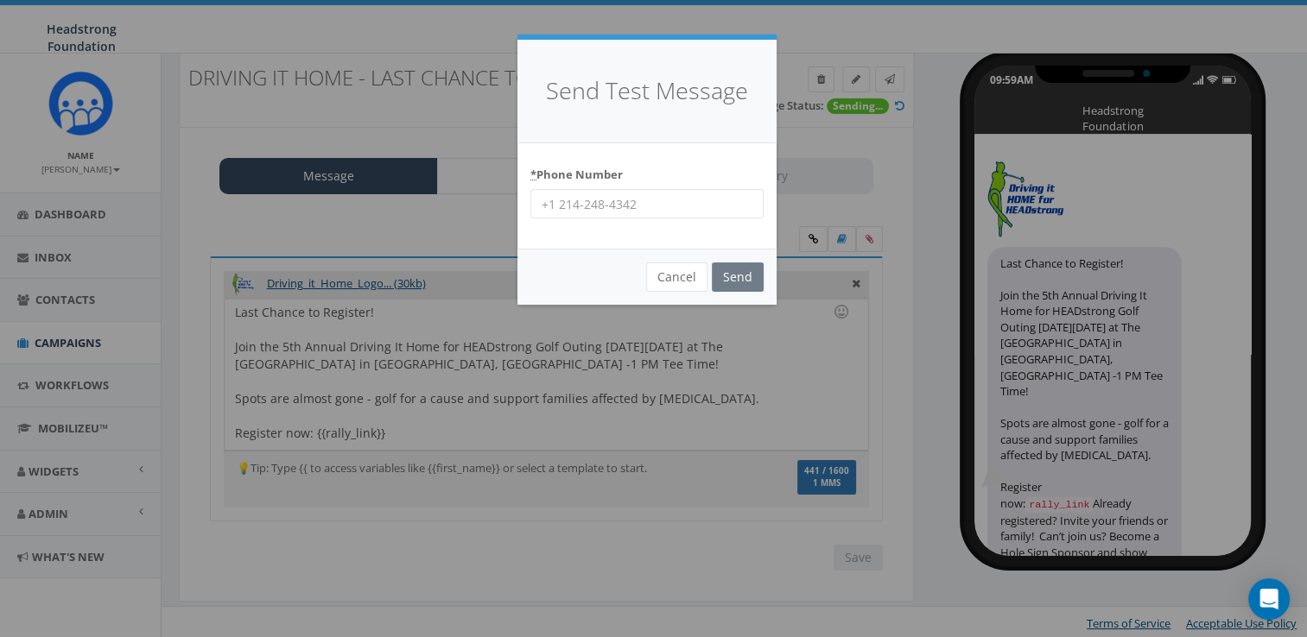
click at [639, 202] on input "* Phone Number" at bounding box center [646, 203] width 233 height 29
type input "6098022576"
click at [739, 274] on input "Send" at bounding box center [738, 277] width 52 height 29
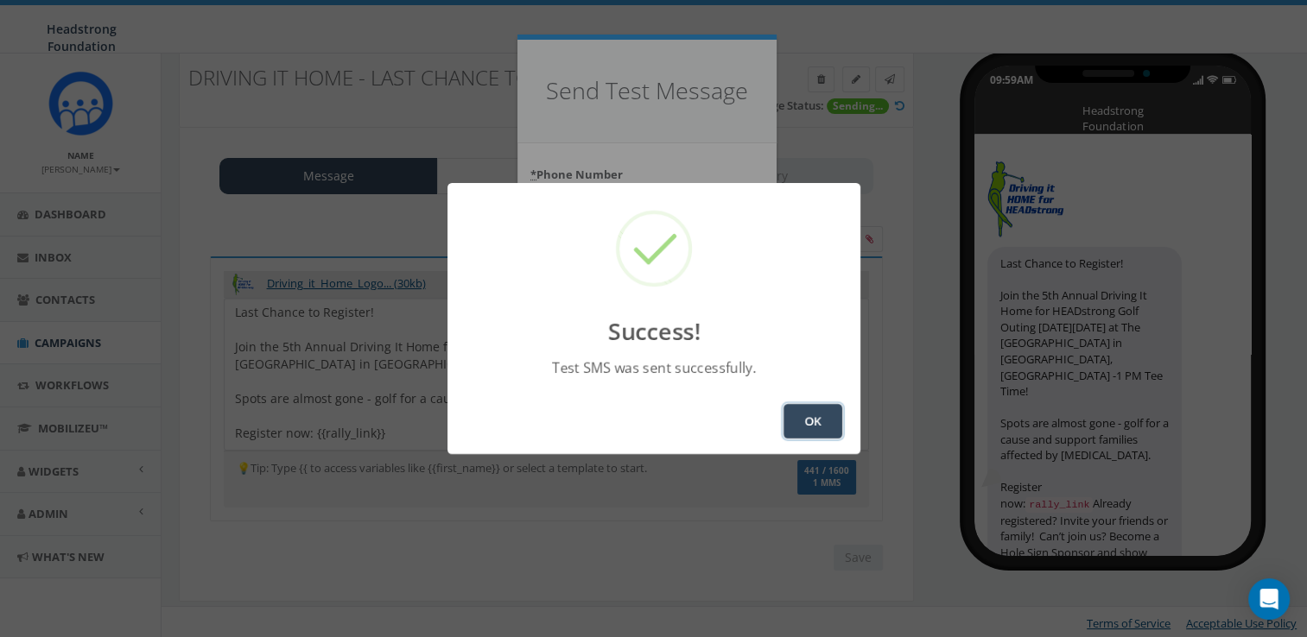
click at [826, 416] on button "OK" at bounding box center [812, 421] width 59 height 35
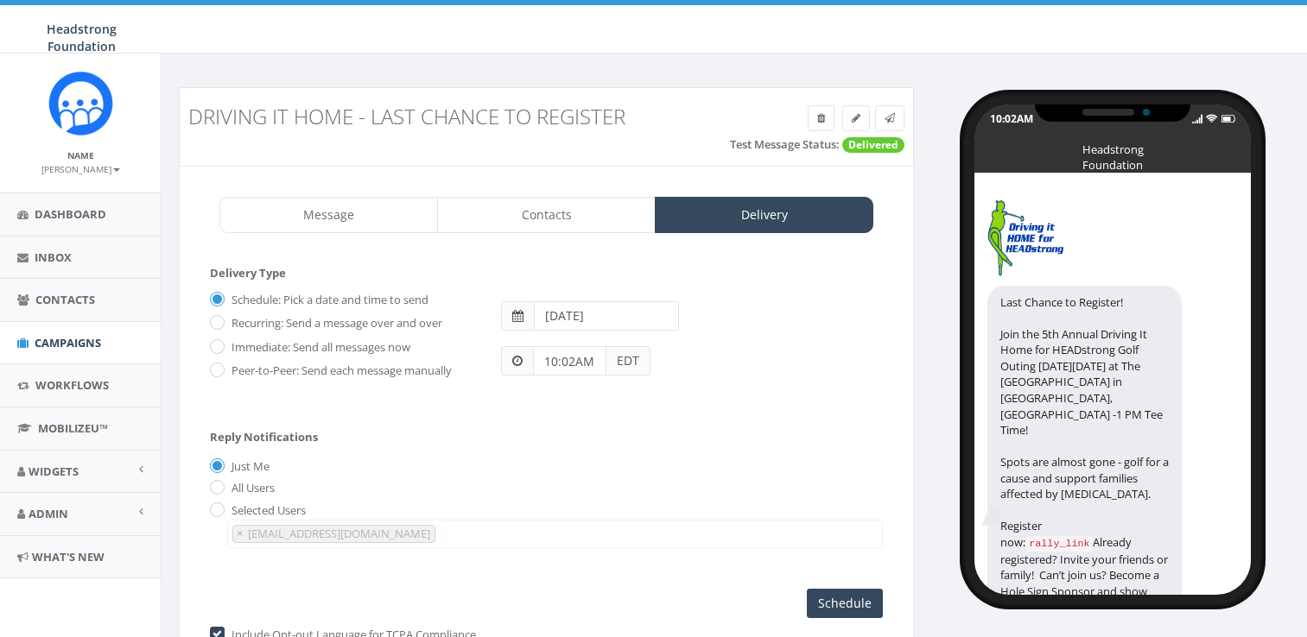
select select "892"
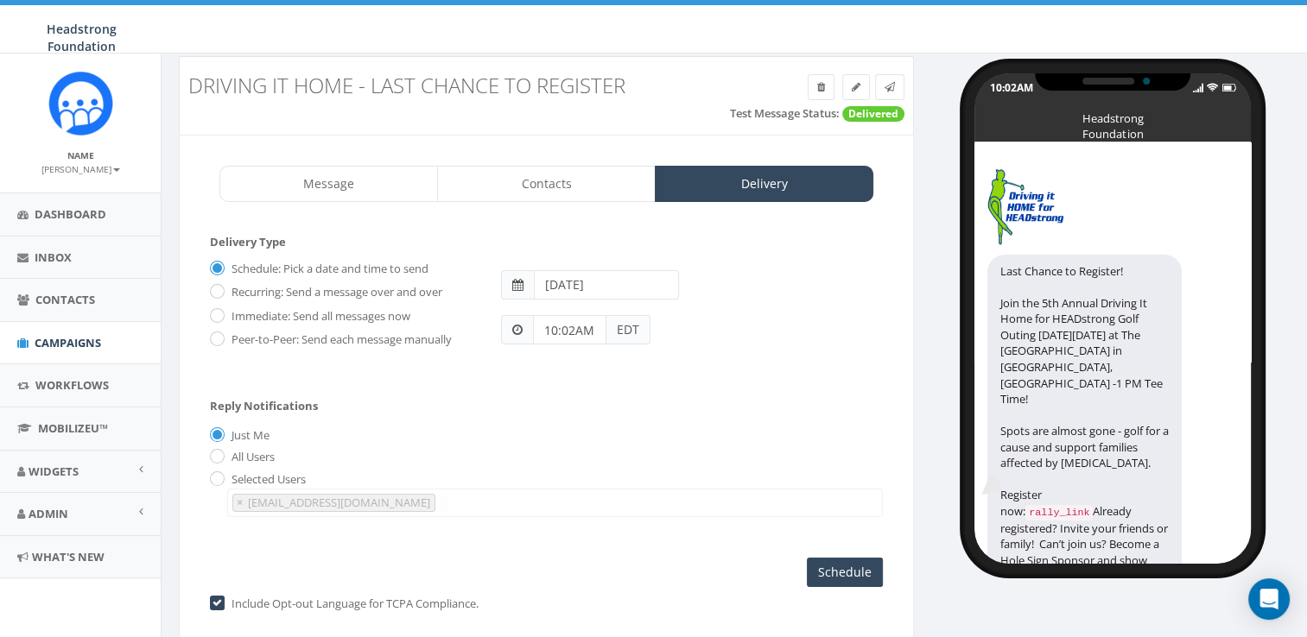
click at [377, 313] on label "Immediate: Send all messages now" at bounding box center [318, 316] width 183 height 17
click at [221, 313] on input "Immediate: Send all messages now" at bounding box center [215, 316] width 11 height 11
radio input "true"
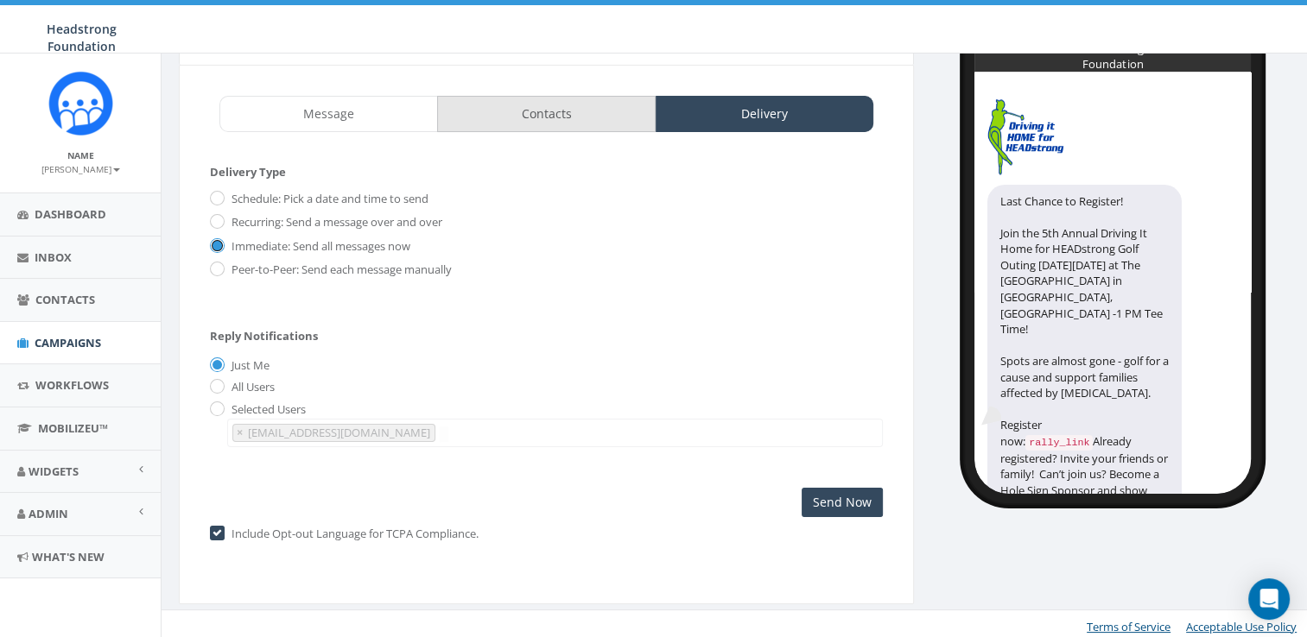
scroll to position [102, 0]
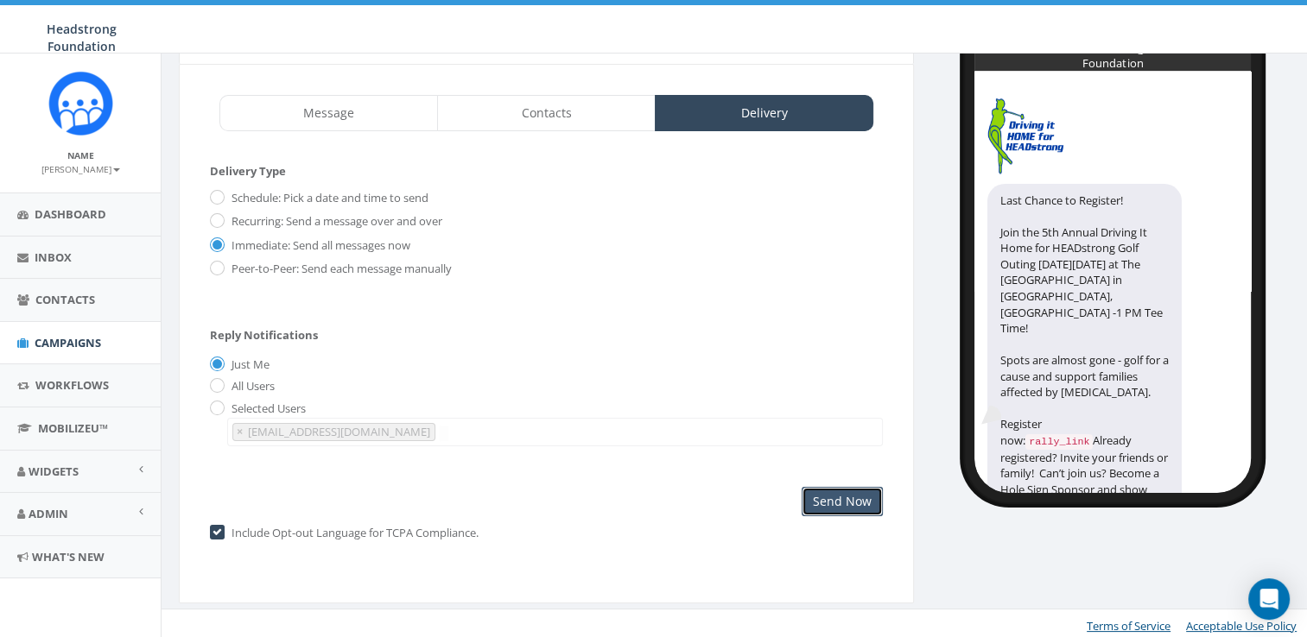
drag, startPoint x: 853, startPoint y: 501, endPoint x: 302, endPoint y: 88, distance: 688.6
click at [299, 111] on div "Message Contacts Delivery Driving_it_Home_Logo... (30kb) Last Chance to Registe…" at bounding box center [546, 334] width 735 height 541
click at [345, 208] on div "Recurring: Send a message over and over" at bounding box center [342, 219] width 265 height 24
click at [346, 199] on label "Schedule: Pick a date and time to send" at bounding box center [327, 198] width 201 height 17
click at [221, 199] on input "Schedule: Pick a date and time to send" at bounding box center [215, 198] width 11 height 11
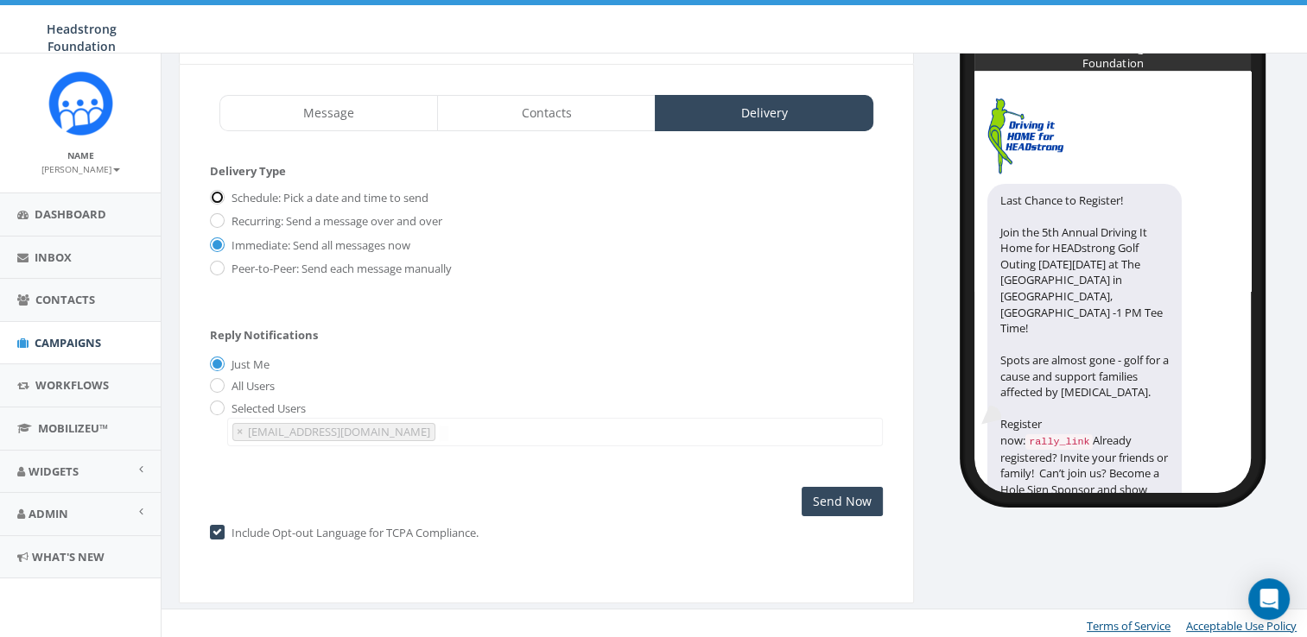
radio input "true"
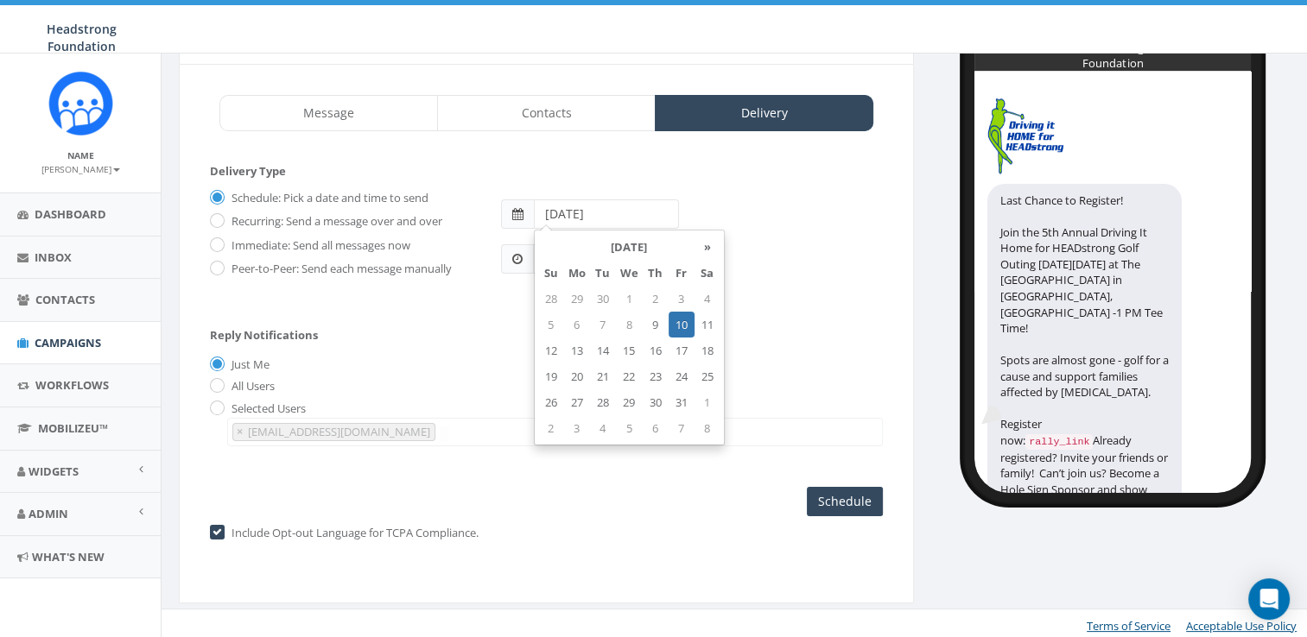
click at [568, 210] on input "[DATE]" at bounding box center [606, 214] width 145 height 29
click at [795, 345] on div "Reply Notifications Just Me All Users Selected Users finance@headstrong.org lca…" at bounding box center [546, 382] width 673 height 143
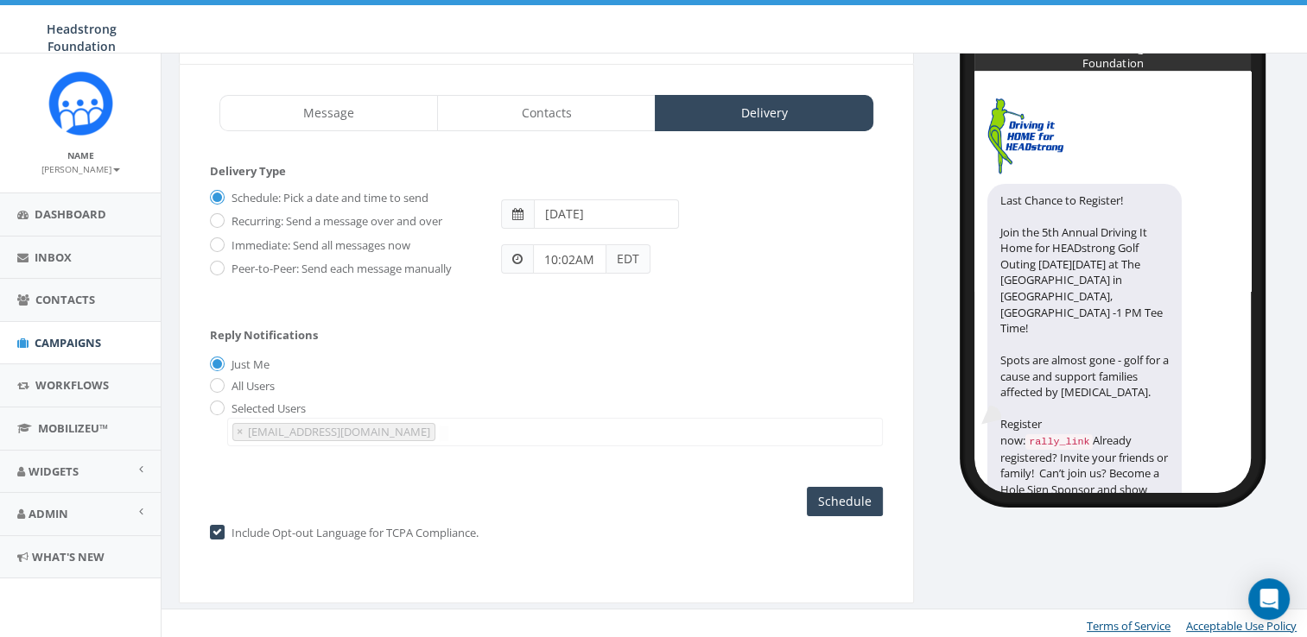
click at [347, 246] on label "Immediate: Send all messages now" at bounding box center [318, 246] width 183 height 17
click at [221, 246] on input "Immediate: Send all messages now" at bounding box center [215, 245] width 11 height 11
radio input "true"
click at [546, 78] on div "Message Contacts Delivery Driving_it_Home_Logo... (30kb) Last Chance to Registe…" at bounding box center [546, 334] width 735 height 541
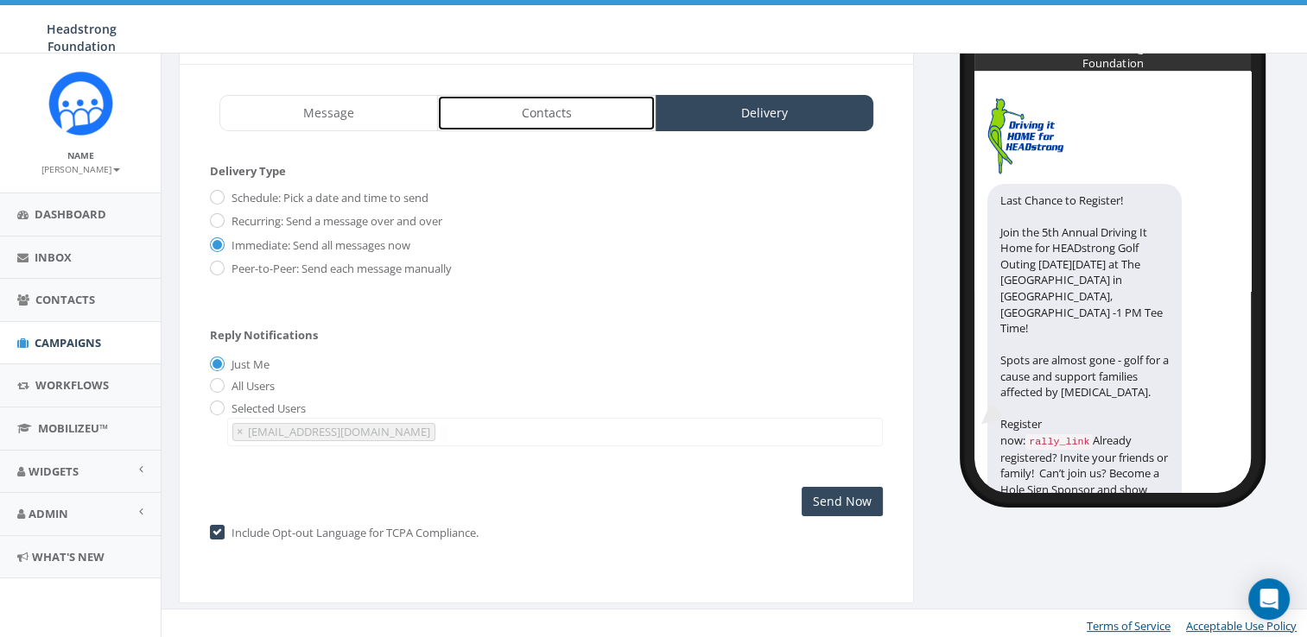
click at [554, 114] on link "Contacts" at bounding box center [546, 113] width 219 height 36
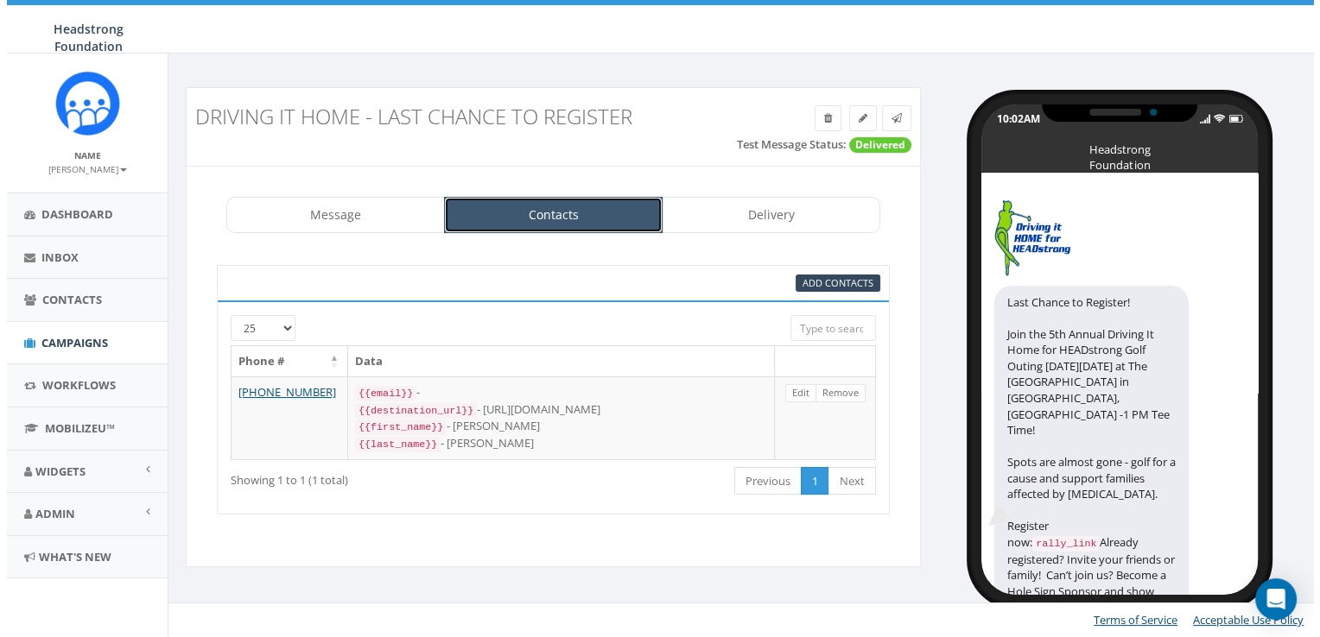
scroll to position [0, 0]
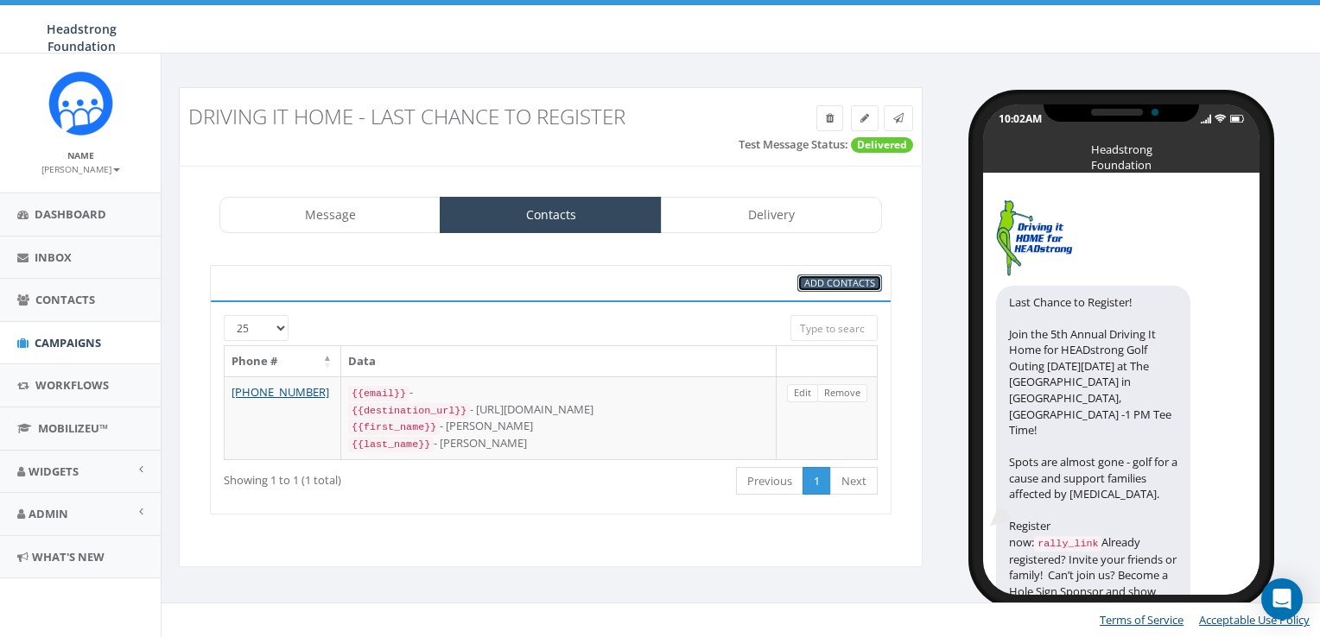
click at [833, 285] on span "Add Contacts" at bounding box center [839, 282] width 71 height 13
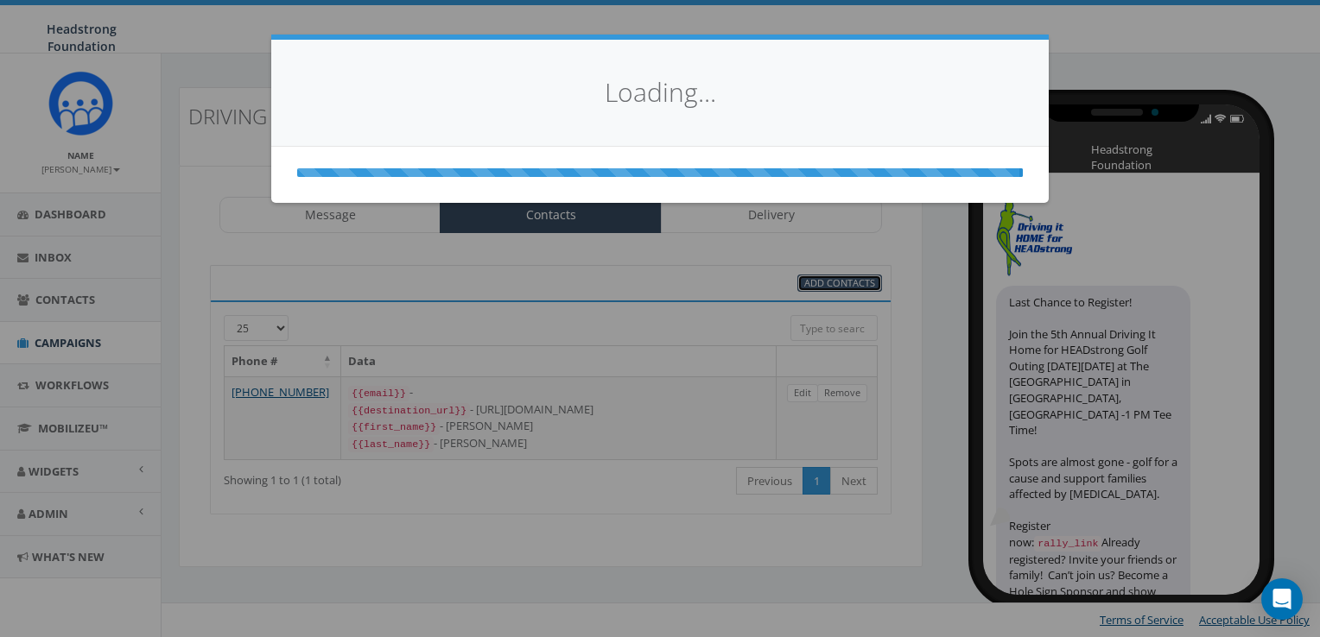
select select
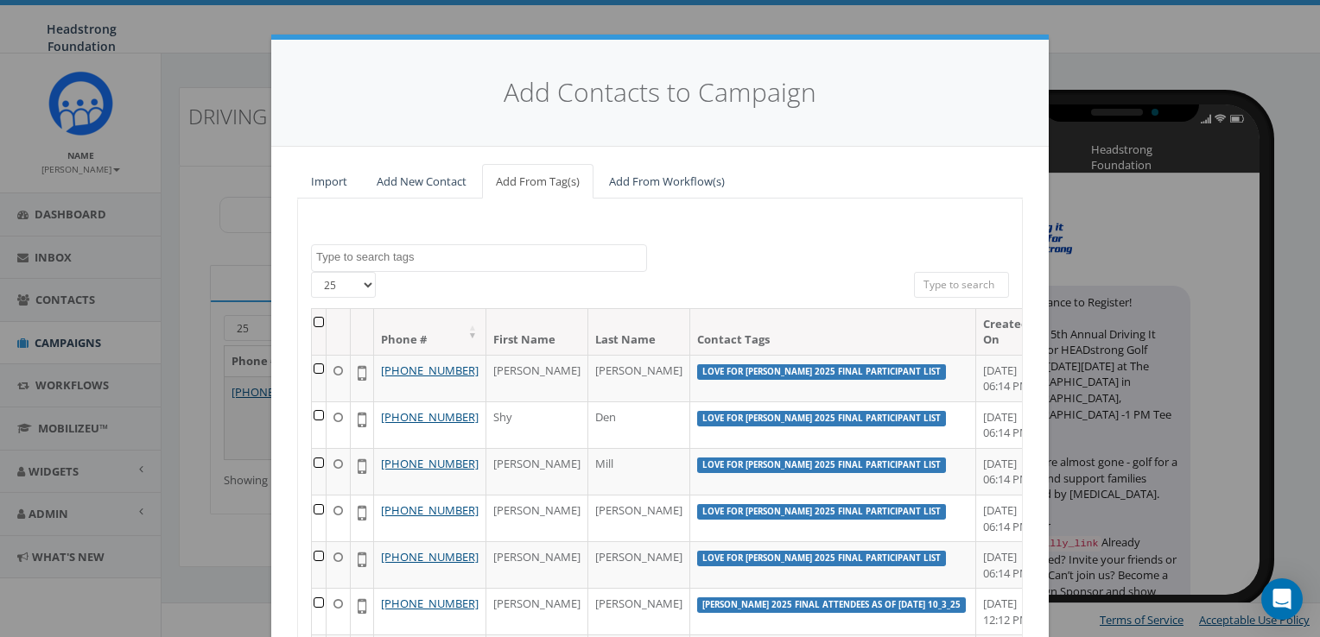
click at [438, 253] on textarea "Search" at bounding box center [481, 258] width 330 height 16
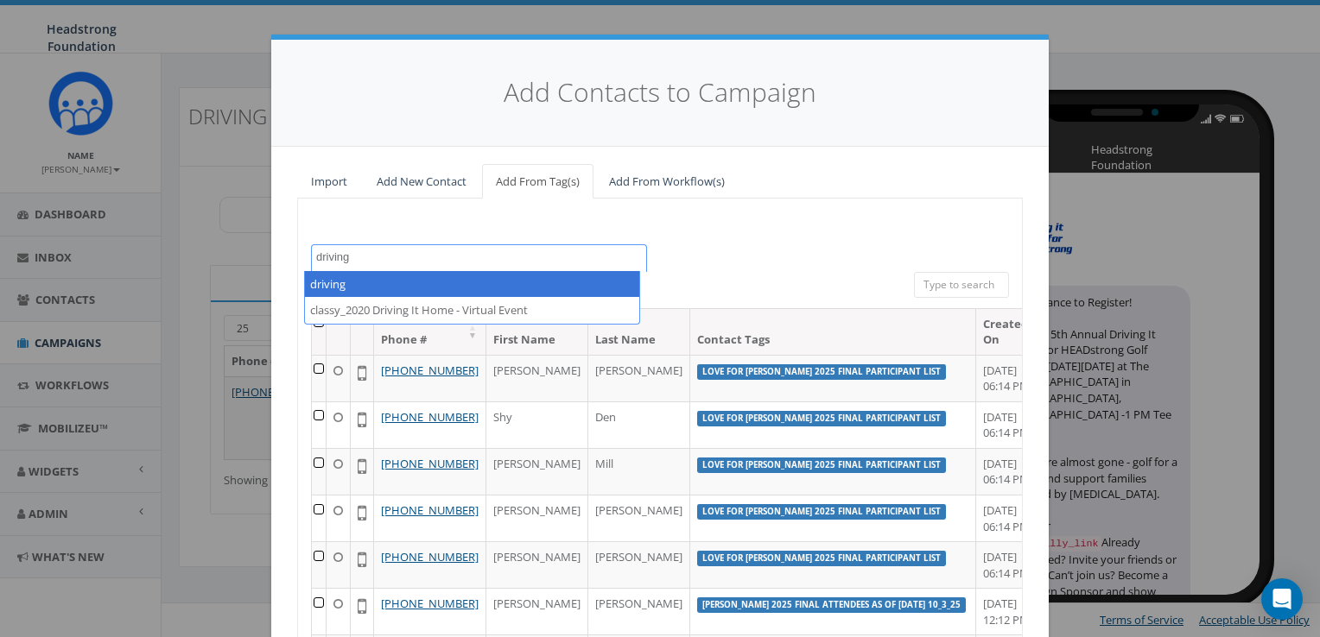
drag, startPoint x: 508, startPoint y: 255, endPoint x: 180, endPoint y: 263, distance: 328.3
click at [180, 263] on div "Add Contacts to Campaign Import Add New Contact Add From Tag(s) Add From Workfl…" at bounding box center [660, 318] width 1320 height 637
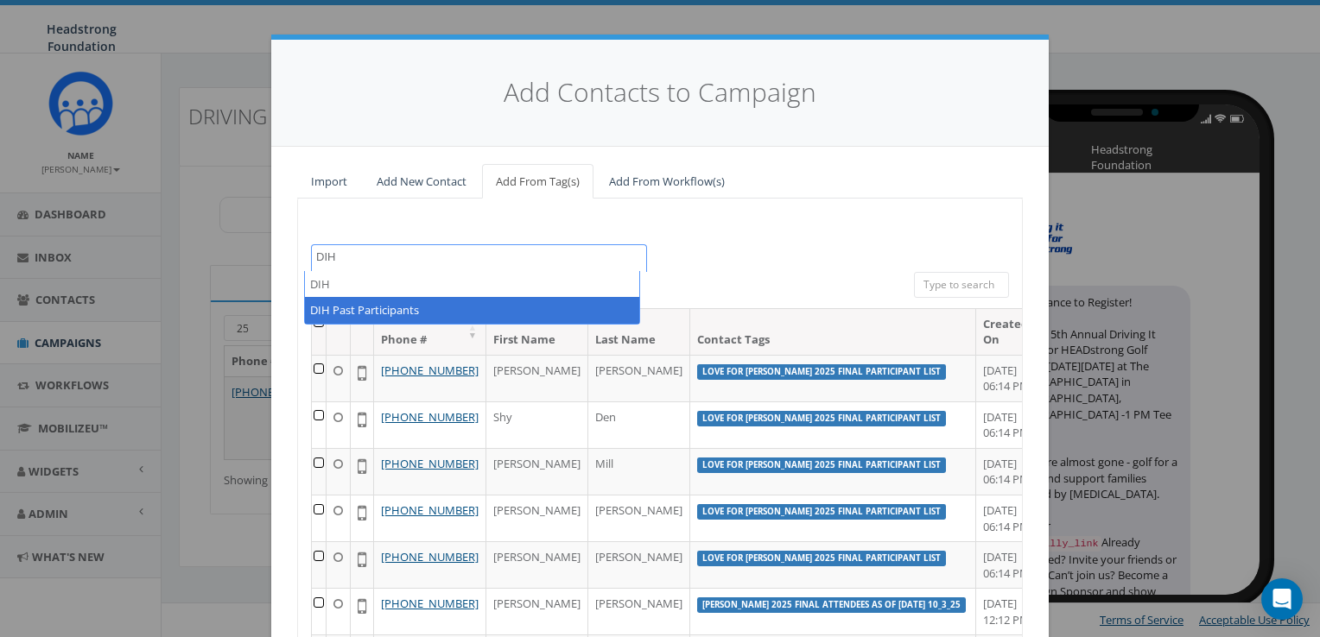
type textarea "DIH"
click at [402, 324] on span "DIH DIH Past Participants" at bounding box center [472, 298] width 336 height 54
select select "DIH Past Participants"
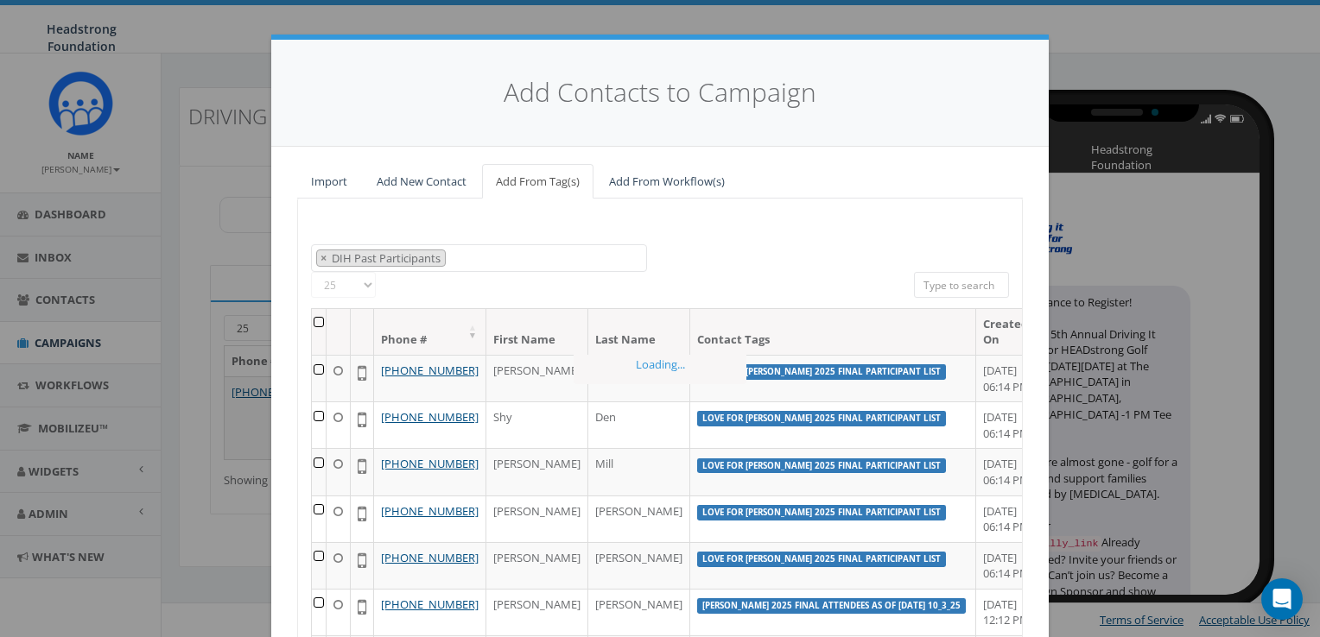
scroll to position [13010, 0]
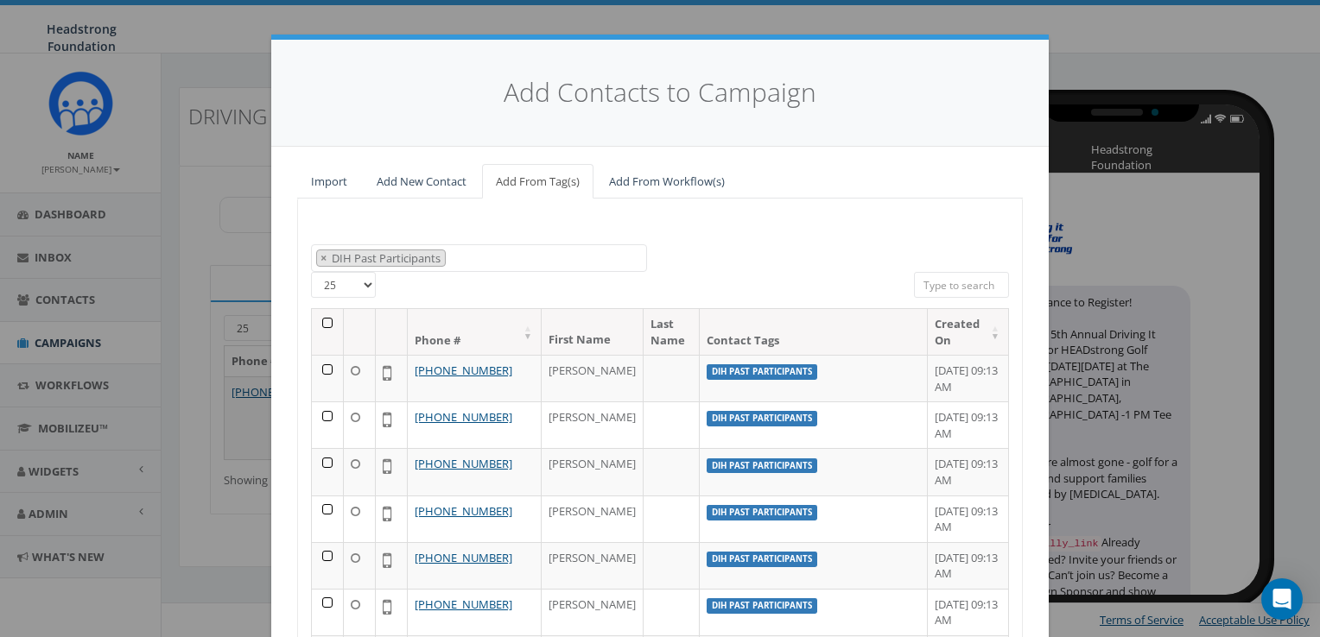
click at [320, 320] on th at bounding box center [328, 332] width 32 height 46
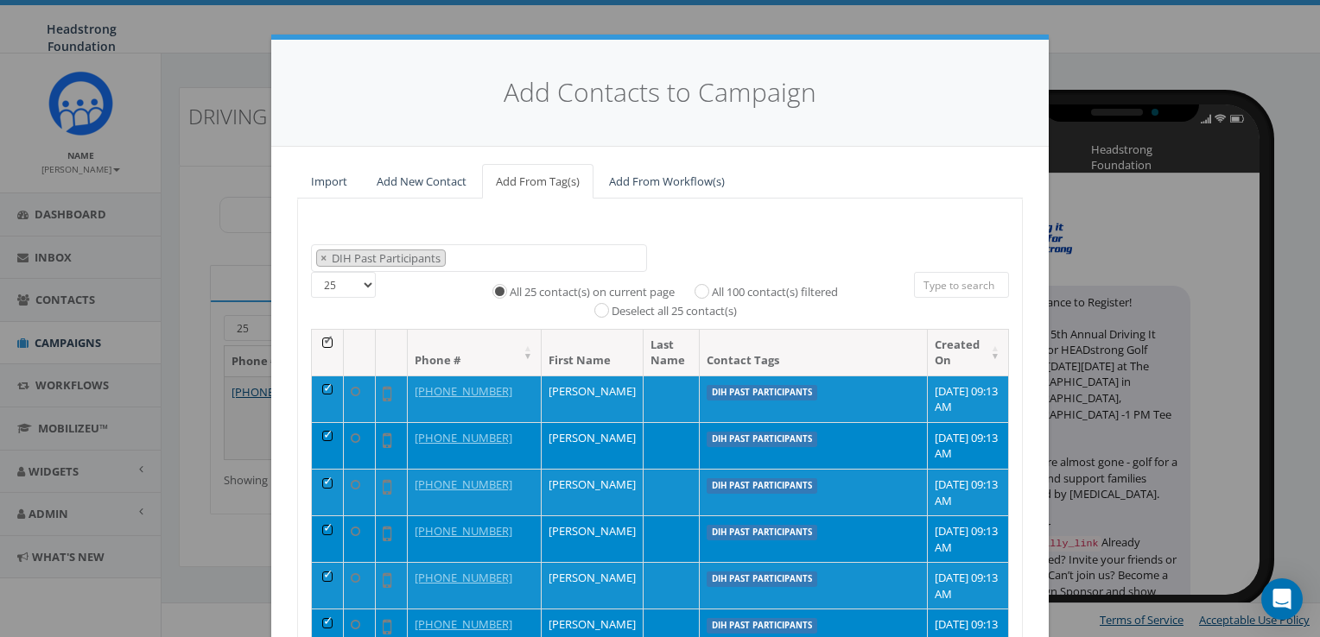
click at [753, 287] on label "All 100 contact(s) filtered" at bounding box center [775, 292] width 126 height 17
click at [712, 287] on input "All 100 contact(s) filtered" at bounding box center [706, 289] width 11 height 11
radio input "true"
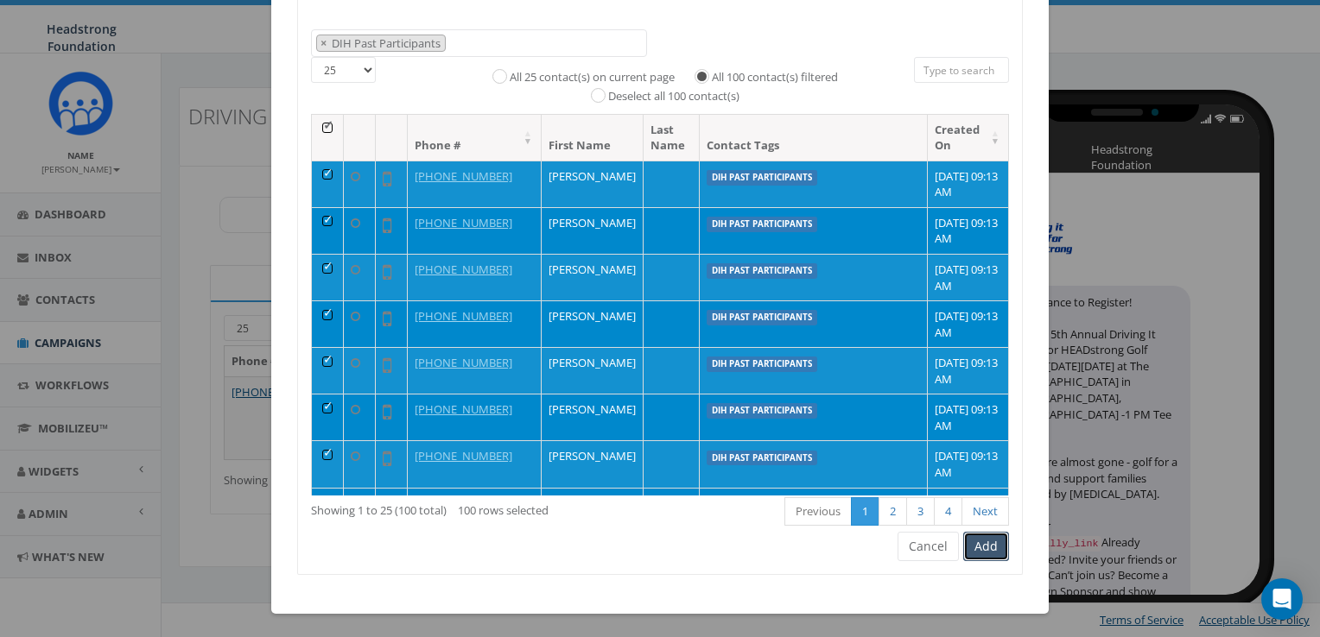
click at [985, 542] on button "Add" at bounding box center [986, 546] width 46 height 29
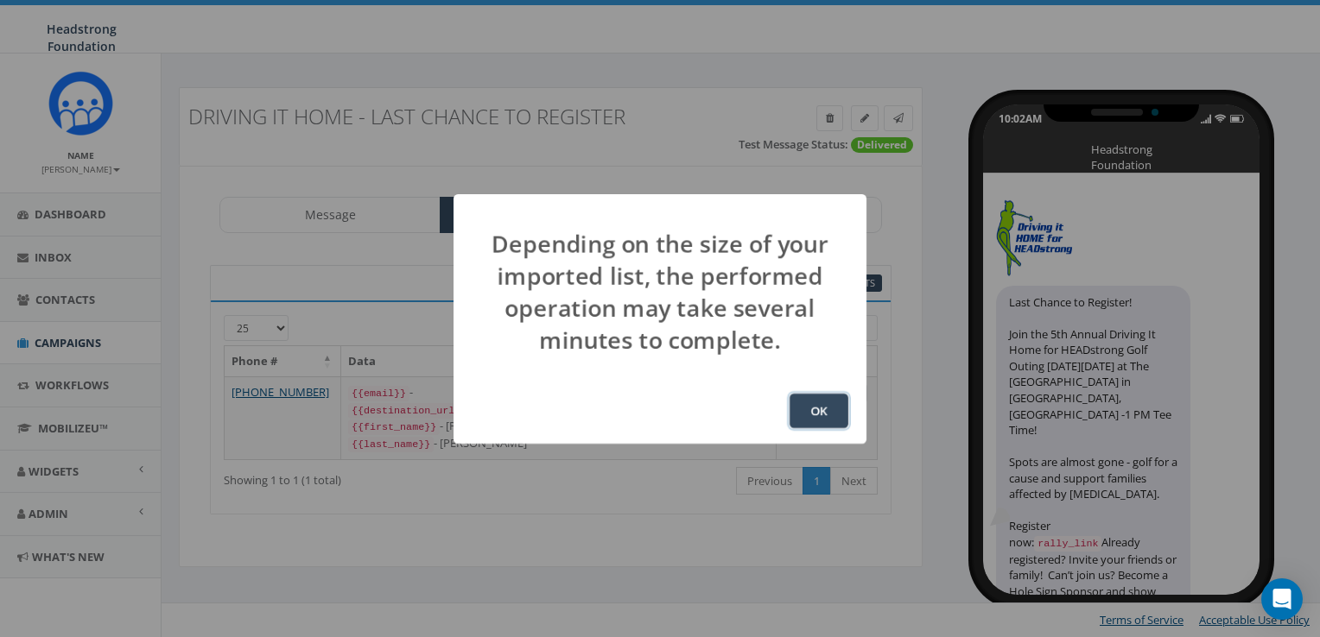
click at [823, 413] on button "OK" at bounding box center [818, 411] width 59 height 35
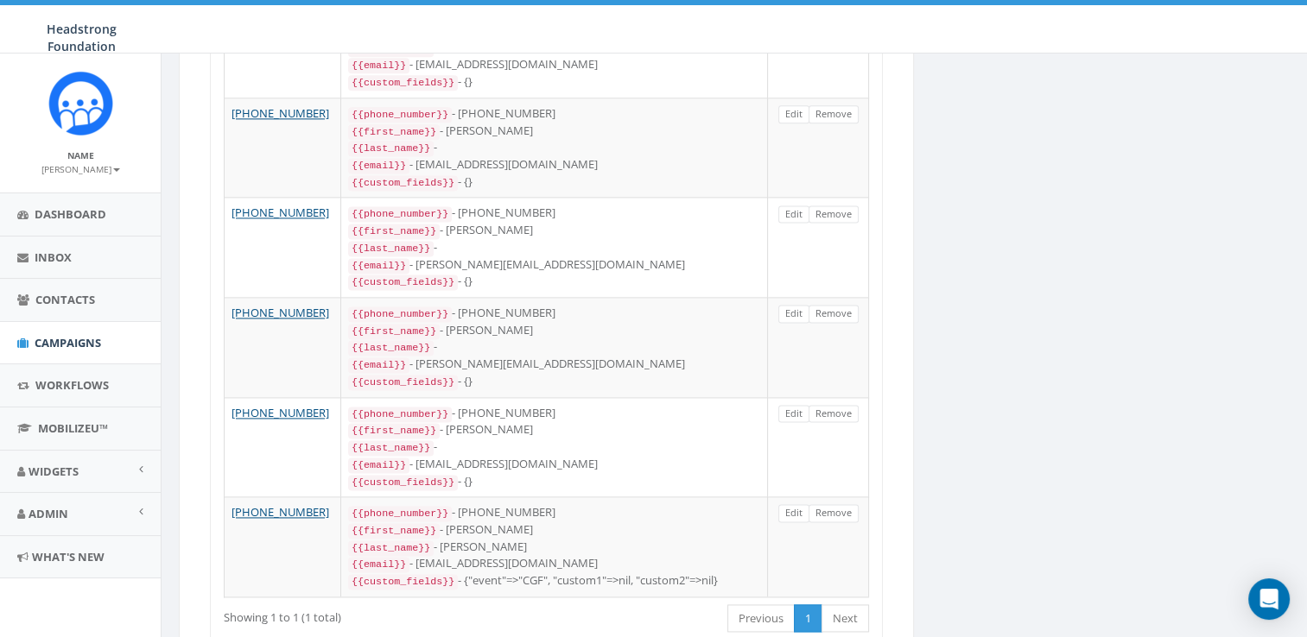
scroll to position [2309, 0]
click at [864, 604] on link "Next" at bounding box center [845, 618] width 48 height 29
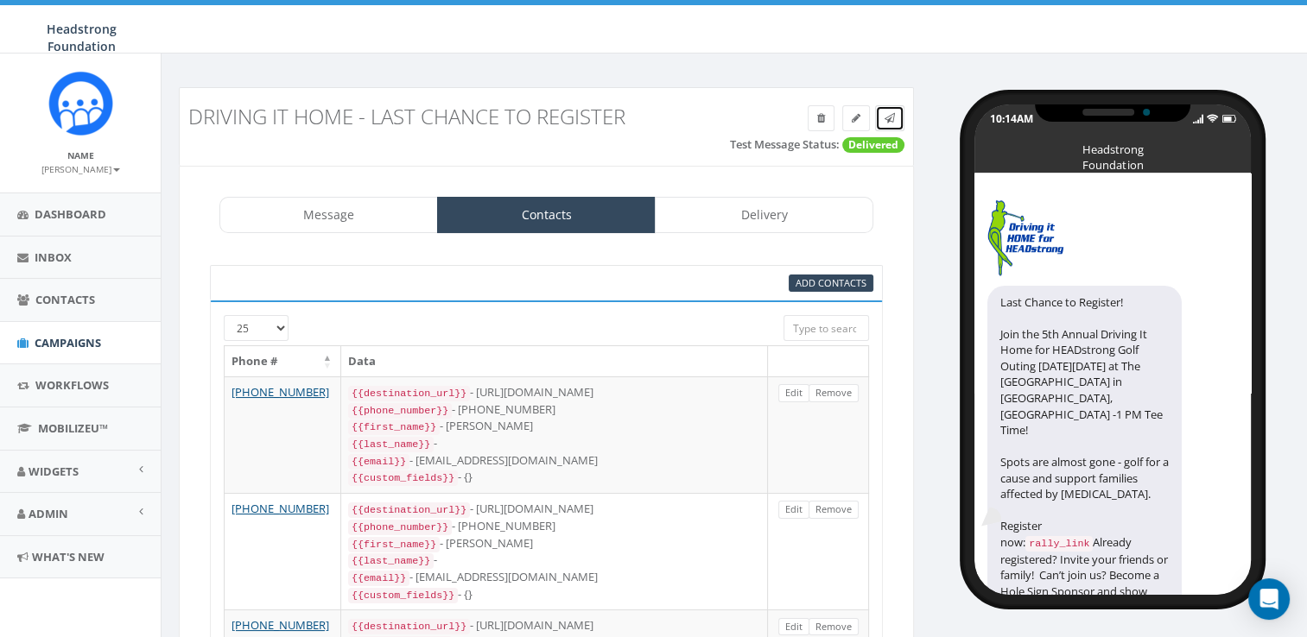
click at [891, 118] on icon at bounding box center [889, 118] width 10 height 10
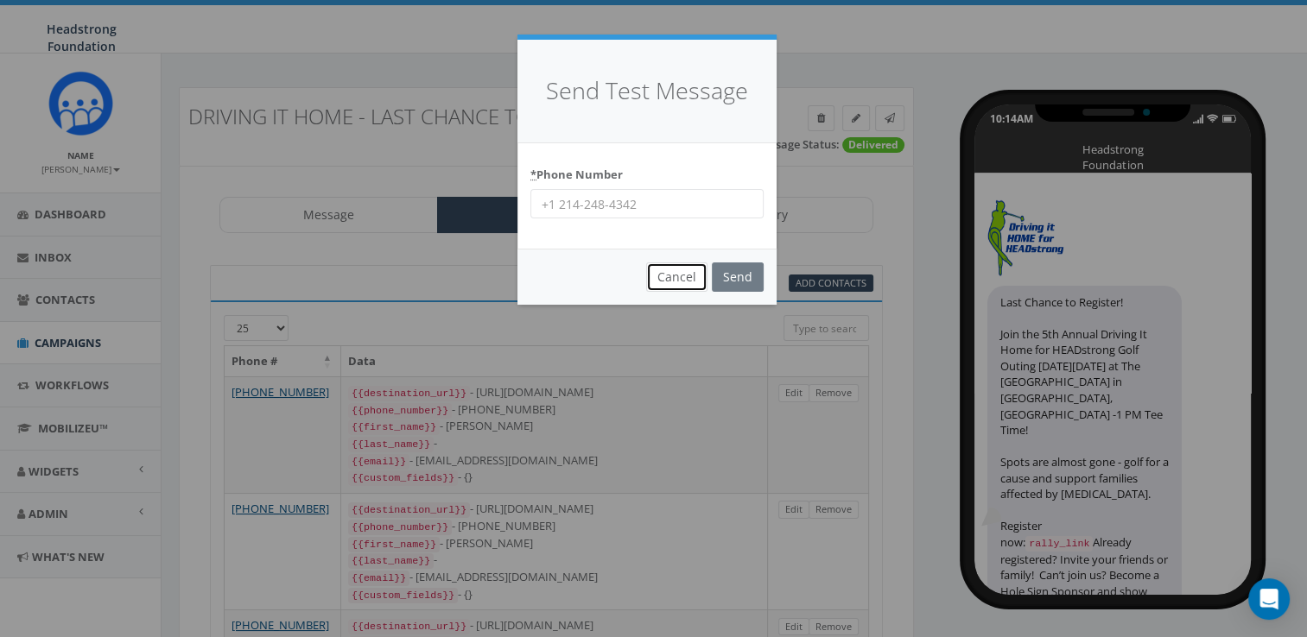
click at [677, 282] on button "Cancel" at bounding box center [676, 277] width 61 height 29
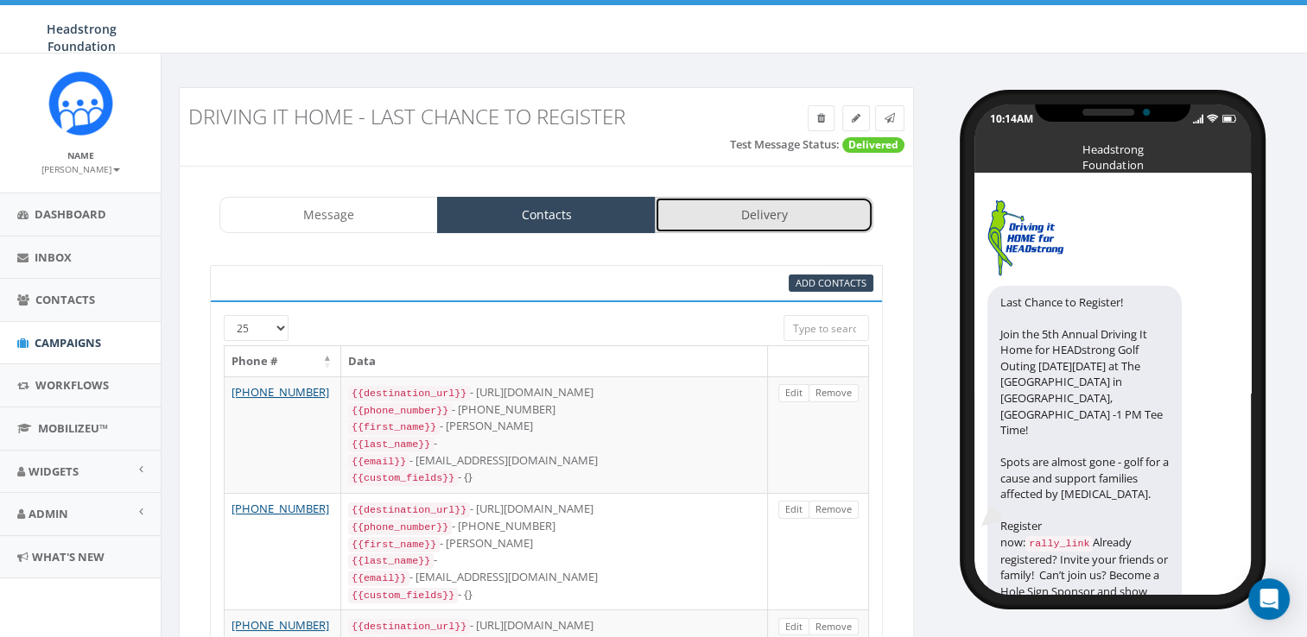
click at [708, 213] on link "Delivery" at bounding box center [764, 215] width 219 height 36
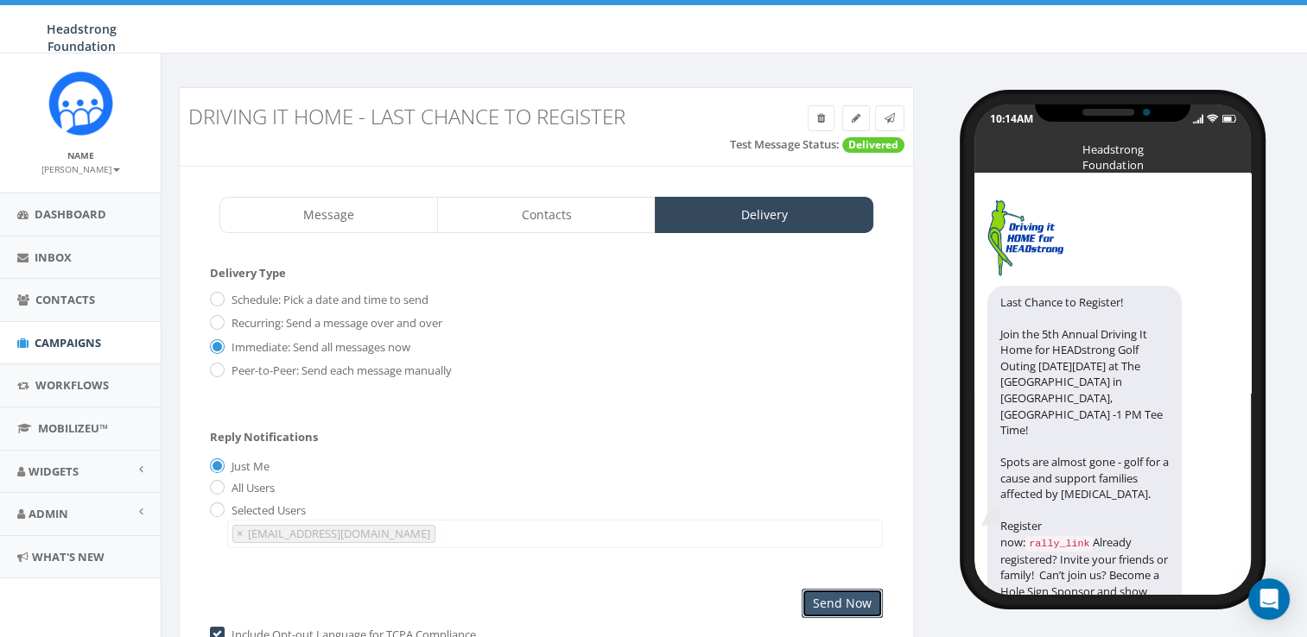
click at [841, 595] on input "Send Now" at bounding box center [842, 603] width 81 height 29
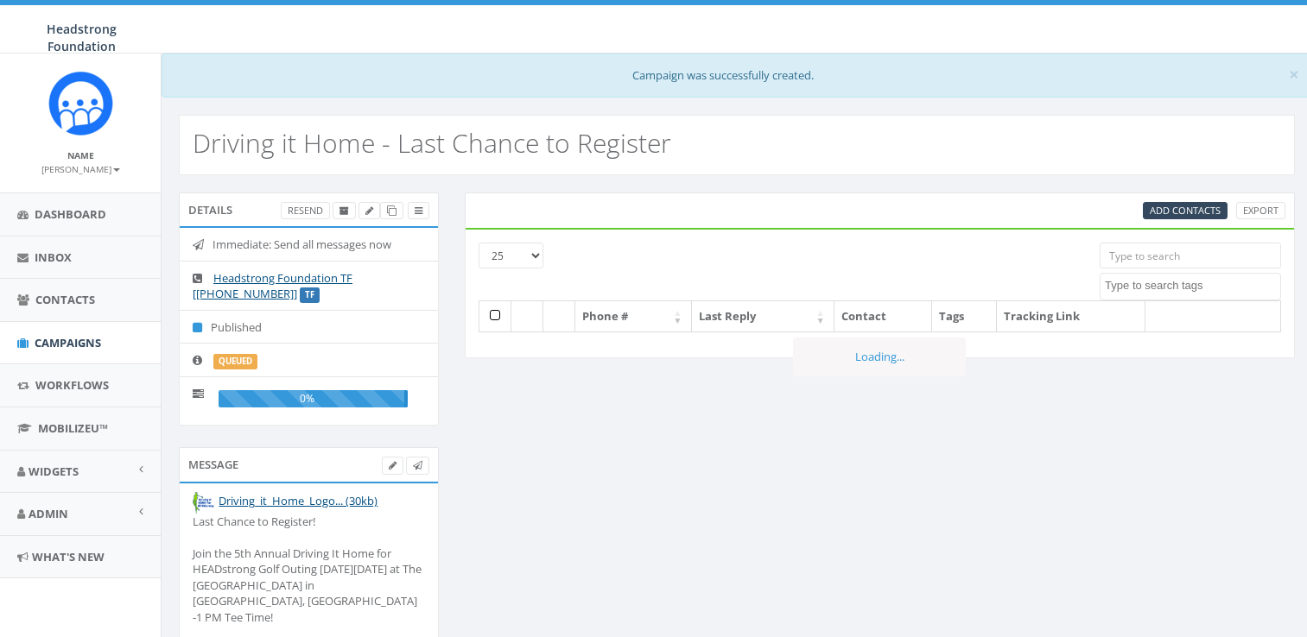
select select
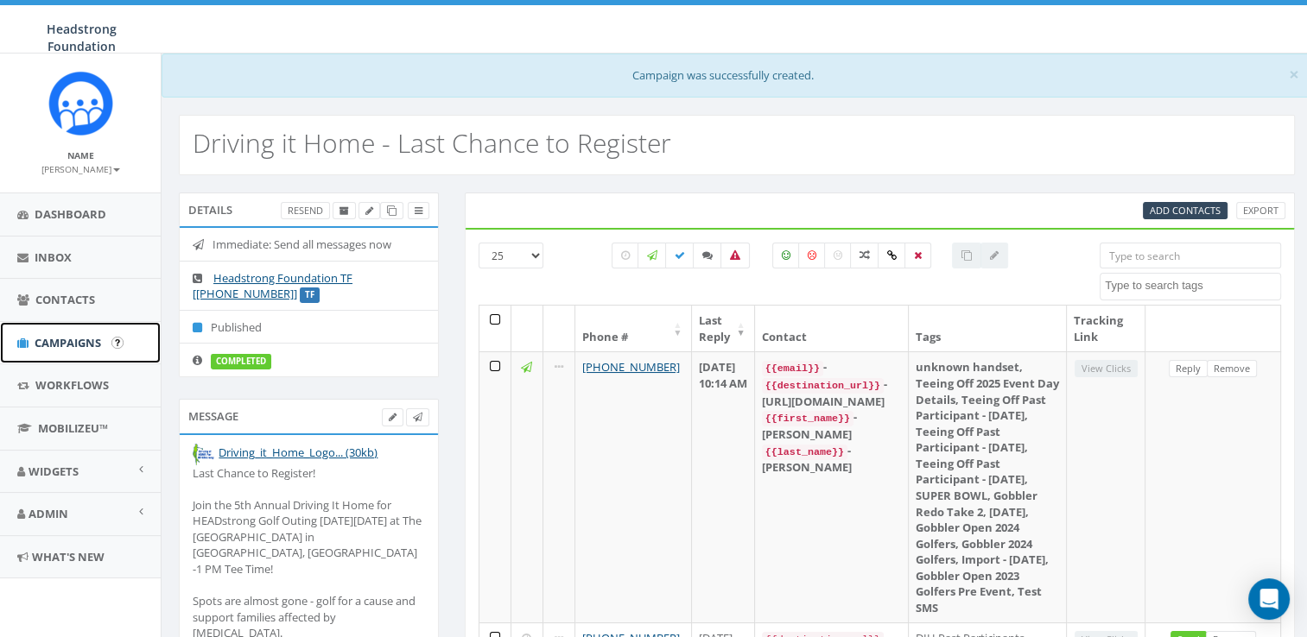
click at [75, 335] on span "Campaigns" at bounding box center [68, 343] width 67 height 16
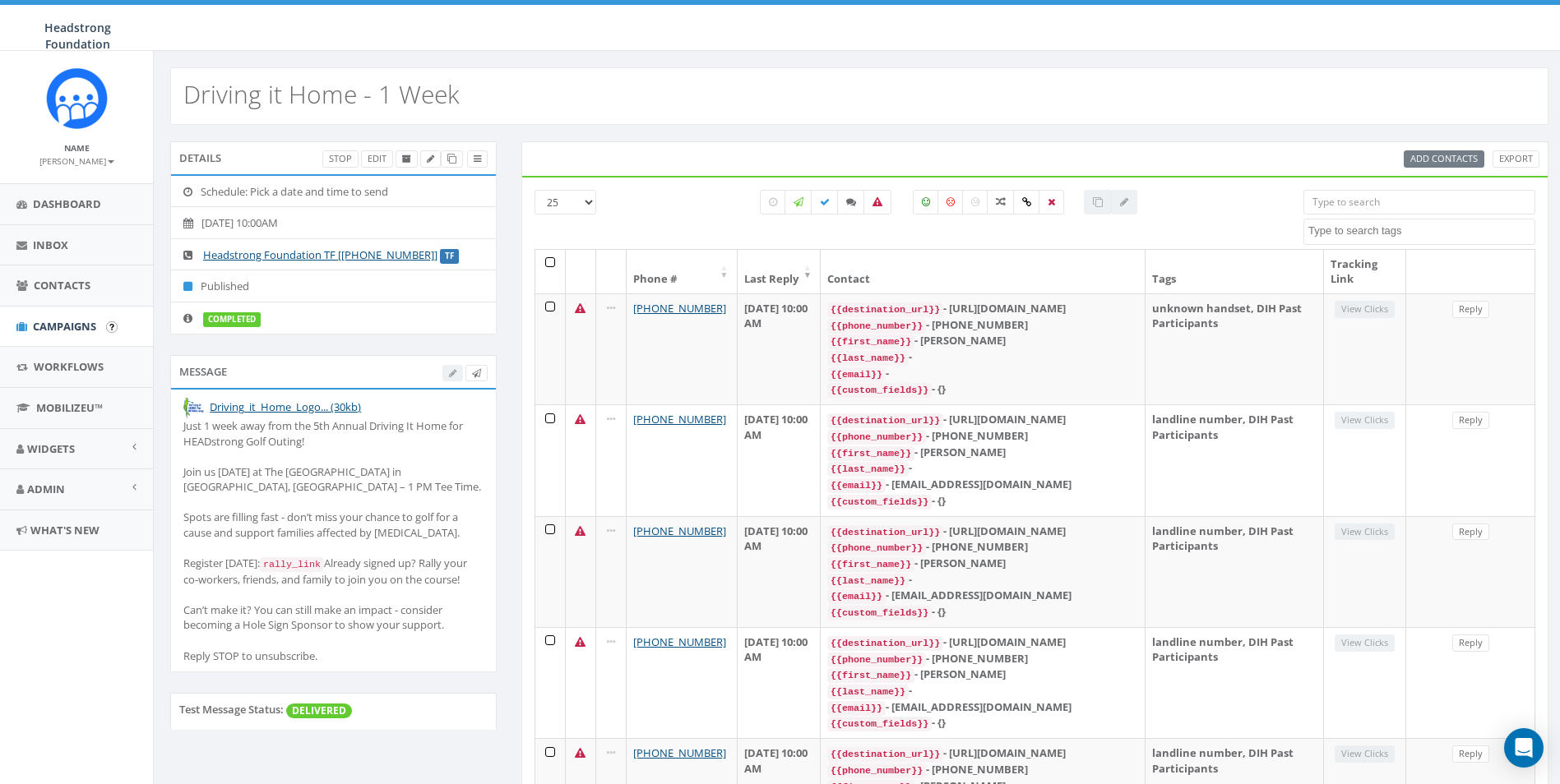
select select
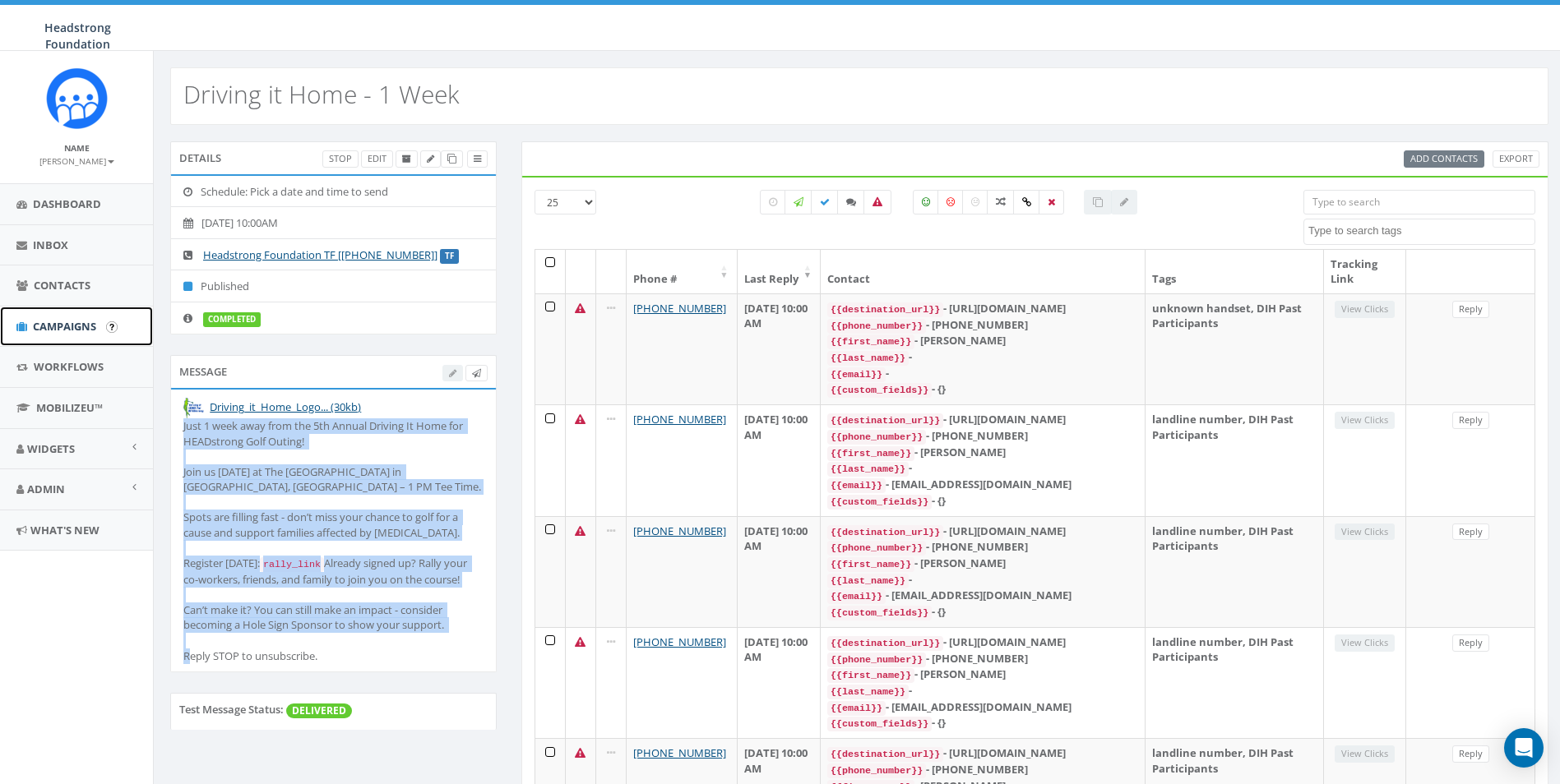
click at [76, 332] on span "Campaigns" at bounding box center [65, 326] width 64 height 15
